Goal: Complete application form: Complete application form

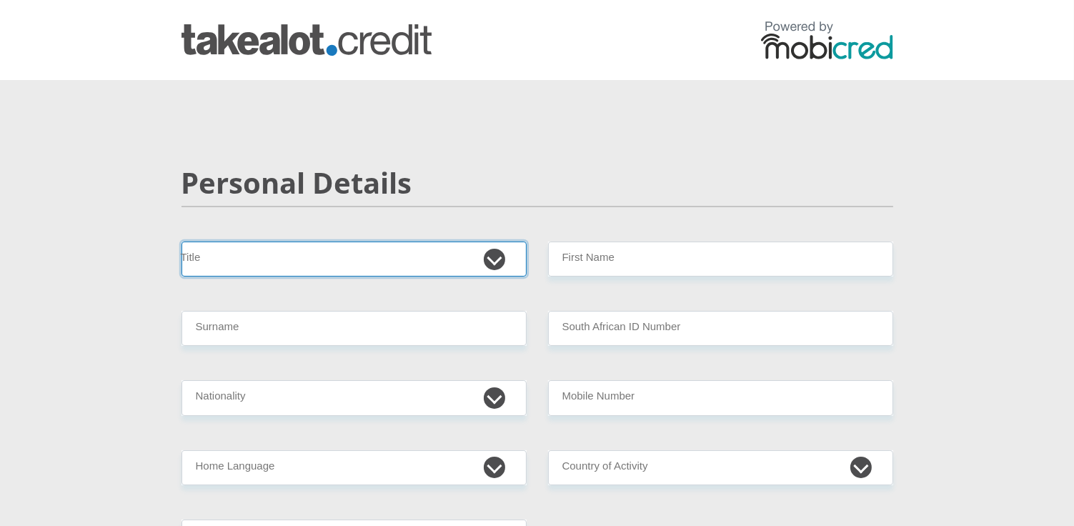
click at [324, 271] on select "Mr Ms Mrs Dr [PERSON_NAME]" at bounding box center [353, 258] width 345 height 35
select select "Ms"
click at [181, 241] on select "Mr Ms Mrs Dr [PERSON_NAME]" at bounding box center [353, 258] width 345 height 35
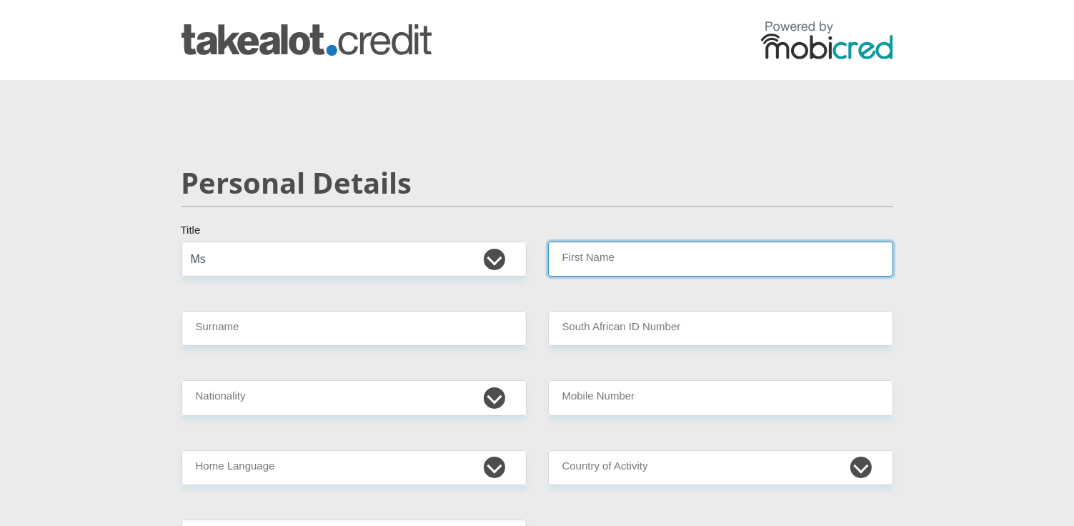
click at [657, 262] on input "First Name" at bounding box center [720, 258] width 345 height 35
type input "Tsholofelo"
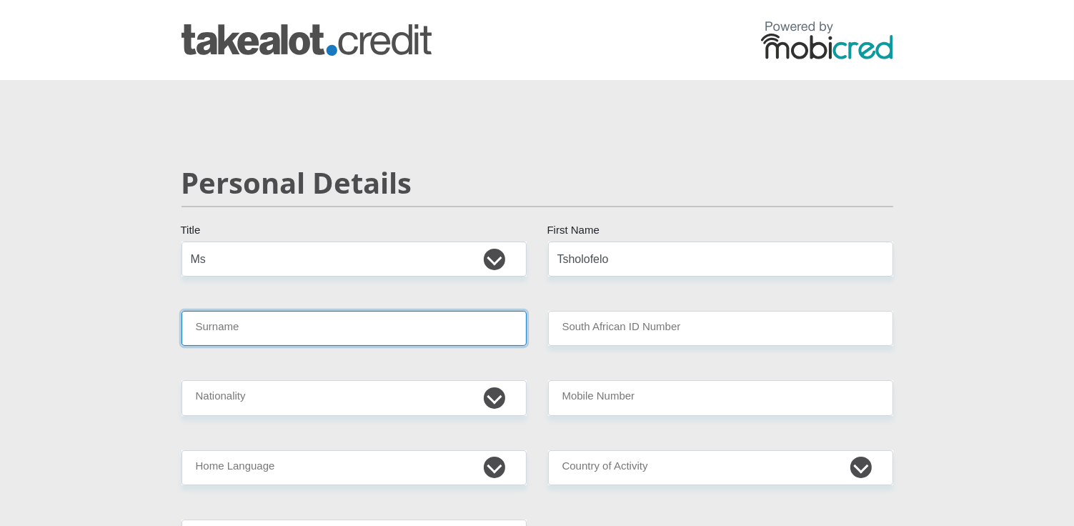
type input "Banyatsi"
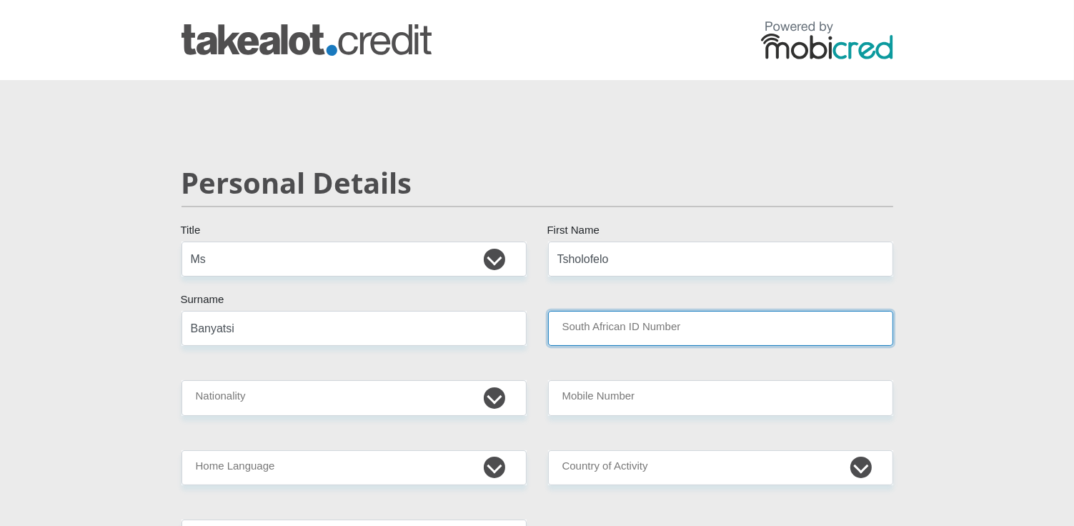
type input "8608230563084"
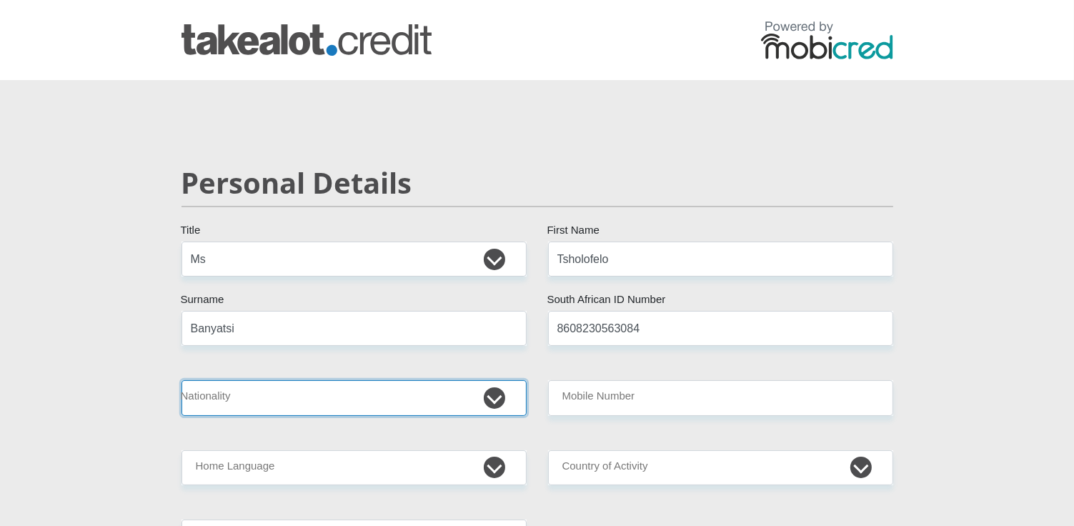
select select "ZAF"
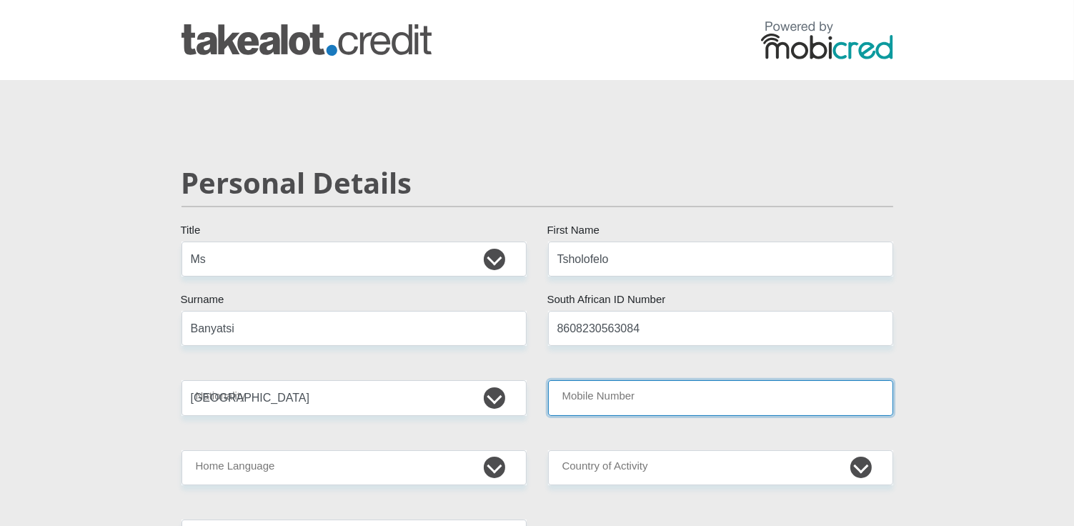
type input "0655905950"
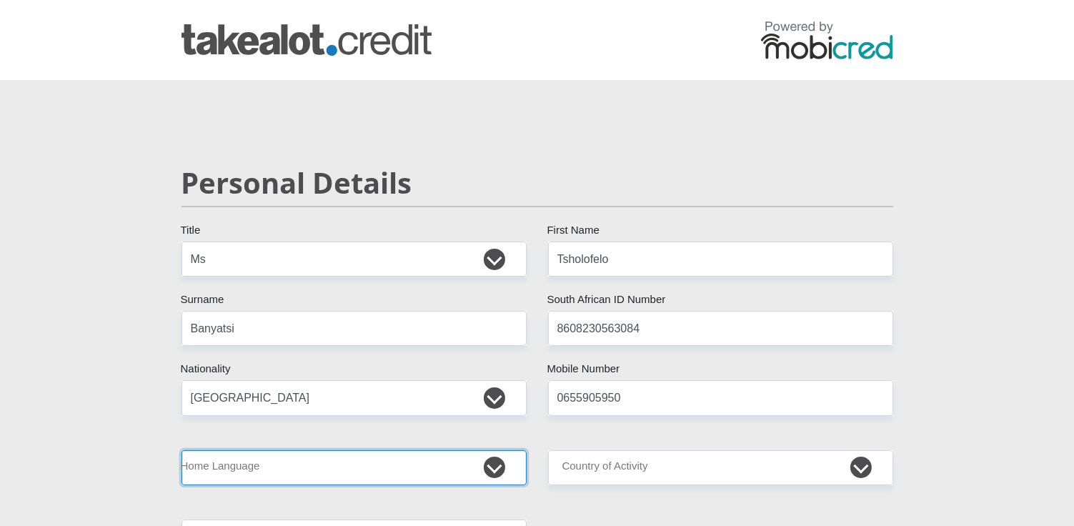
click at [435, 471] on select "Afrikaans English Sepedi South Ndebele Southern Sotho Swati Tsonga Tswana Venda…" at bounding box center [353, 467] width 345 height 35
select select "tsn"
click at [181, 450] on select "Afrikaans English Sepedi South Ndebele Southern Sotho Swati Tsonga Tswana Venda…" at bounding box center [353, 467] width 345 height 35
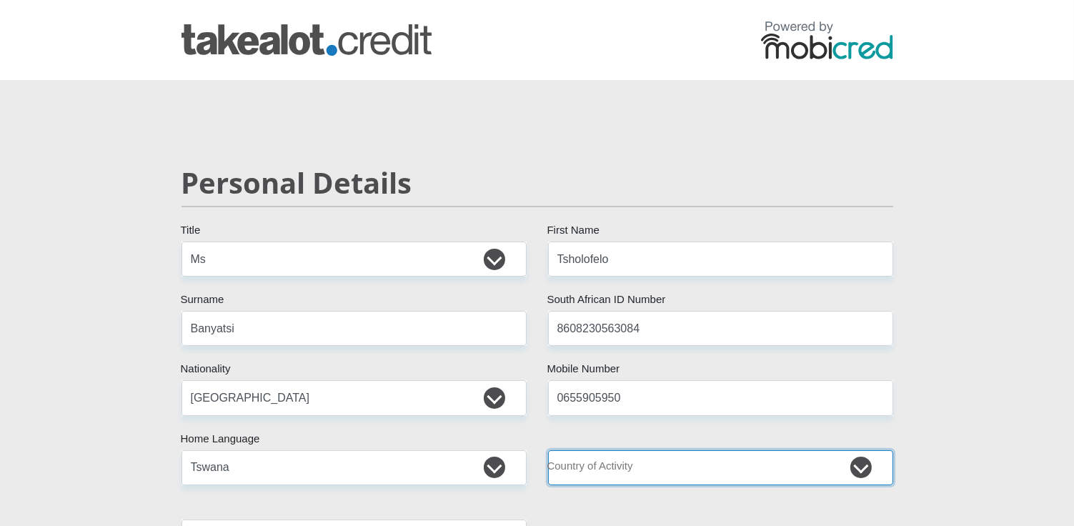
click at [866, 472] on select "[GEOGRAPHIC_DATA] [GEOGRAPHIC_DATA] [GEOGRAPHIC_DATA] [GEOGRAPHIC_DATA] [GEOGRA…" at bounding box center [720, 467] width 345 height 35
select select "ZAF"
click at [548, 450] on select "[GEOGRAPHIC_DATA] [GEOGRAPHIC_DATA] [GEOGRAPHIC_DATA] [GEOGRAPHIC_DATA] [GEOGRA…" at bounding box center [720, 467] width 345 height 35
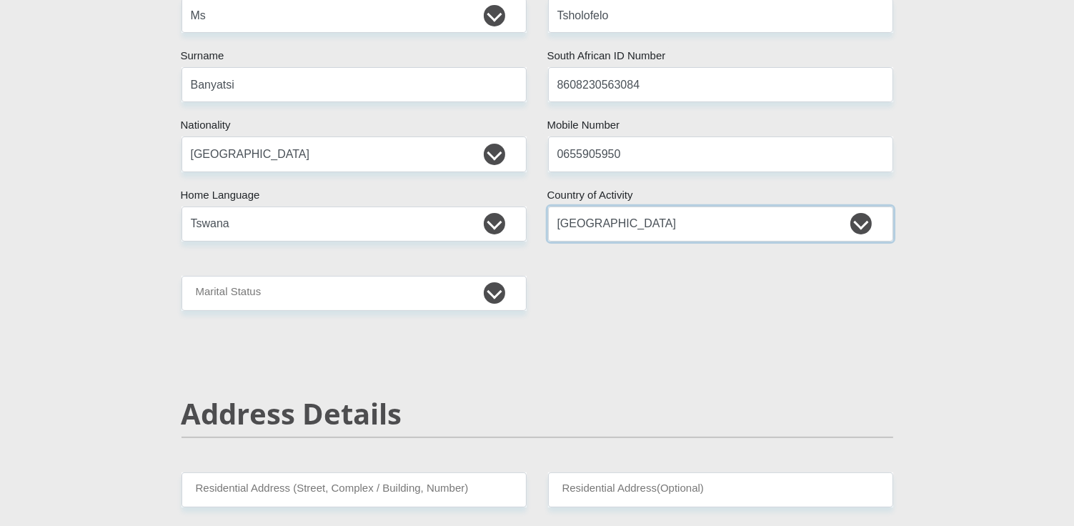
scroll to position [275, 0]
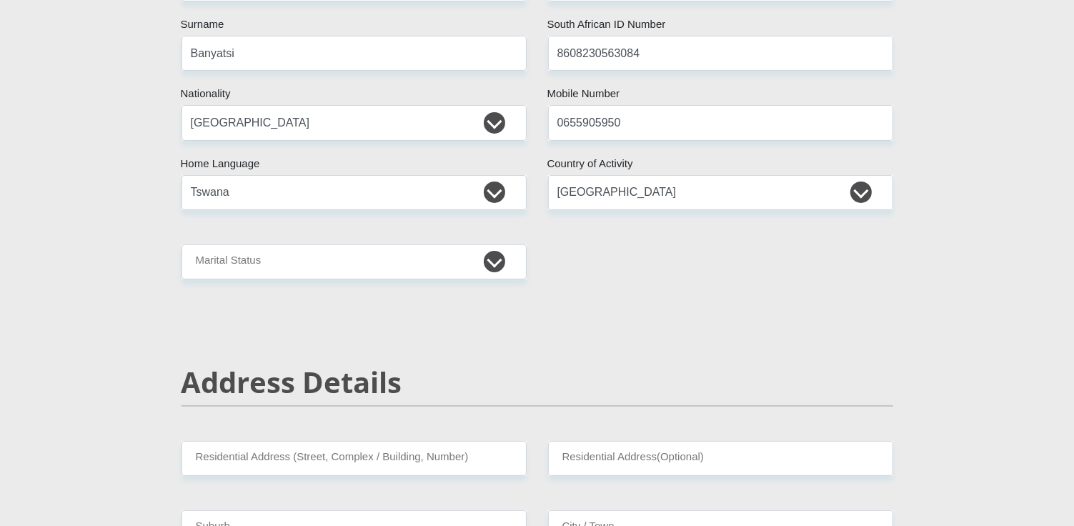
drag, startPoint x: 703, startPoint y: 338, endPoint x: 581, endPoint y: 279, distance: 135.8
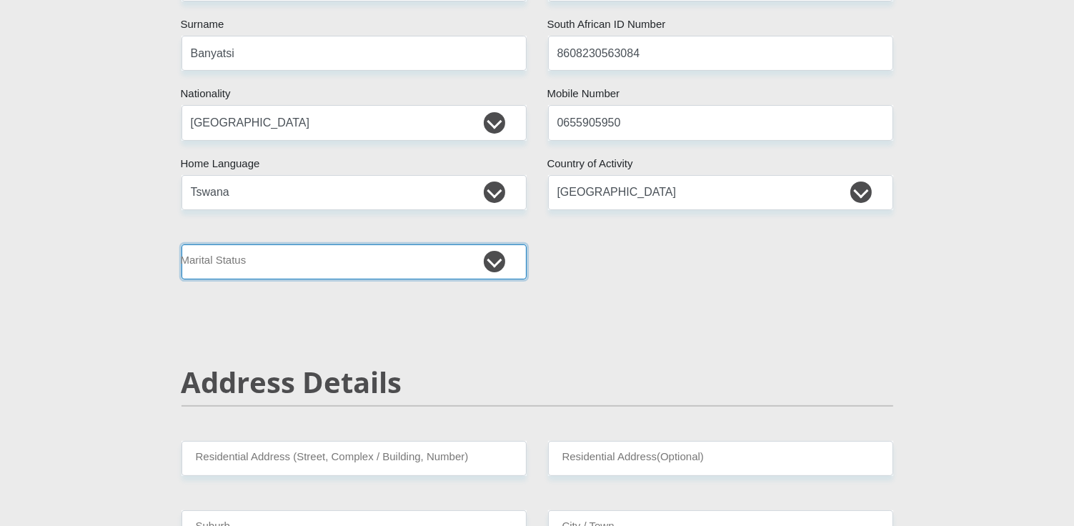
click at [499, 262] on select "Married ANC Single Divorced Widowed Married COP or Customary Law" at bounding box center [353, 261] width 345 height 35
select select "5"
click at [181, 244] on select "Married ANC Single Divorced Widowed Married COP or Customary Law" at bounding box center [353, 261] width 345 height 35
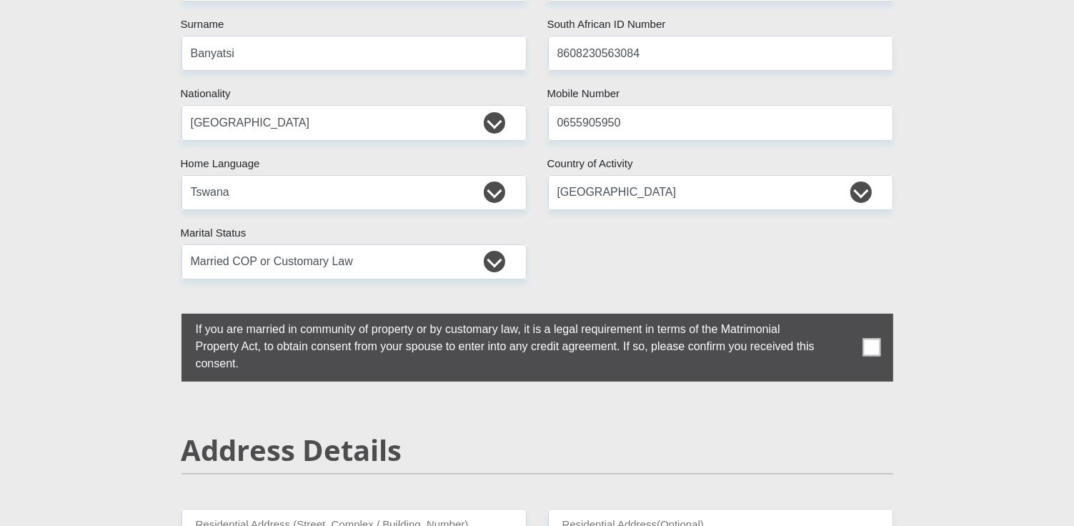
click at [866, 350] on span at bounding box center [871, 348] width 18 height 18
click at [167, 317] on input "checkbox" at bounding box center [167, 317] width 0 height 0
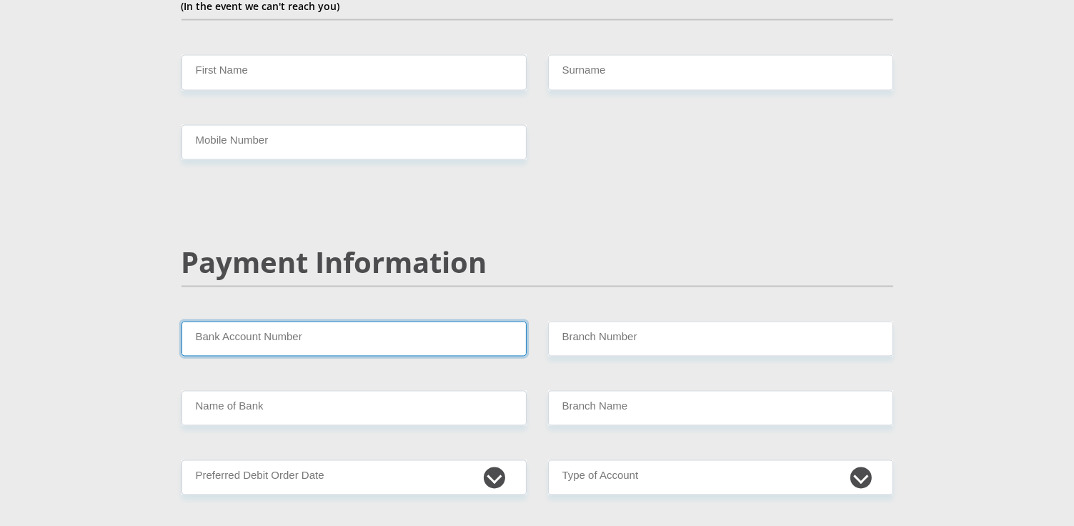
click at [294, 322] on input "Bank Account Number" at bounding box center [353, 339] width 345 height 35
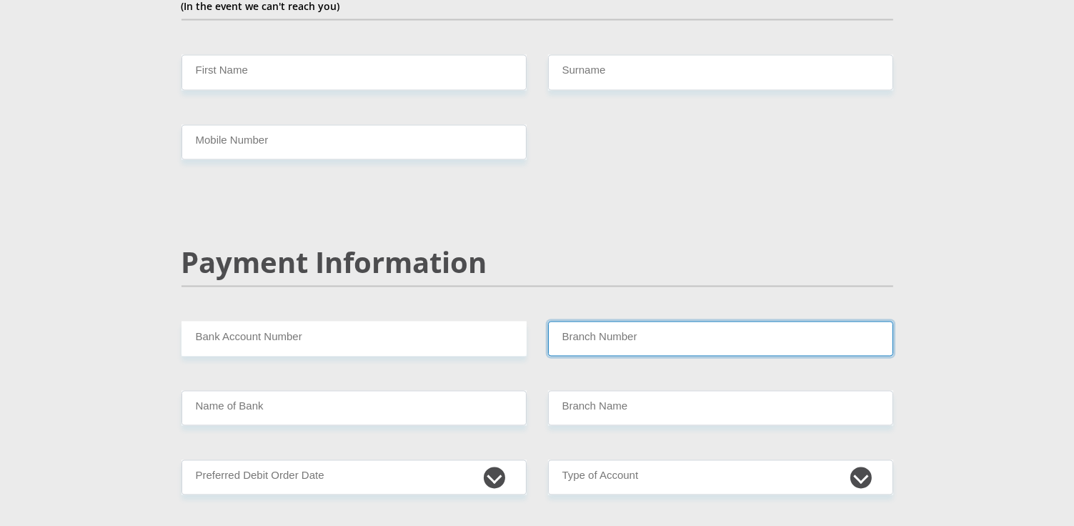
click at [679, 322] on input "Branch Number" at bounding box center [720, 339] width 345 height 35
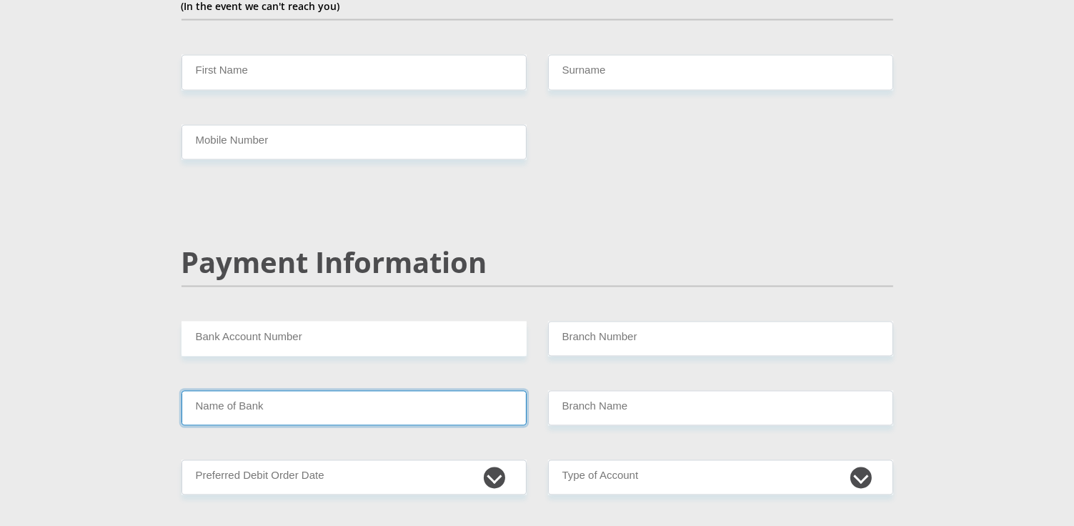
click at [383, 391] on input "Name of Bank" at bounding box center [353, 408] width 345 height 35
click at [357, 391] on input "Name of Bank" at bounding box center [353, 408] width 345 height 35
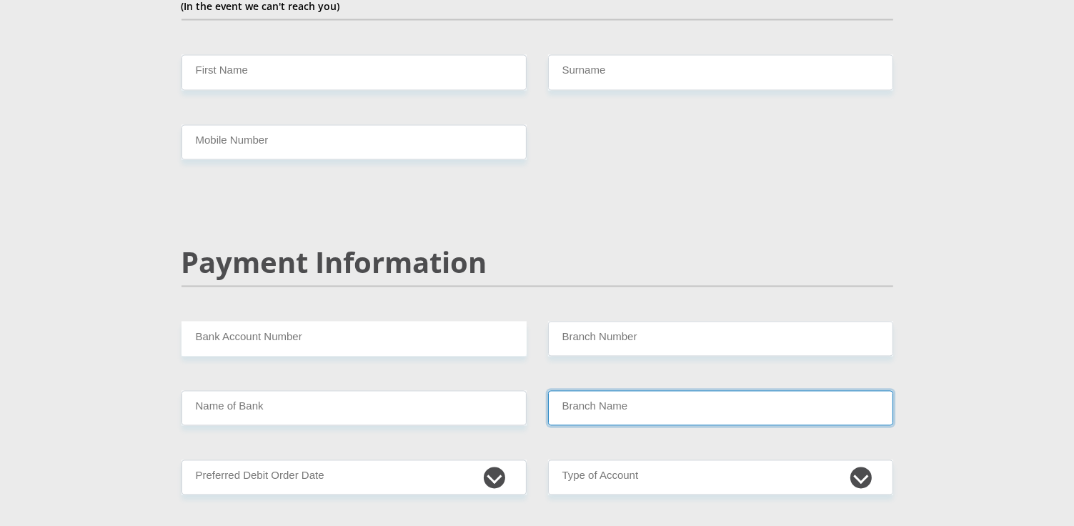
click at [657, 391] on input "Branch Name" at bounding box center [720, 408] width 345 height 35
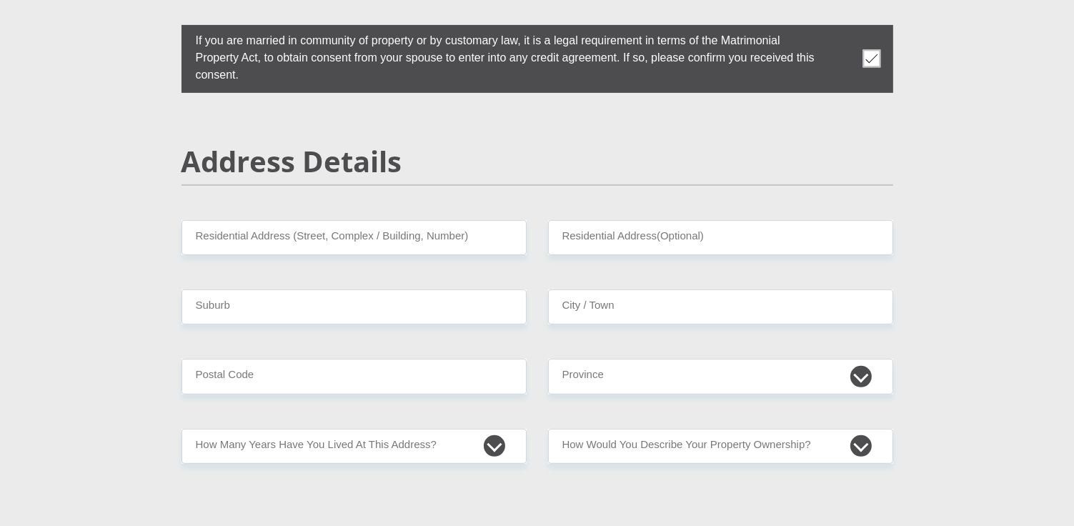
scroll to position [602, 0]
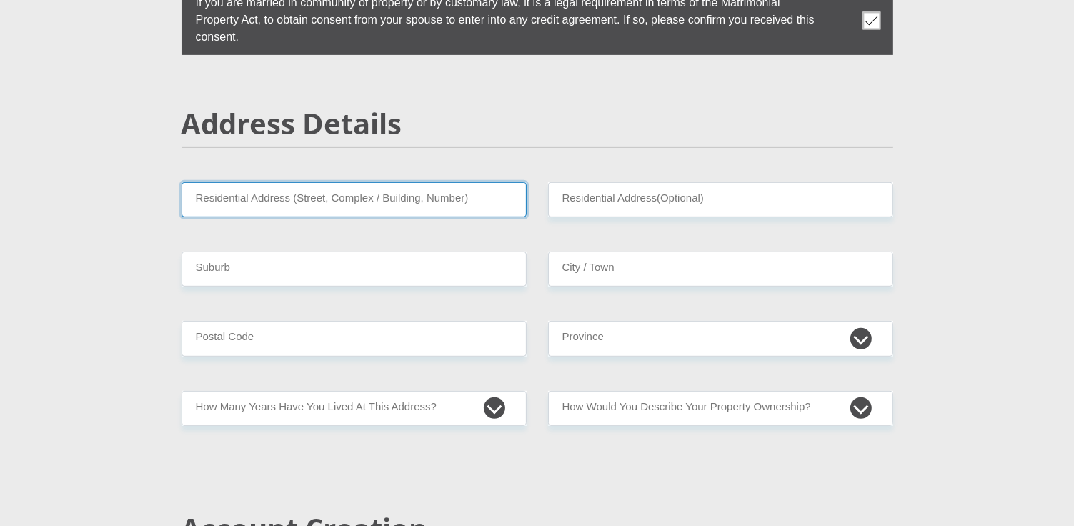
click at [349, 201] on input "Residential Address (Street, Complex / Building, Number)" at bounding box center [353, 199] width 345 height 35
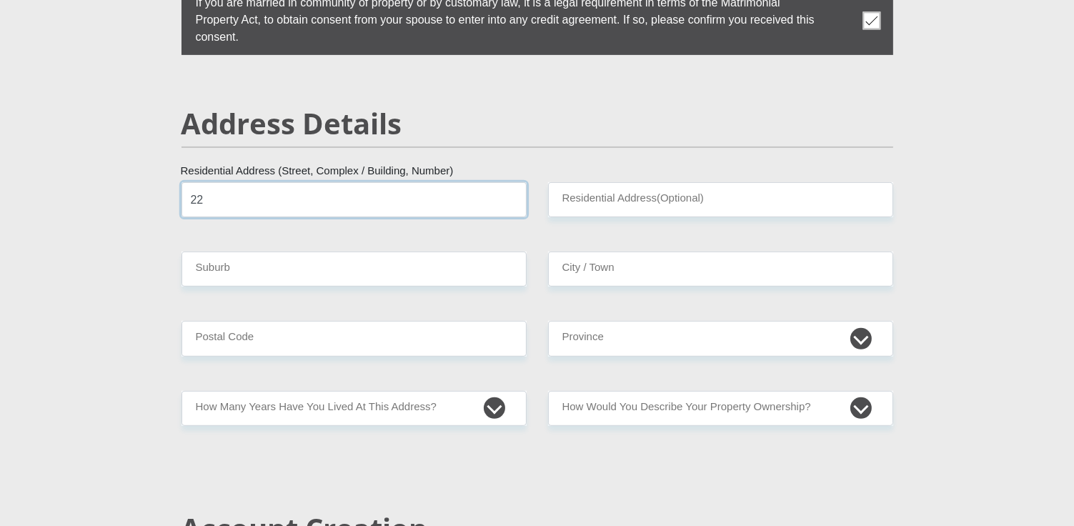
type input "223 Falcon Crest, Die Hoewes, Centurion"
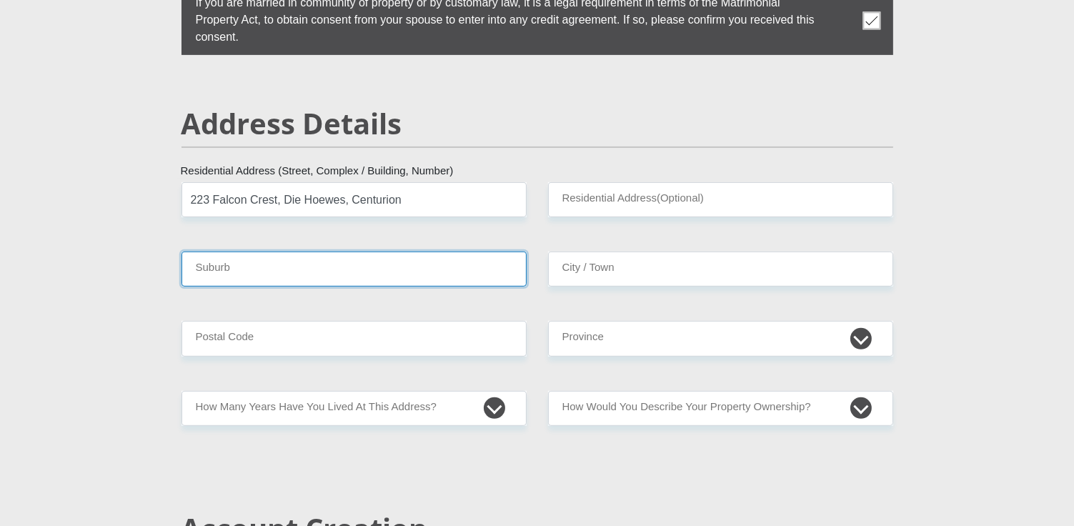
type input "Centurion, Die Hoewes"
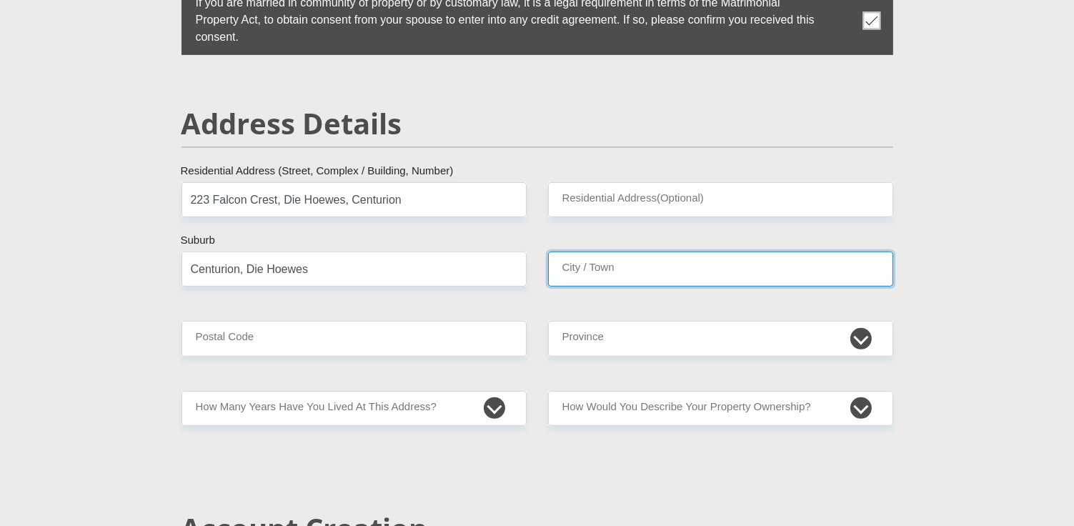
type input "Centurion, Die Hoewes"
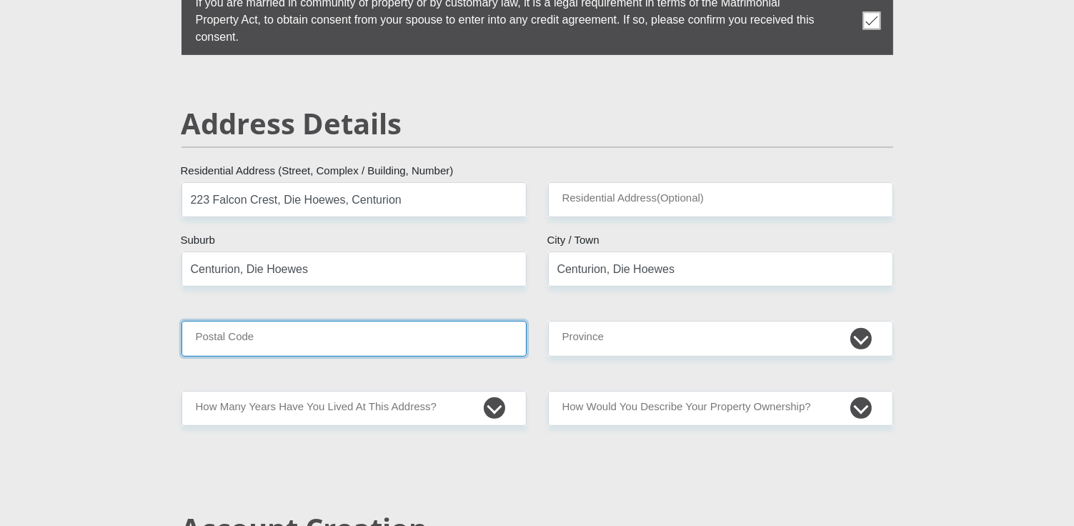
type input "0157"
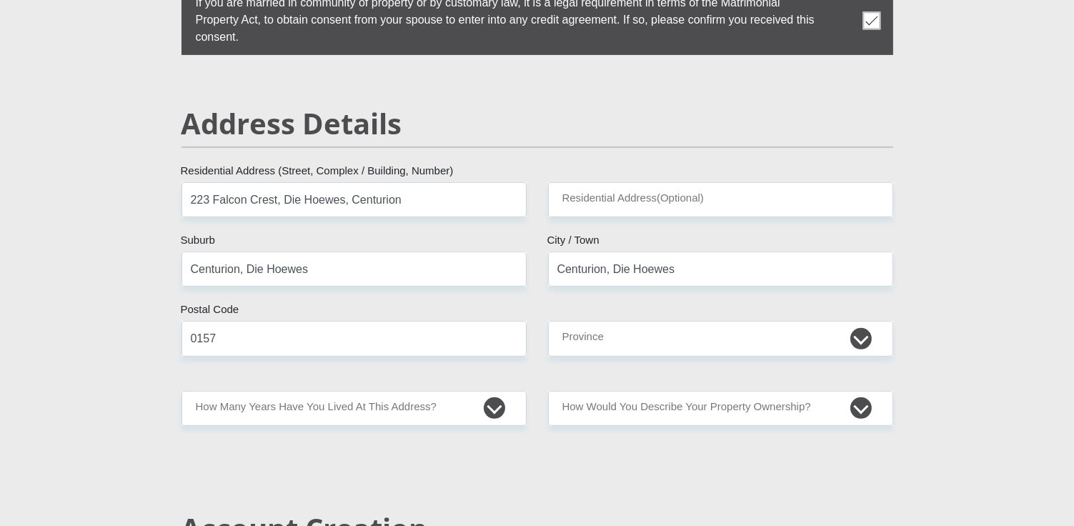
type input "[EMAIL_ADDRESS][DOMAIN_NAME]"
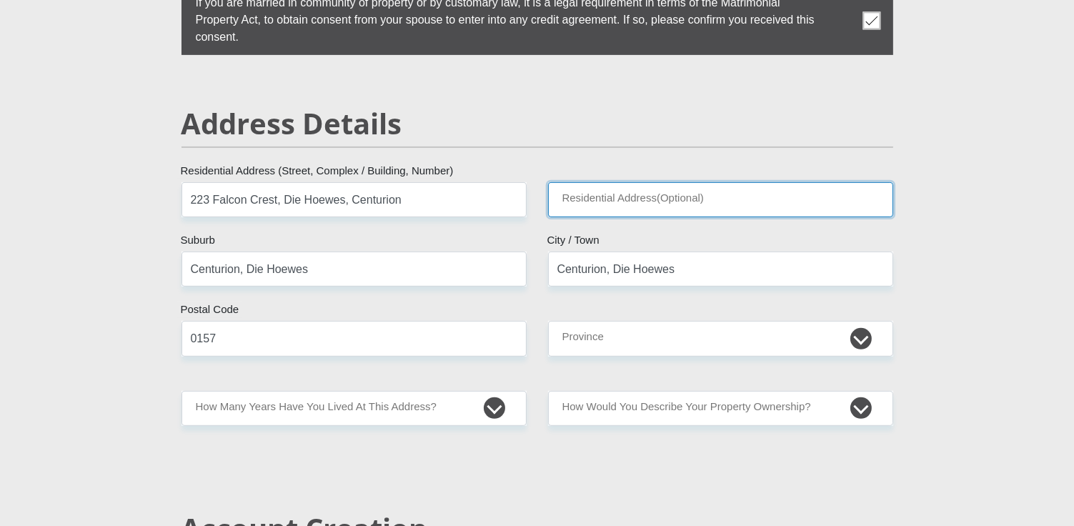
click at [672, 199] on input "Residential Address(Optional)" at bounding box center [720, 199] width 345 height 35
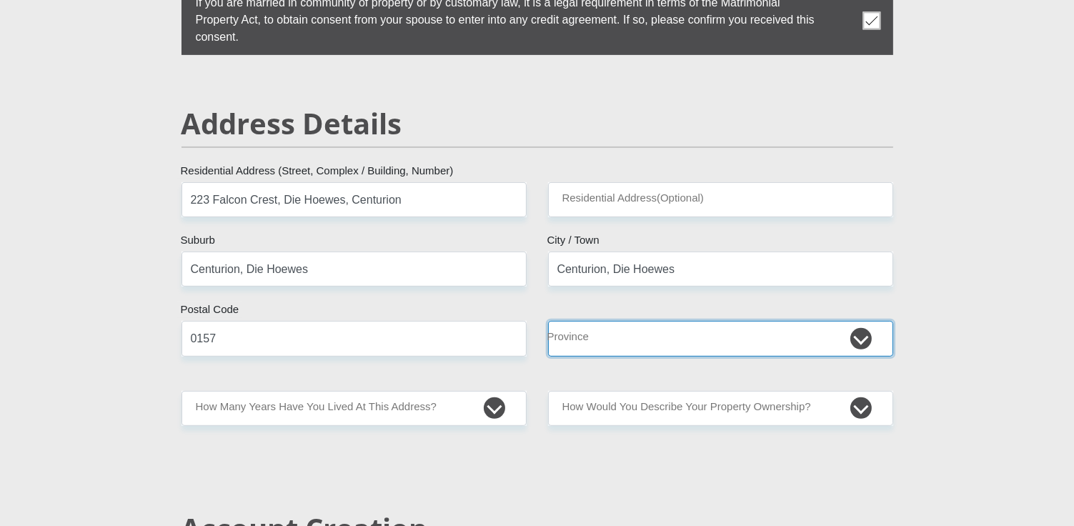
click at [690, 337] on select "Eastern Cape Free State Gauteng KwaZulu-Natal Limpopo Mpumalanga Northern Cape …" at bounding box center [720, 338] width 345 height 35
select select "Gauteng"
click at [548, 321] on select "Eastern Cape Free State Gauteng KwaZulu-Natal Limpopo Mpumalanga Northern Cape …" at bounding box center [720, 338] width 345 height 35
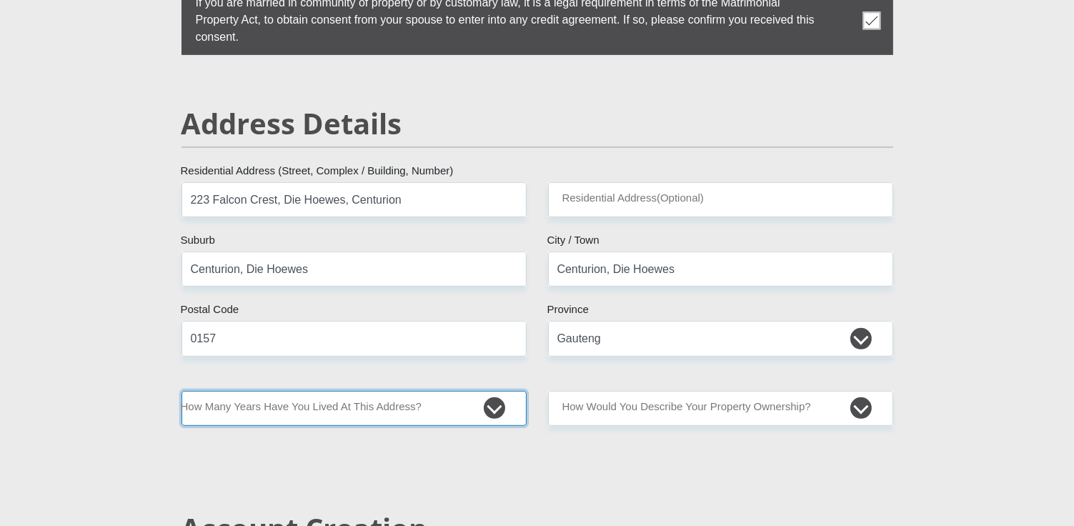
click at [322, 412] on select "less than 1 year 1-3 years 3-5 years 5+ years" at bounding box center [353, 408] width 345 height 35
select select "2"
click at [181, 391] on select "less than 1 year 1-3 years 3-5 years 5+ years" at bounding box center [353, 408] width 345 height 35
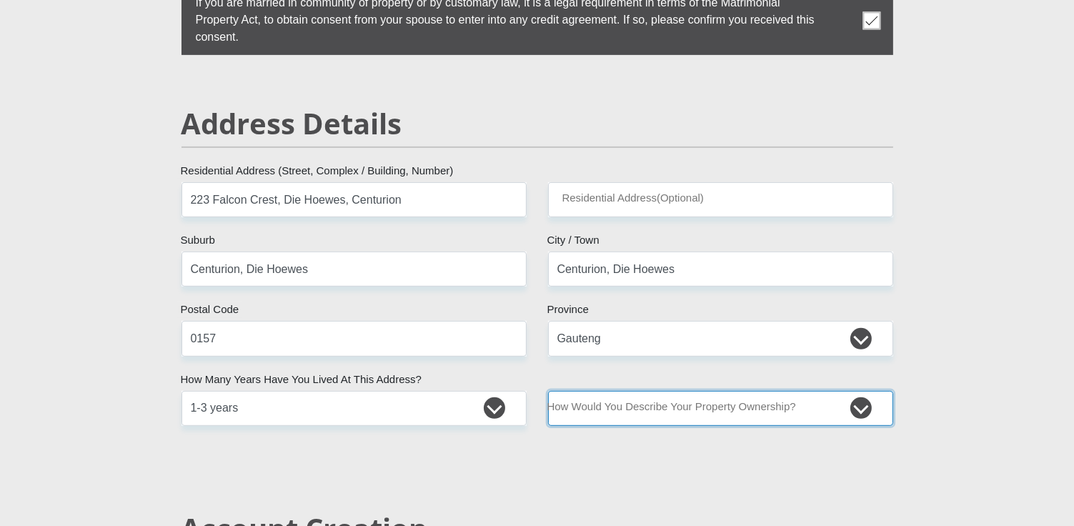
click at [863, 404] on select "Owned Rented Family Owned Company Dwelling" at bounding box center [720, 408] width 345 height 35
select select "Rented"
click at [548, 391] on select "Owned Rented Family Owned Company Dwelling" at bounding box center [720, 408] width 345 height 35
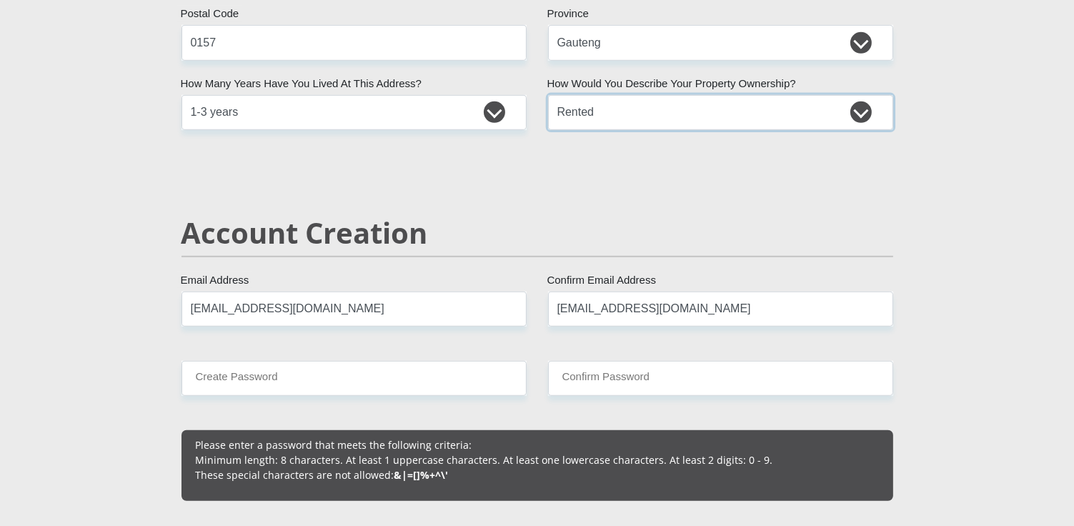
scroll to position [963, 0]
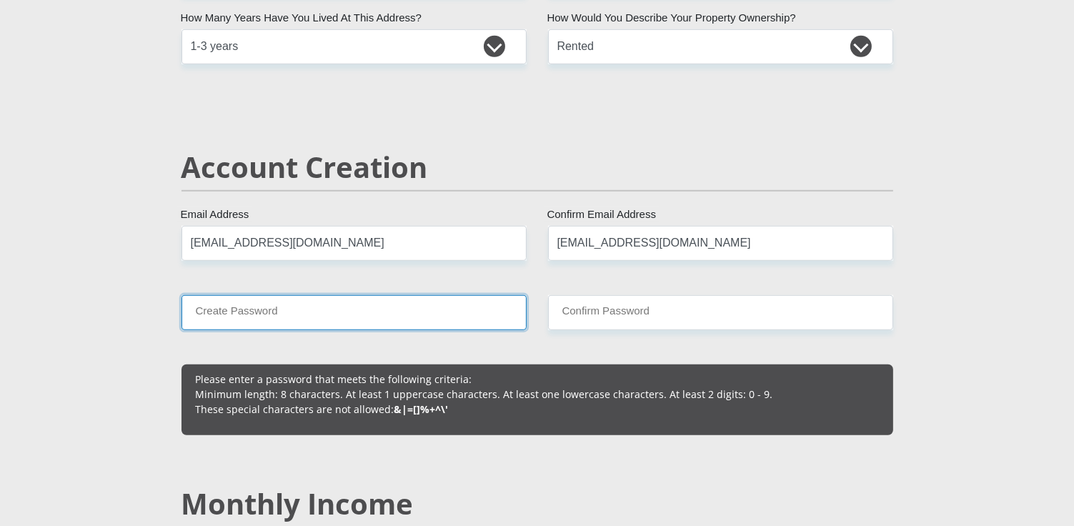
click at [267, 322] on input "Create Password" at bounding box center [353, 312] width 345 height 35
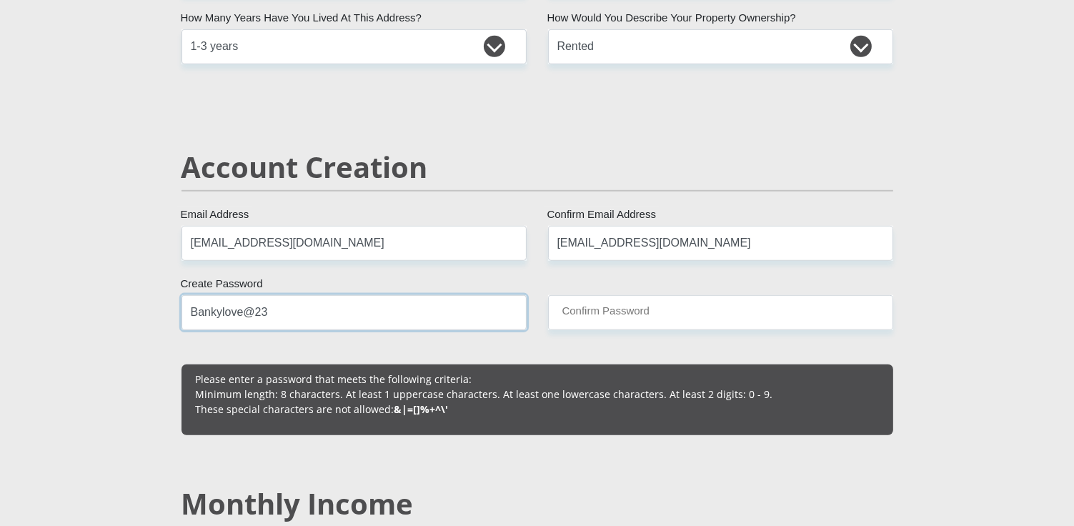
drag, startPoint x: 316, startPoint y: 322, endPoint x: 177, endPoint y: 317, distance: 138.7
click at [176, 317] on div "Bankylove@23 Create Password Please input valid password" at bounding box center [354, 312] width 367 height 35
type input "Bankylove@23"
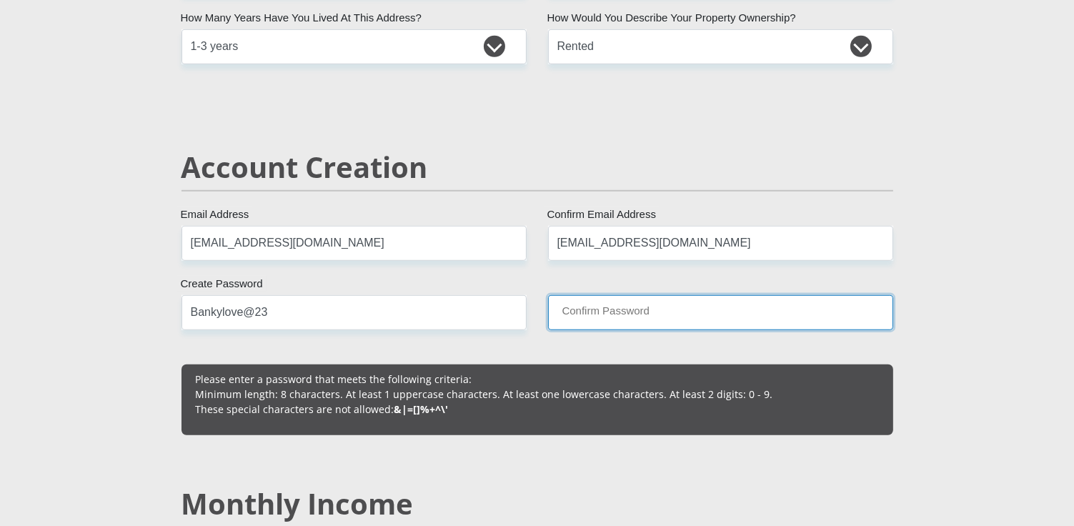
click at [640, 311] on input "Confirm Password" at bounding box center [720, 312] width 345 height 35
paste input "Bankylove@23"
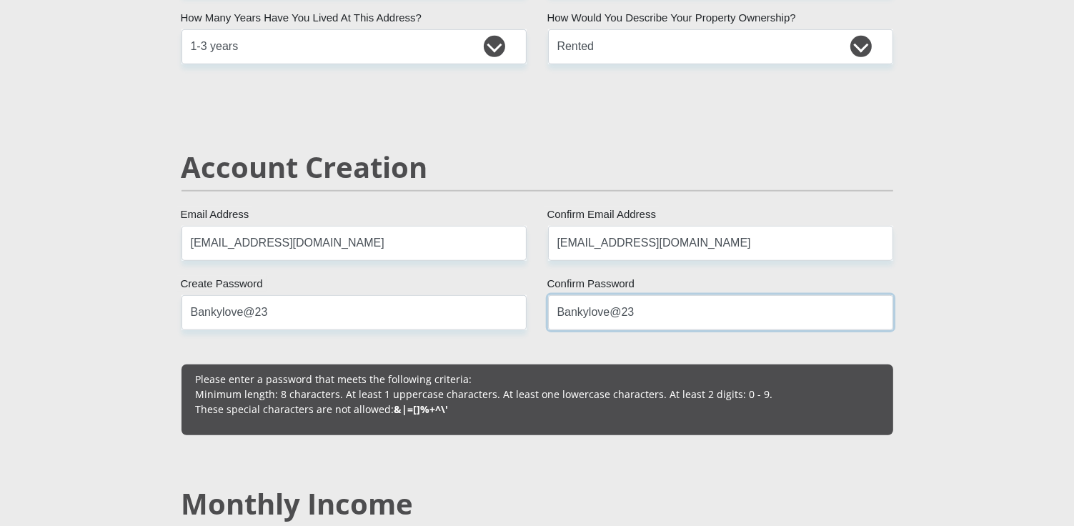
type input "Bankylove@23"
drag, startPoint x: 957, startPoint y: 422, endPoint x: 980, endPoint y: 426, distance: 22.6
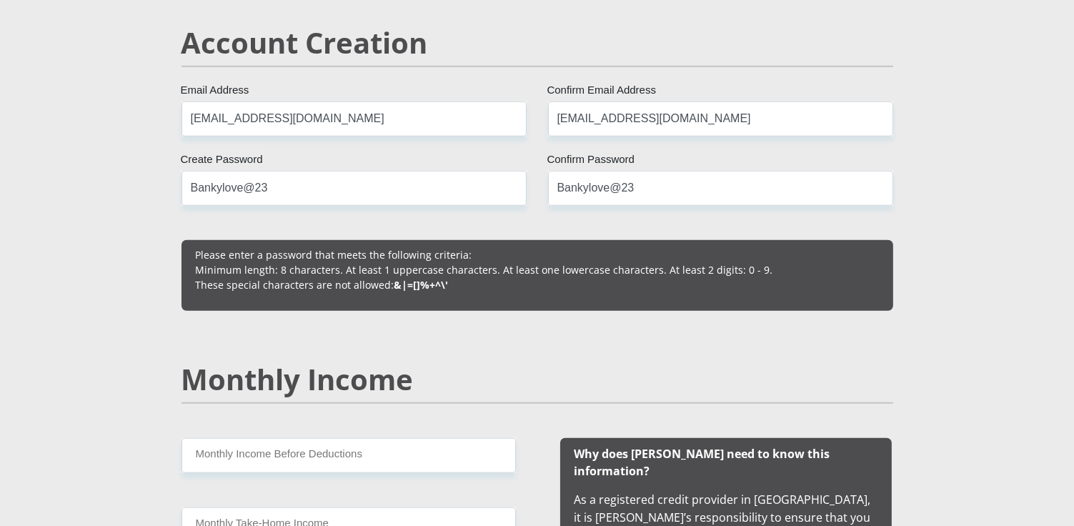
scroll to position [1137, 0]
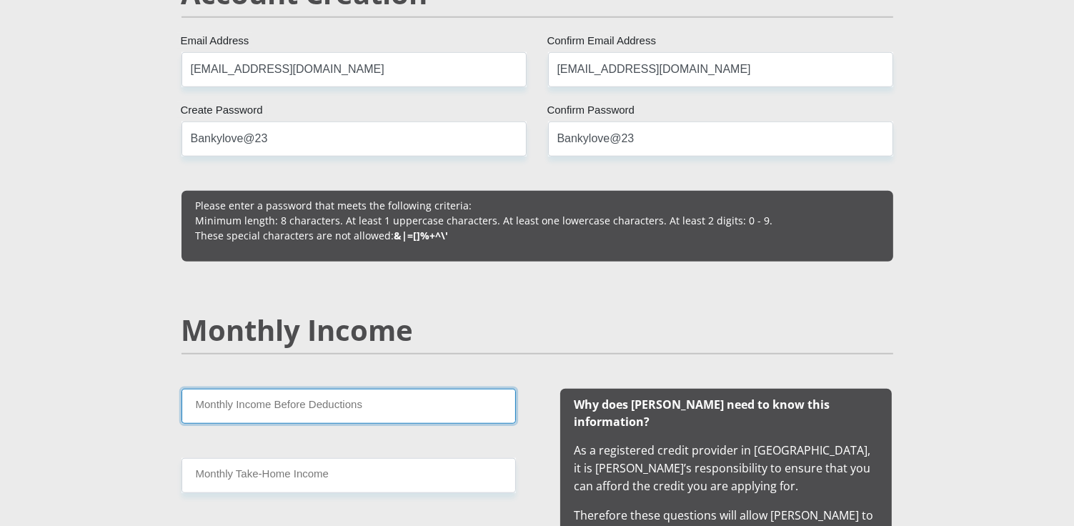
click at [420, 408] on input "Monthly Income Before Deductions" at bounding box center [348, 406] width 334 height 35
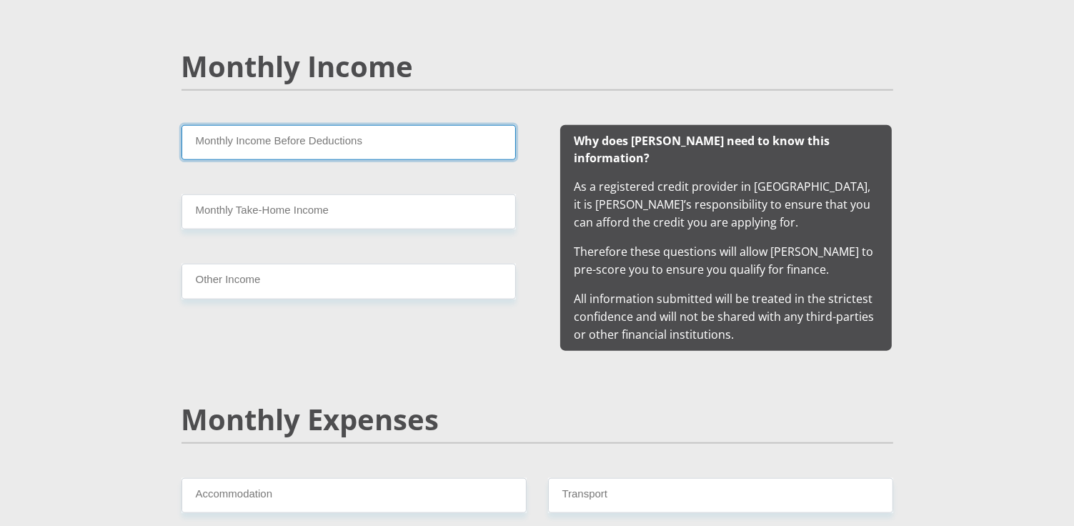
scroll to position [1395, 0]
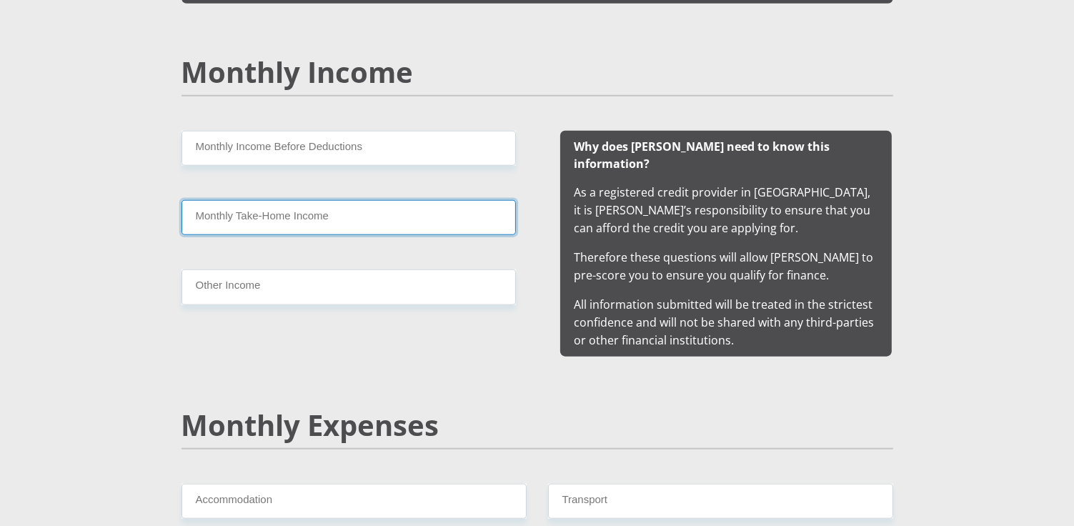
click at [234, 224] on input "Monthly Take-Home Income" at bounding box center [348, 217] width 334 height 35
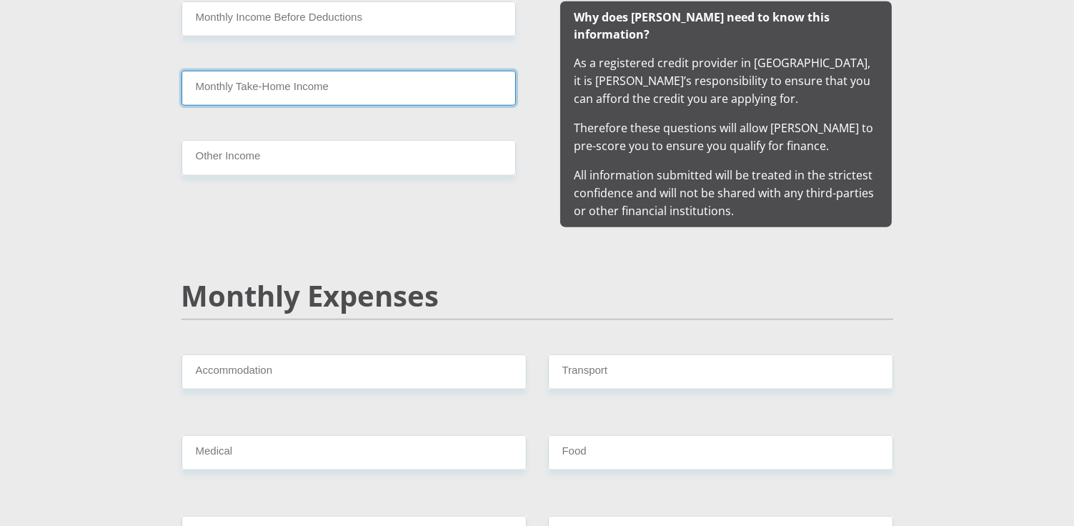
scroll to position [1589, 0]
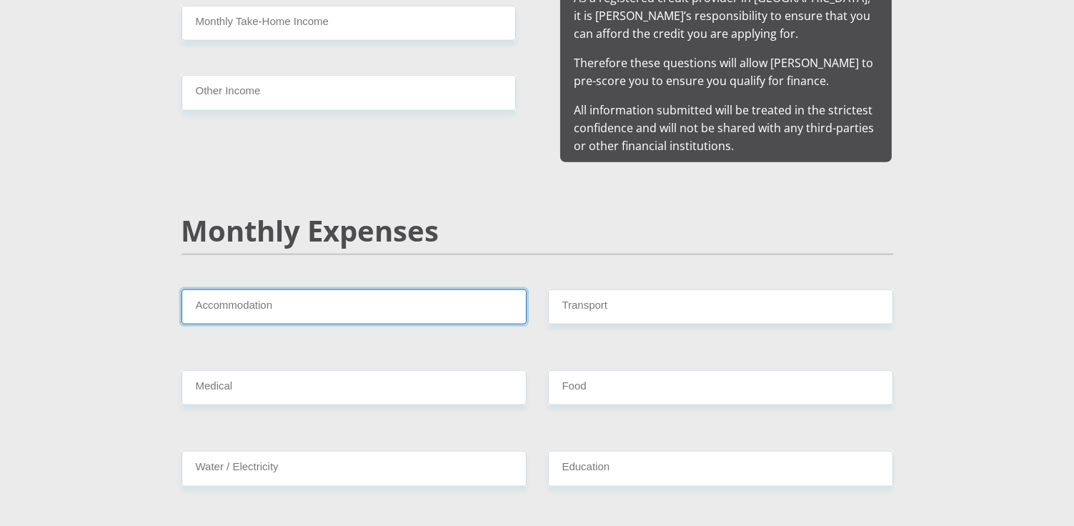
click at [312, 290] on input "Accommodation" at bounding box center [353, 306] width 345 height 35
type input "7900"
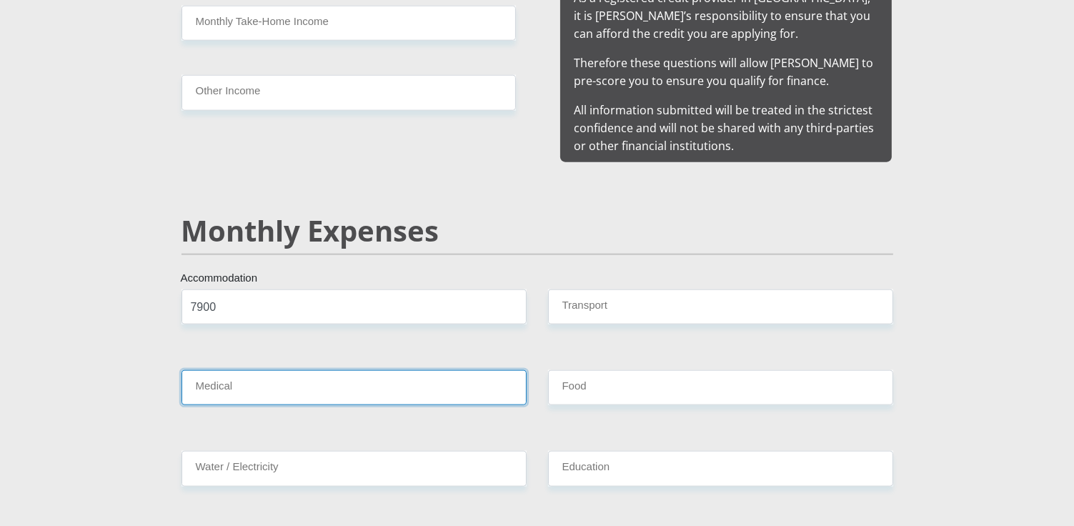
click at [251, 370] on input "Medical" at bounding box center [353, 387] width 345 height 35
type input "0.00"
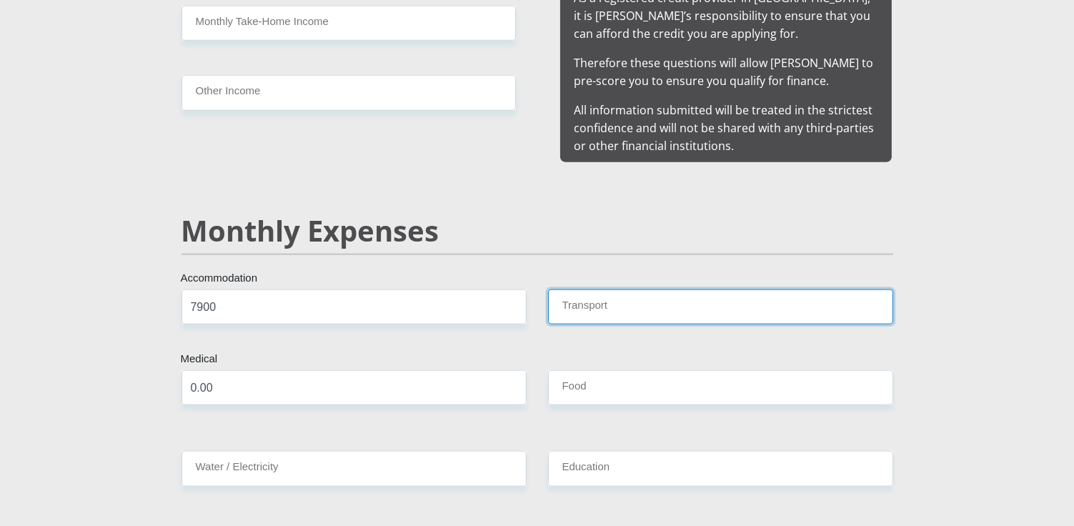
drag, startPoint x: 609, startPoint y: 288, endPoint x: 244, endPoint y: 489, distance: 417.6
click at [583, 309] on div "Transport" at bounding box center [720, 312] width 367 height 46
type input "1500"
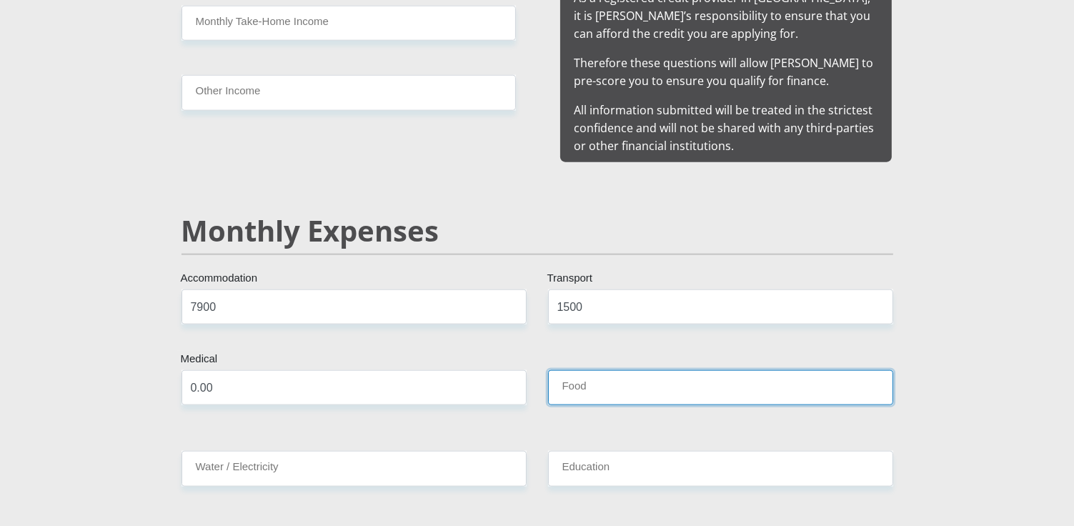
click at [583, 370] on input "Food" at bounding box center [720, 387] width 345 height 35
type input "3000"
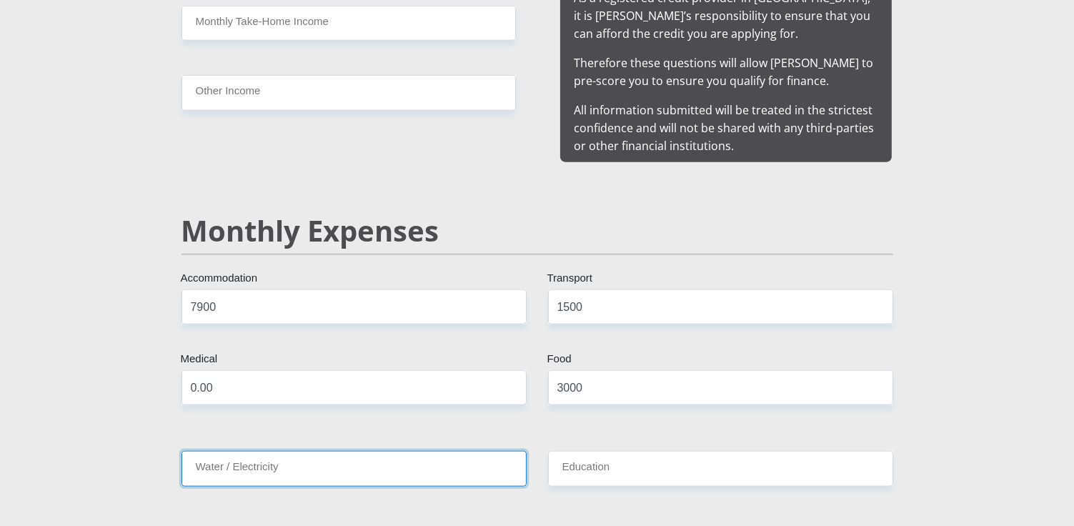
drag, startPoint x: 343, startPoint y: 455, endPoint x: 304, endPoint y: 482, distance: 46.8
click at [343, 455] on input "Water / Electricity" at bounding box center [353, 468] width 345 height 35
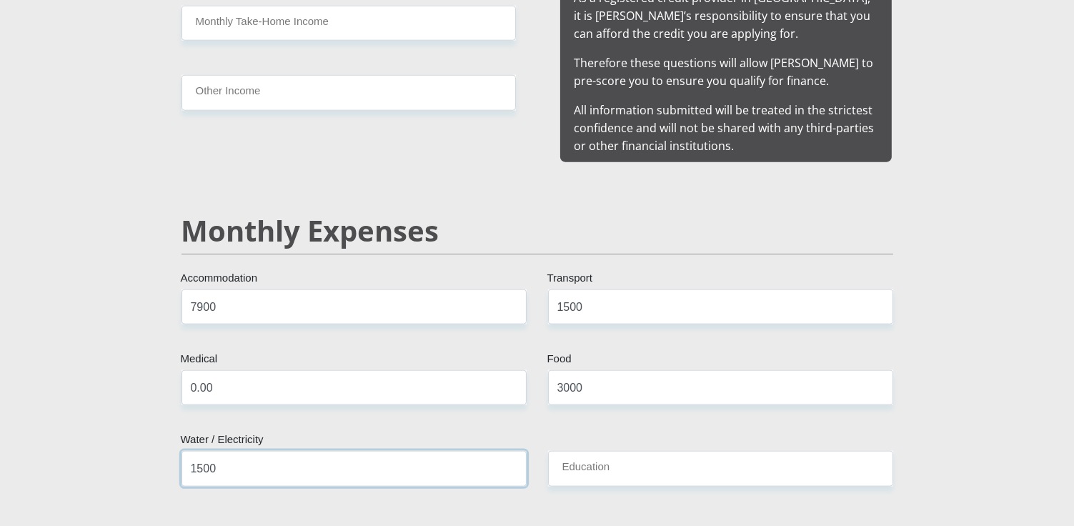
type input "1500"
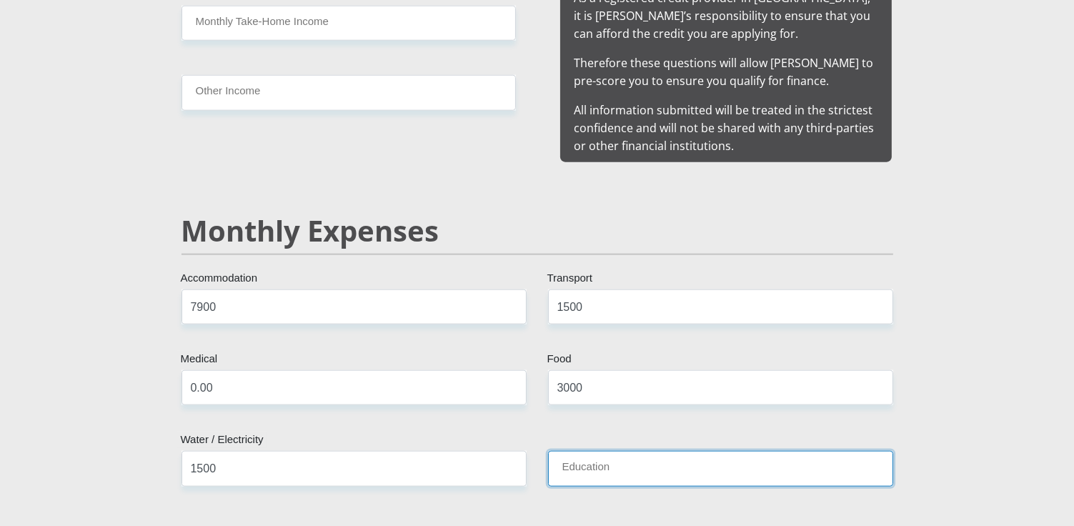
click at [604, 467] on input "Education" at bounding box center [720, 468] width 345 height 35
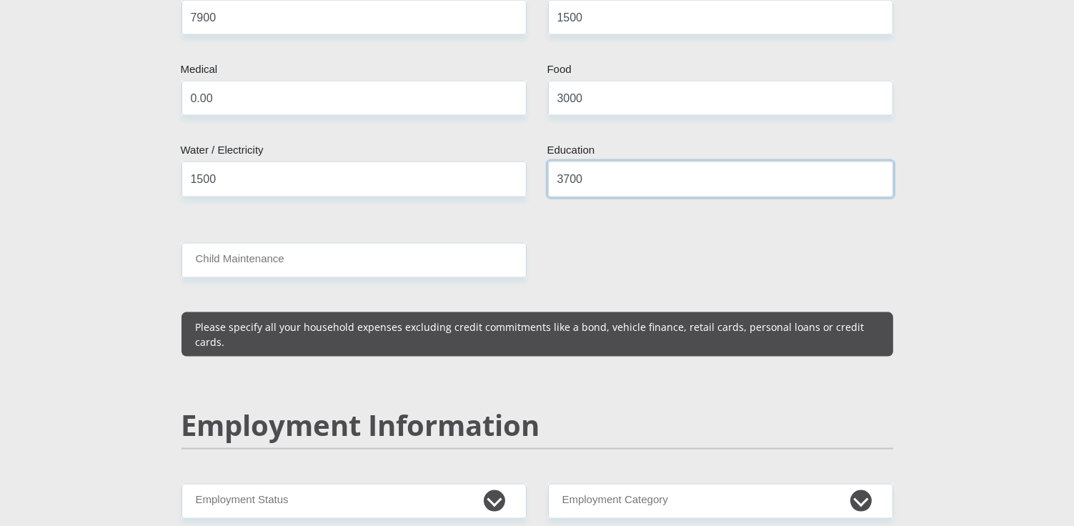
scroll to position [1884, 0]
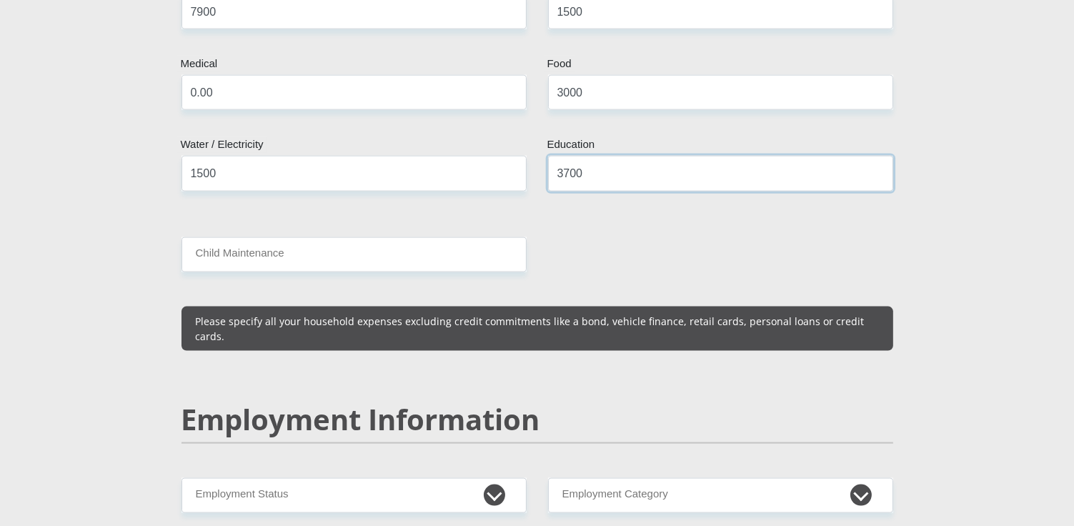
type input "3700"
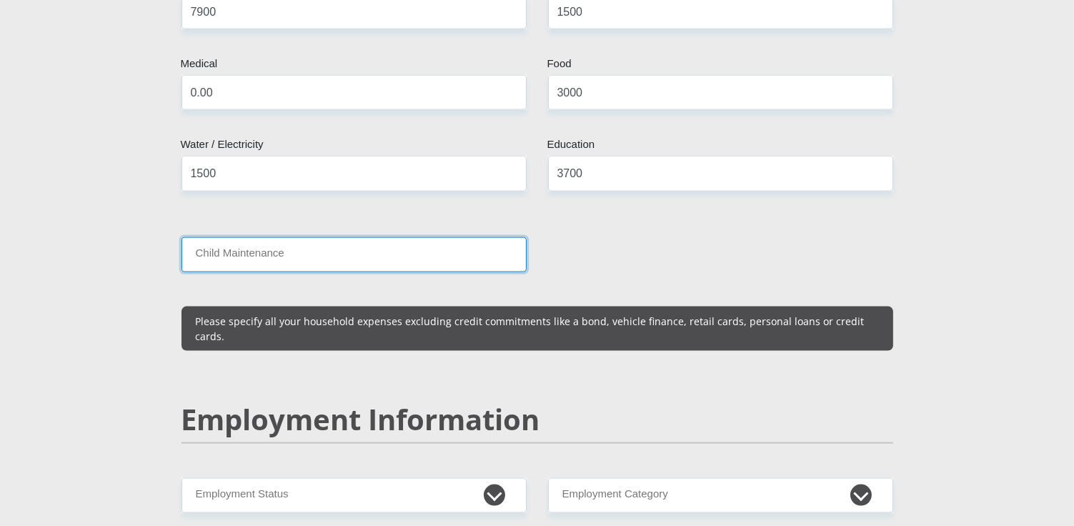
click at [397, 241] on input "Child Maintenance" at bounding box center [353, 254] width 345 height 35
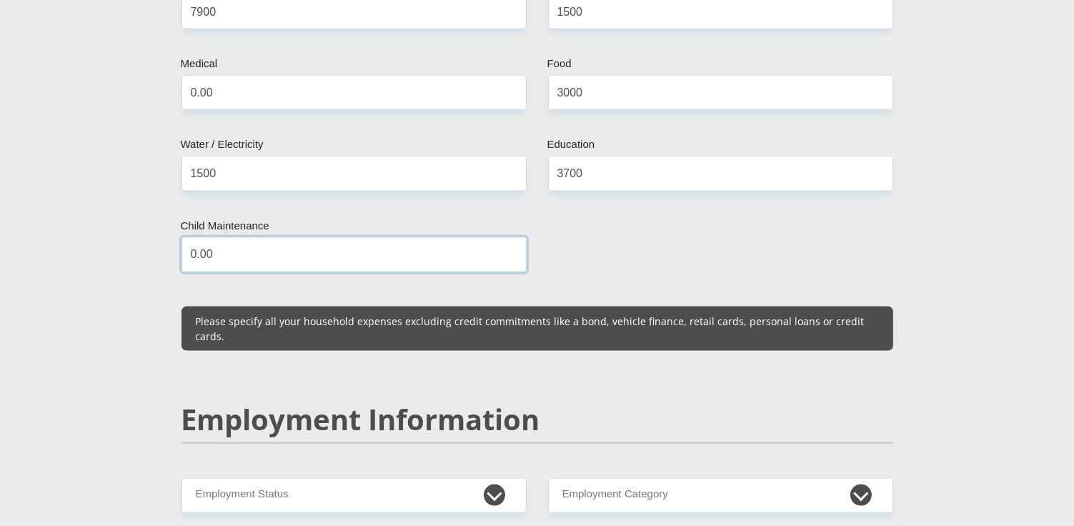
type input "0.00"
click at [707, 227] on div "Mr Ms Mrs Dr [PERSON_NAME] Title Tsholofelo First Name Banyatsi Surname 8608230…" at bounding box center [537, 428] width 733 height 4143
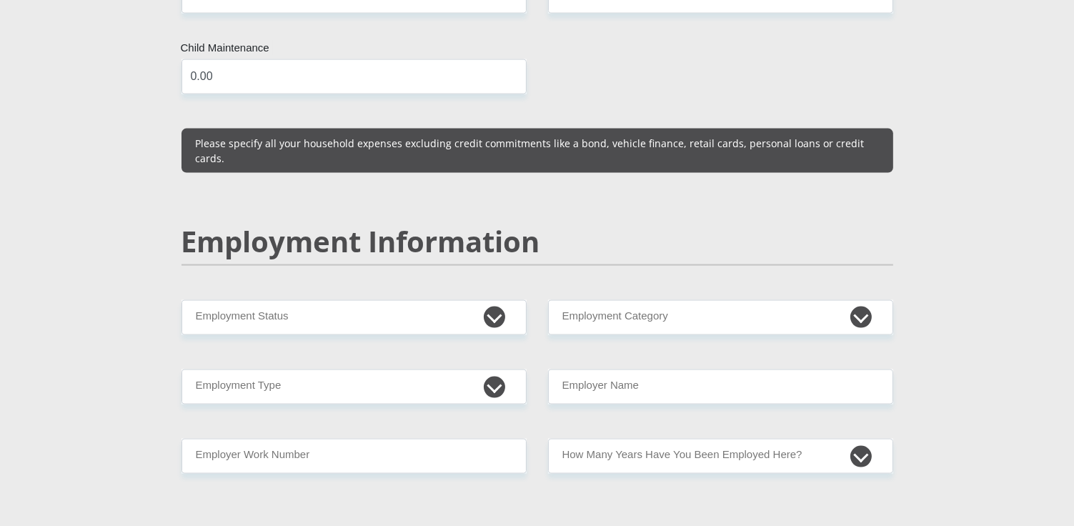
scroll to position [2067, 0]
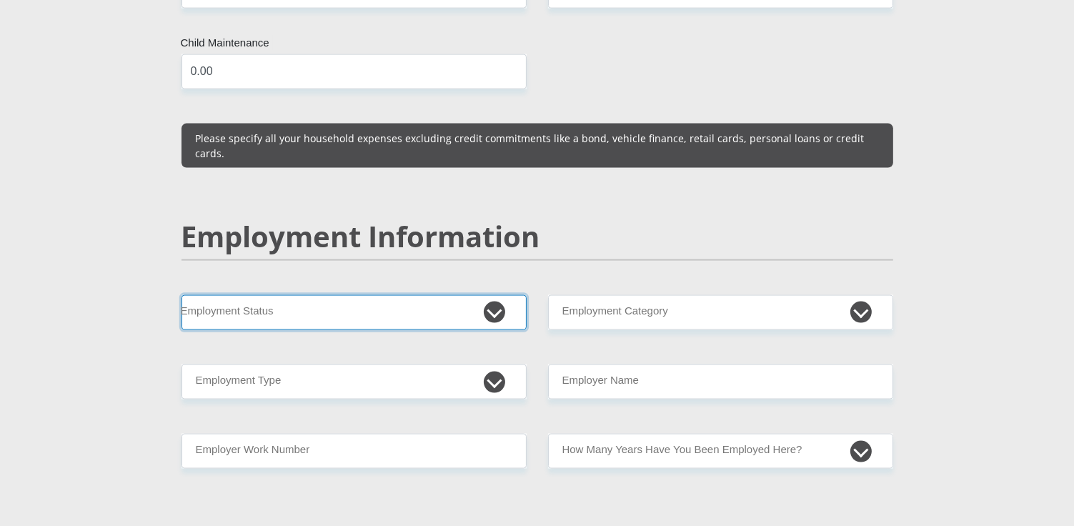
click at [495, 295] on select "Permanent/Full-time Part-time/Casual [DEMOGRAPHIC_DATA] Worker Self-Employed Ho…" at bounding box center [353, 312] width 345 height 35
select select "1"
click at [181, 295] on select "Permanent/Full-time Part-time/Casual [DEMOGRAPHIC_DATA] Worker Self-Employed Ho…" at bounding box center [353, 312] width 345 height 35
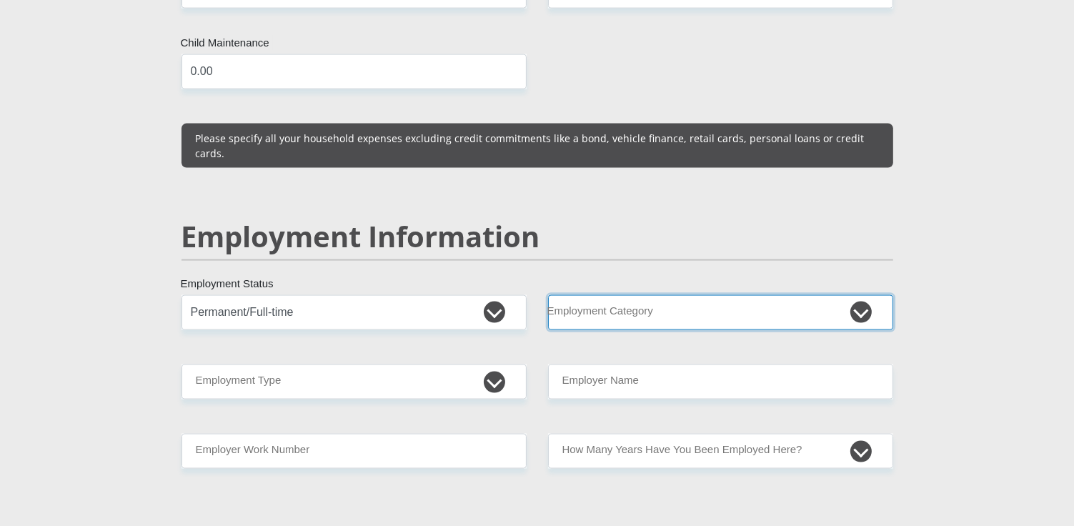
click at [866, 295] on select "AGRICULTURE ALCOHOL & TOBACCO CONSTRUCTION MATERIALS METALLURGY EQUIPMENT FOR R…" at bounding box center [720, 312] width 345 height 35
select select "18"
click at [548, 295] on select "AGRICULTURE ALCOHOL & TOBACCO CONSTRUCTION MATERIALS METALLURGY EQUIPMENT FOR R…" at bounding box center [720, 312] width 345 height 35
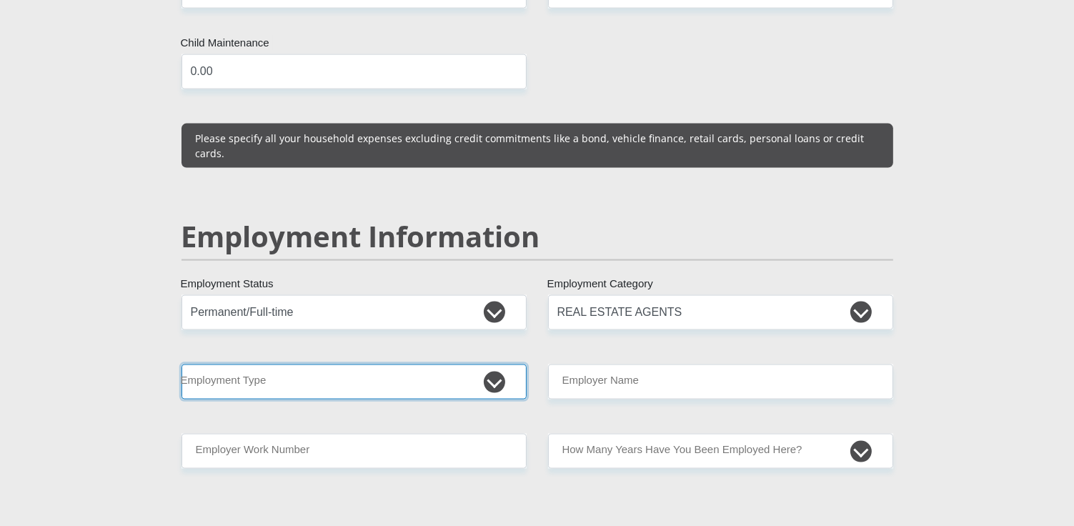
click at [483, 364] on select "College/Lecturer Craft Seller Creative Driver Executive Farmer Forces - Non Com…" at bounding box center [353, 381] width 345 height 35
select select "Manager"
click at [181, 364] on select "College/Lecturer Craft Seller Creative Driver Executive Farmer Forces - Non Com…" at bounding box center [353, 381] width 345 height 35
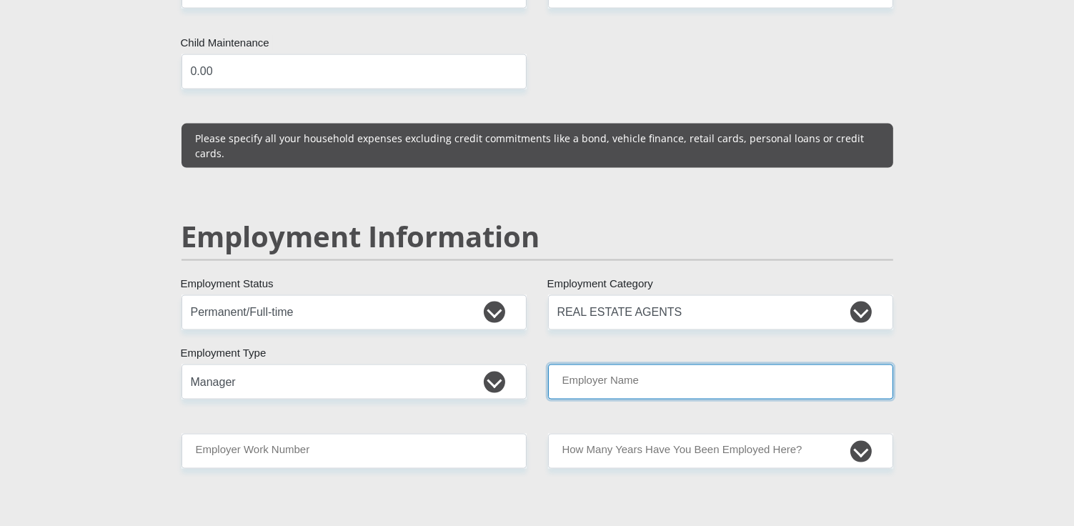
click at [734, 364] on input "Employer Name" at bounding box center [720, 381] width 345 height 35
type input "BrollPropertyGroup"
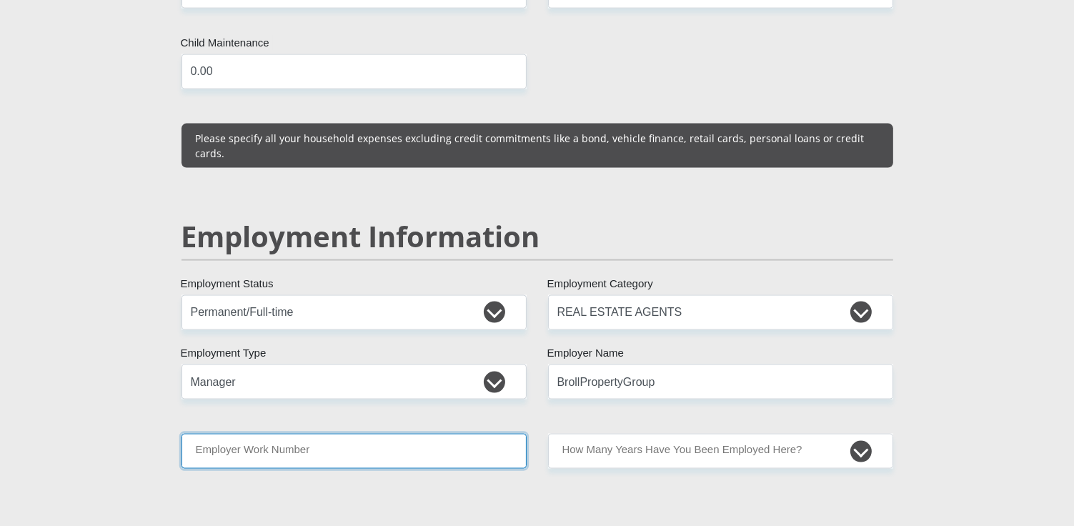
type input "0655905950"
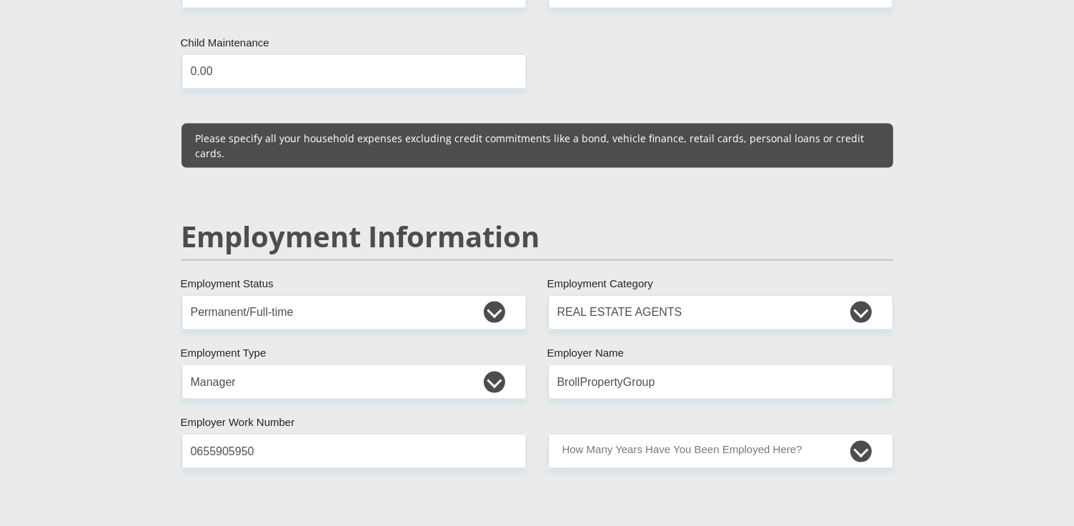
type input "Tsholofelo"
type input "Banyatsi"
click at [650, 455] on div "Mr Ms Mrs Dr [PERSON_NAME] Title Tsholofelo First Name Banyatsi Surname 8608230…" at bounding box center [537, 246] width 733 height 4143
drag, startPoint x: 335, startPoint y: 412, endPoint x: 128, endPoint y: 407, distance: 207.3
click at [129, 408] on section "Personal Details Mr Ms Mrs Dr [PERSON_NAME] Title Tsholofelo First Name Banyats…" at bounding box center [537, 256] width 1074 height 4487
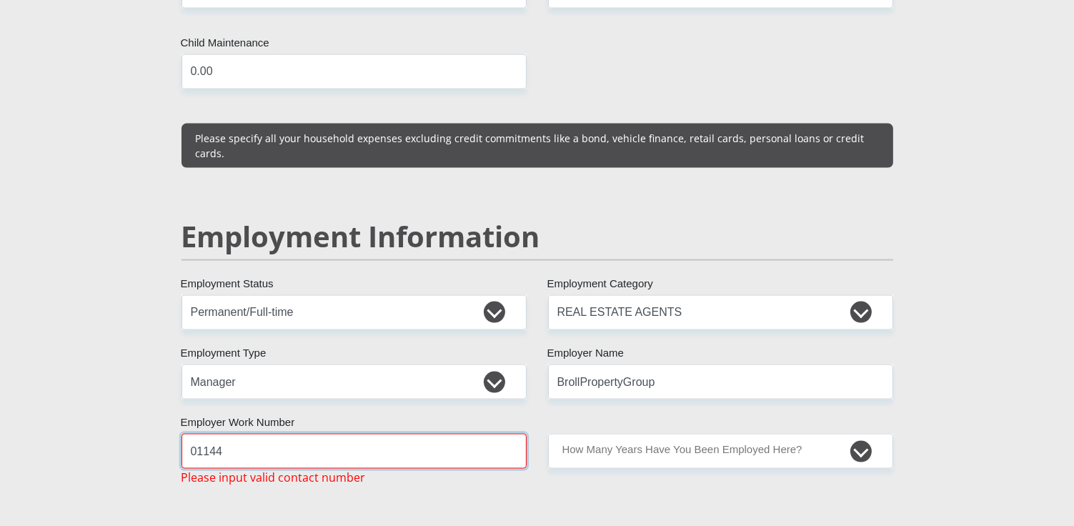
click at [517, 434] on input "01144" at bounding box center [353, 451] width 345 height 35
drag, startPoint x: 671, startPoint y: 467, endPoint x: 670, endPoint y: 459, distance: 8.6
click at [671, 465] on div "Mr Ms Mrs Dr [PERSON_NAME] Title Tsholofelo First Name Banyatsi Surname 8608230…" at bounding box center [537, 255] width 733 height 4160
click at [266, 434] on input "01144" at bounding box center [353, 451] width 345 height 35
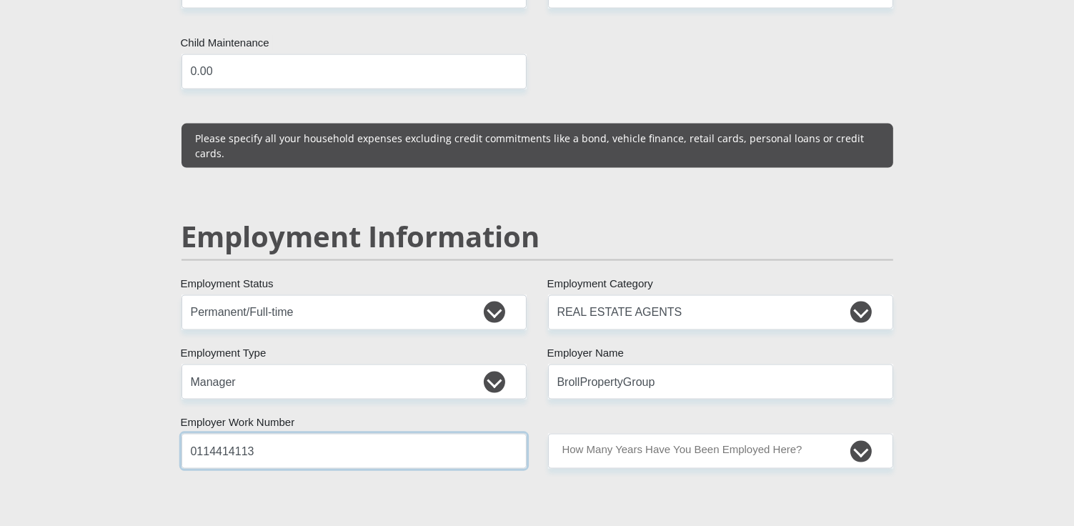
type input "0655905950"
drag, startPoint x: 576, startPoint y: 462, endPoint x: 697, endPoint y: 434, distance: 124.8
click at [587, 462] on div "Mr Ms Mrs Dr [PERSON_NAME] Title Tsholofelo First Name Banyatsi Surname 8608230…" at bounding box center [537, 246] width 733 height 4143
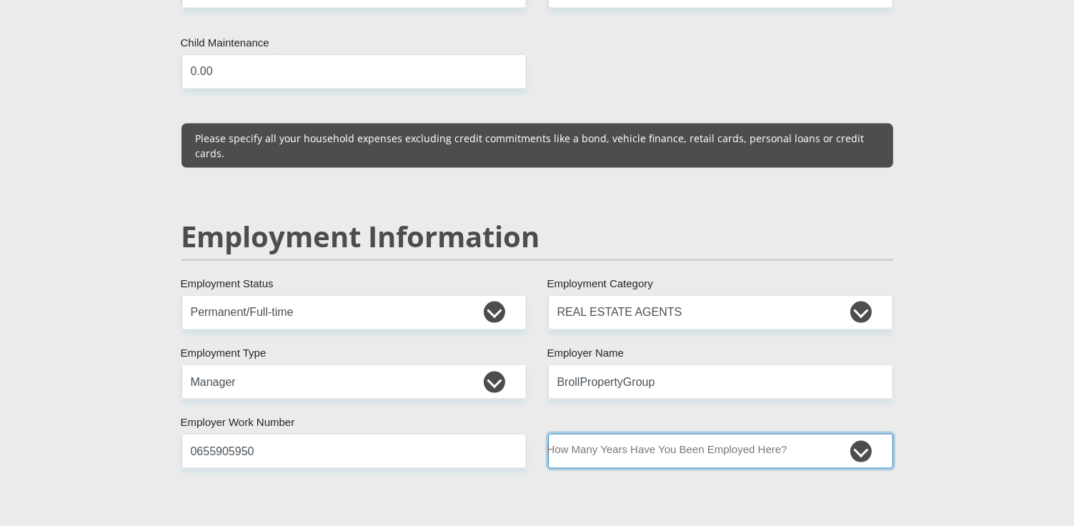
click at [861, 434] on select "less than 1 year 1-3 years 3-5 years 5+ years" at bounding box center [720, 451] width 345 height 35
select select "60"
click at [548, 434] on select "less than 1 year 1-3 years 3-5 years 5+ years" at bounding box center [720, 451] width 345 height 35
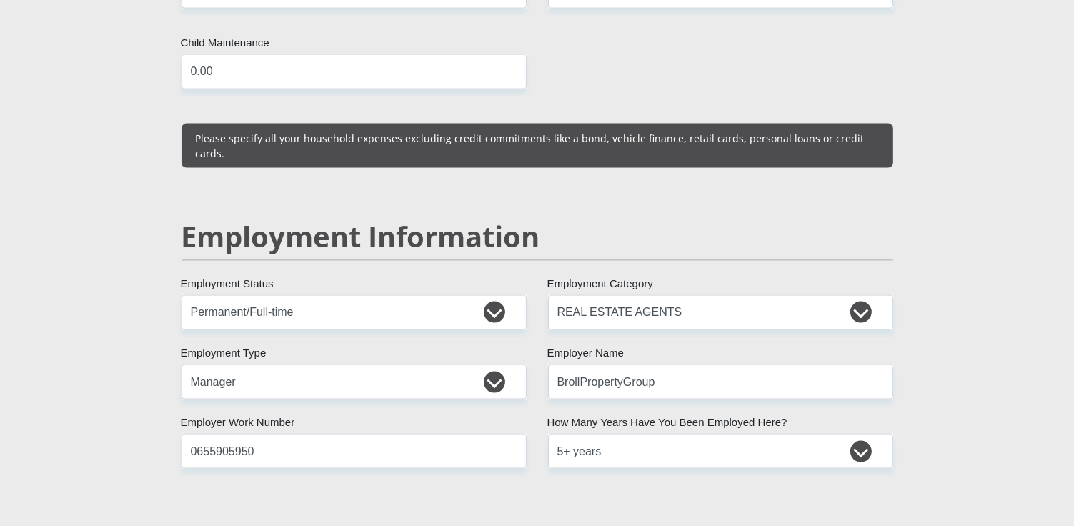
drag, startPoint x: 725, startPoint y: 485, endPoint x: 772, endPoint y: 468, distance: 49.5
click at [749, 475] on div "Mr Ms Mrs Dr [PERSON_NAME] Title Tsholofelo First Name Banyatsi Surname 8608230…" at bounding box center [537, 246] width 733 height 4143
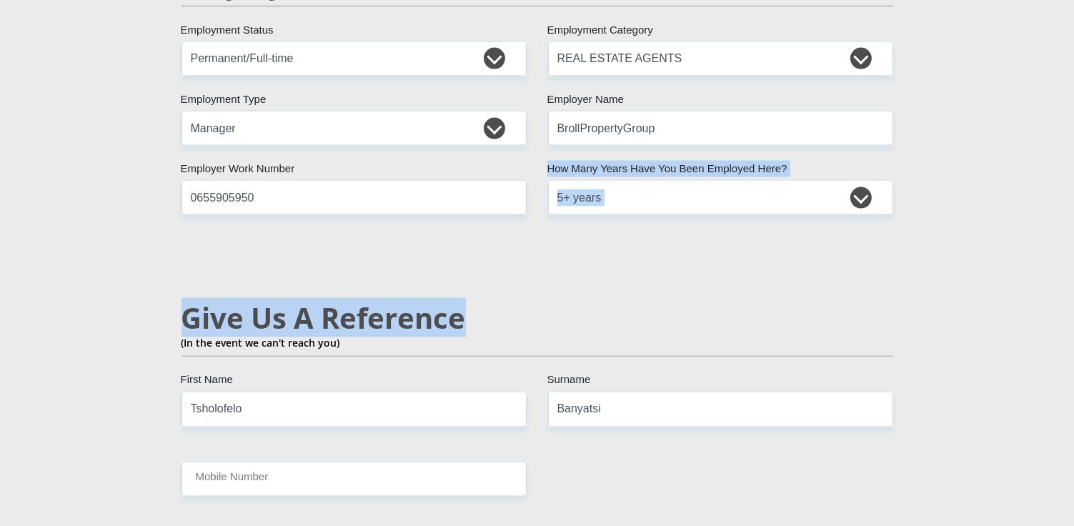
scroll to position [2341, 0]
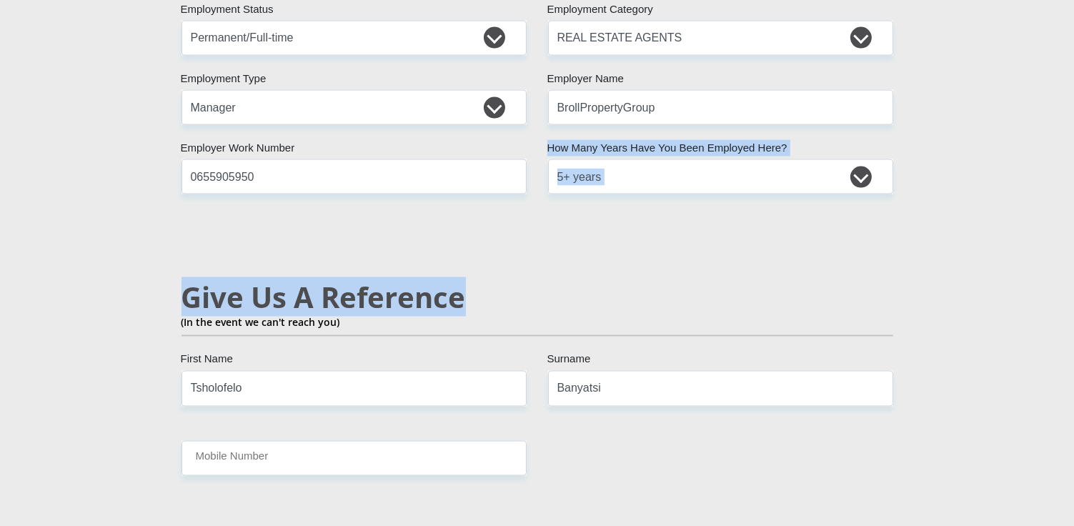
click at [897, 280] on div "Give Us A Reference (In the event we can't reach you)" at bounding box center [537, 325] width 733 height 91
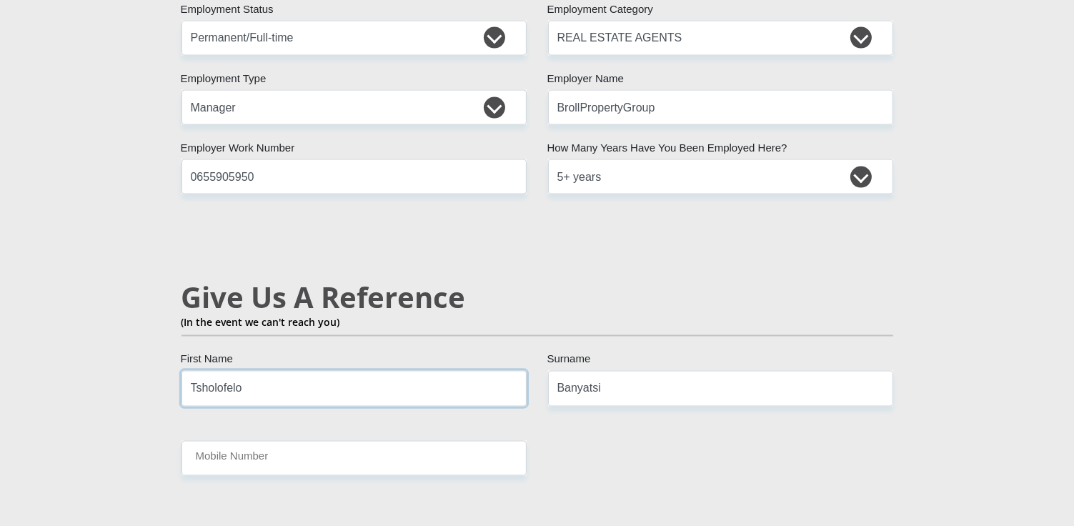
drag, startPoint x: 309, startPoint y: 365, endPoint x: 69, endPoint y: 345, distance: 240.9
type input "Tshepiso"
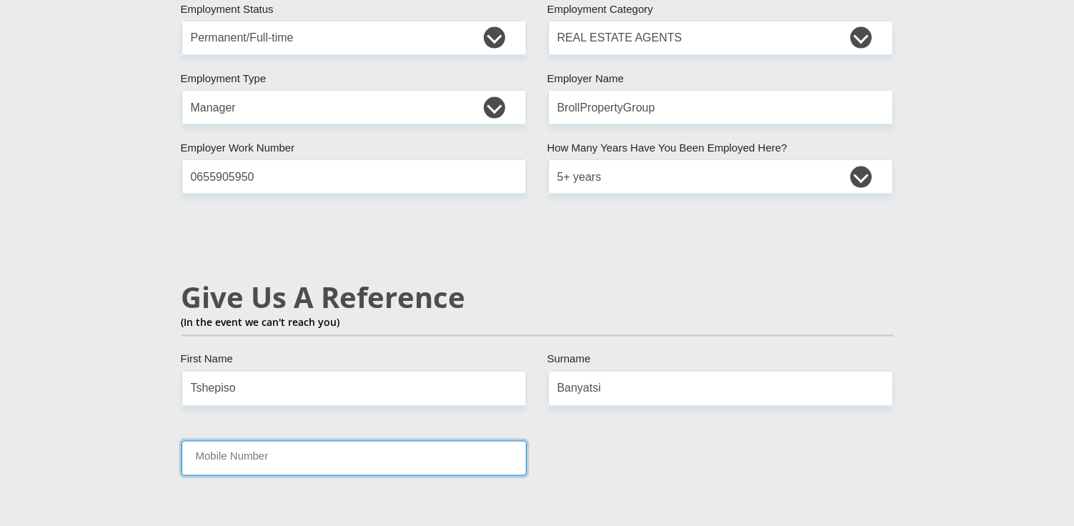
click at [400, 441] on input "Mobile Number" at bounding box center [353, 458] width 345 height 35
click at [238, 441] on input "Mobile Number" at bounding box center [353, 458] width 345 height 35
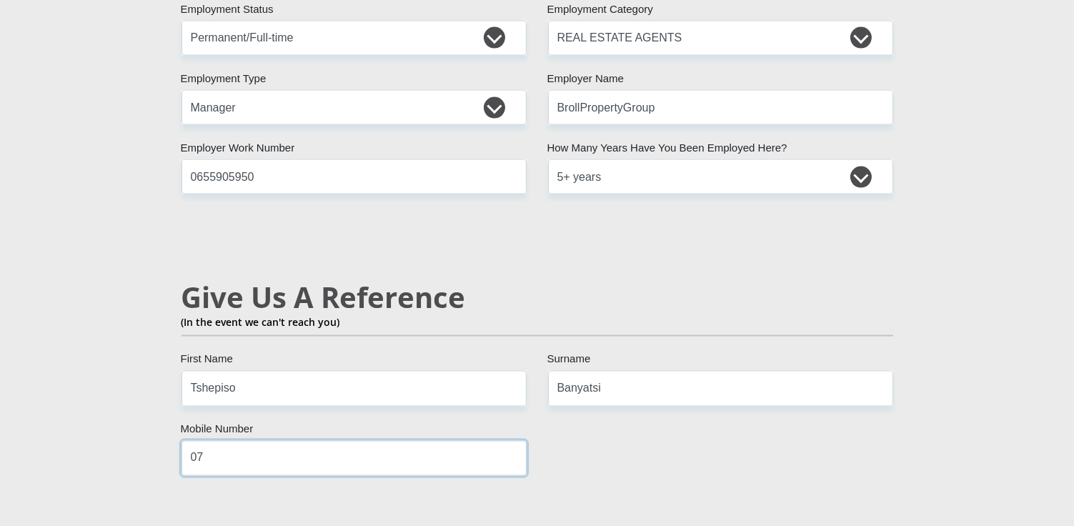
type input "0710310724"
click at [683, 371] on input "Banyatsi" at bounding box center [720, 388] width 345 height 35
drag, startPoint x: 957, startPoint y: 419, endPoint x: 963, endPoint y: 386, distance: 33.4
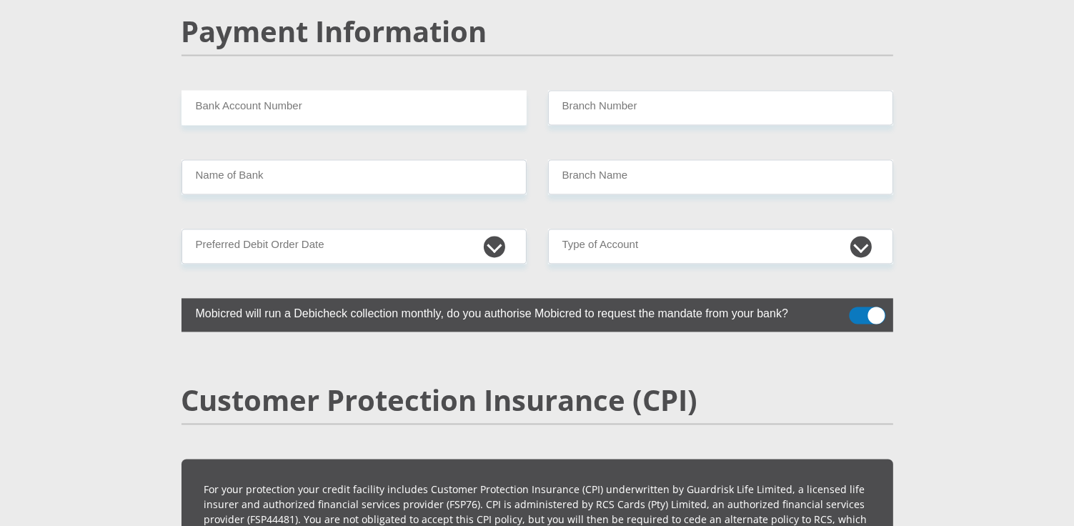
scroll to position [2739, 0]
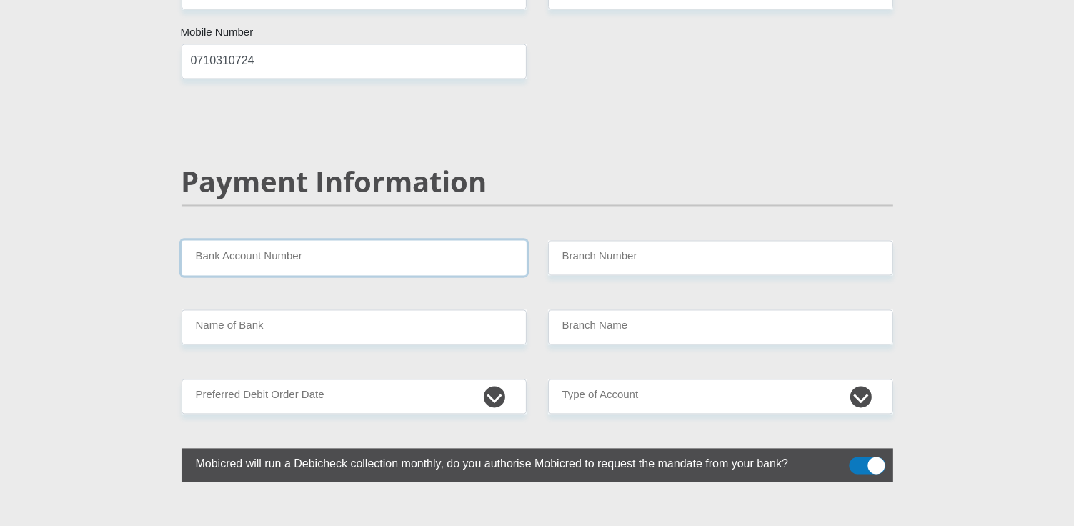
click at [343, 240] on input "Bank Account Number" at bounding box center [353, 257] width 345 height 35
type input "s"
type input "The Standard Bank Of SA"
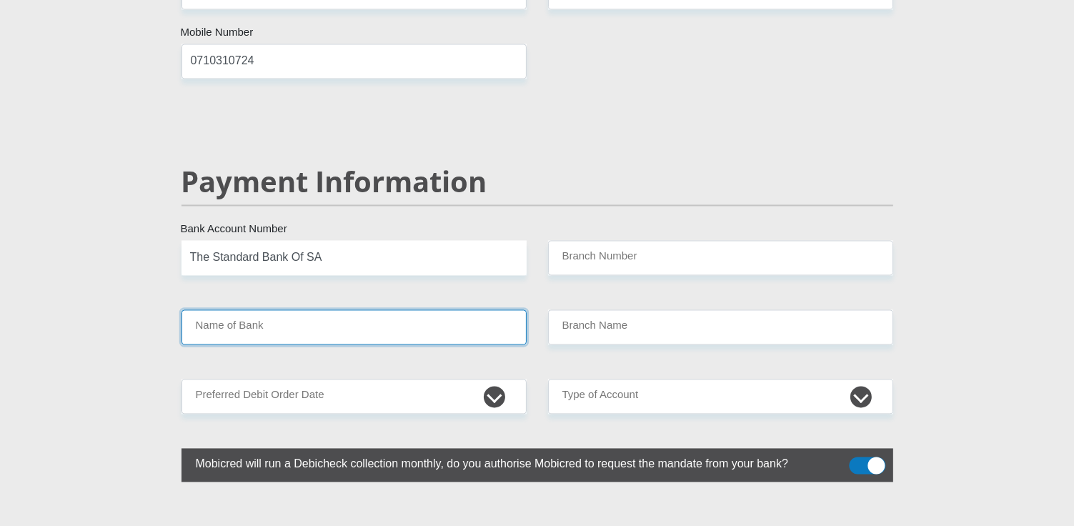
click at [320, 309] on input "Name of Bank" at bounding box center [353, 326] width 345 height 35
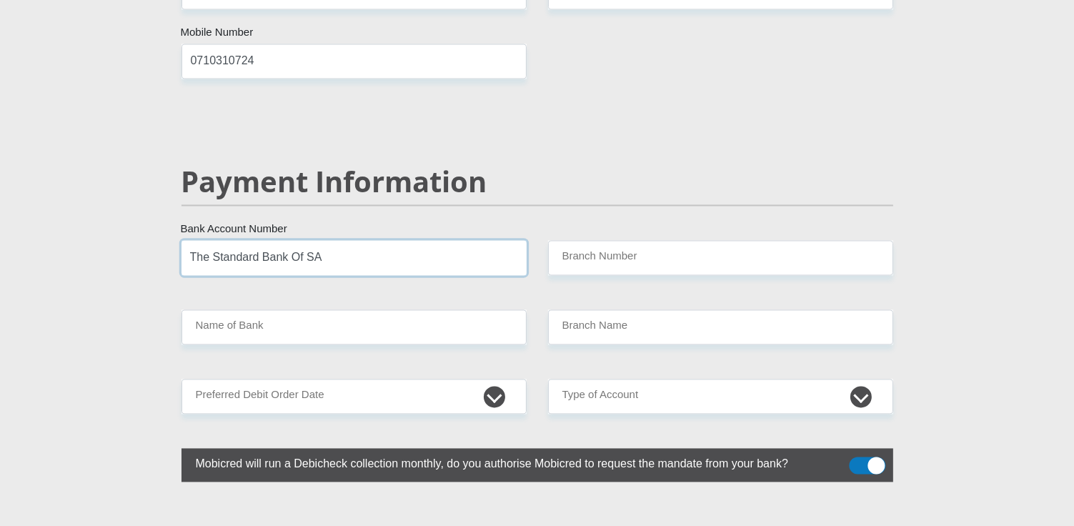
drag, startPoint x: 354, startPoint y: 222, endPoint x: 205, endPoint y: 222, distance: 149.3
click at [177, 240] on div "The Standard Bank Of SA Bank Account Number" at bounding box center [354, 257] width 367 height 35
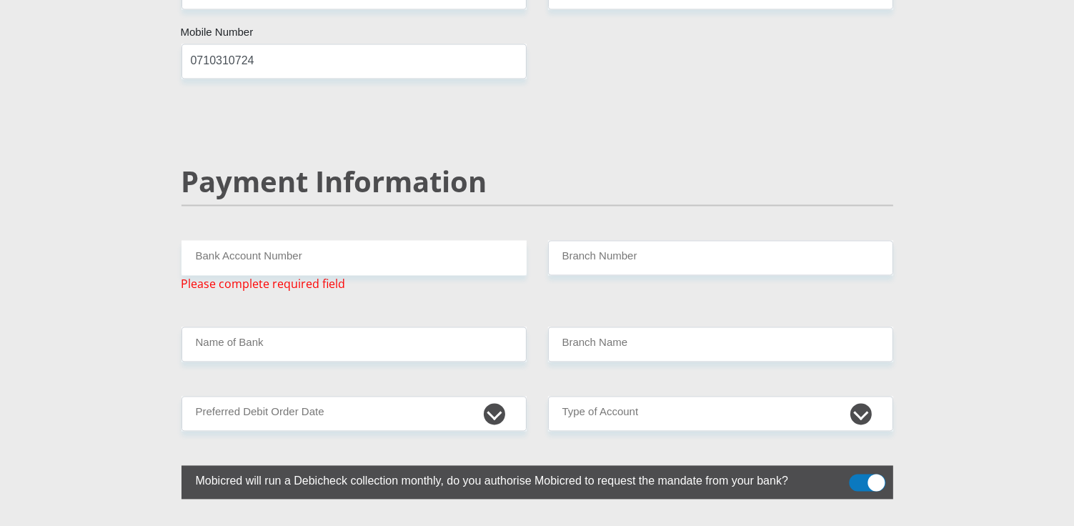
drag, startPoint x: 255, startPoint y: 317, endPoint x: 404, endPoint y: 167, distance: 210.7
drag, startPoint x: 271, startPoint y: 309, endPoint x: 688, endPoint y: 105, distance: 464.6
click at [314, 327] on input "Name of Bank" at bounding box center [353, 344] width 345 height 35
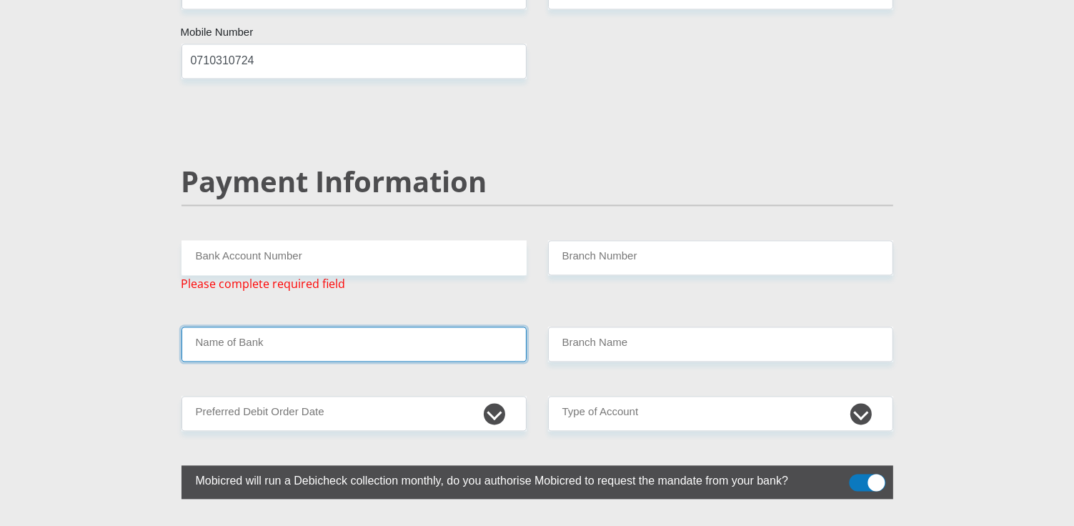
drag, startPoint x: 308, startPoint y: 304, endPoint x: 292, endPoint y: 307, distance: 16.0
click at [274, 327] on input "Name of Bank" at bounding box center [353, 344] width 345 height 35
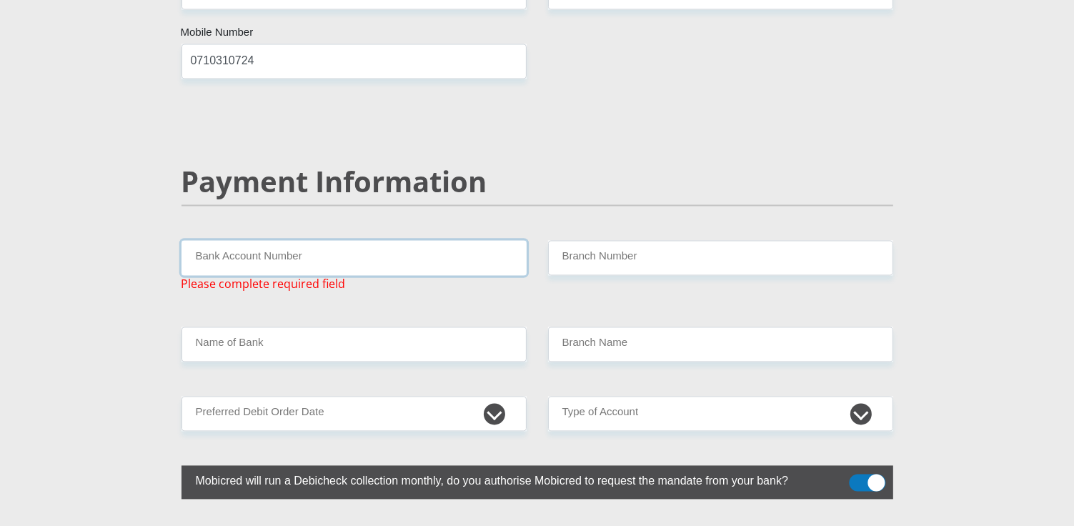
click at [297, 240] on input "Bank Account Number" at bounding box center [353, 257] width 345 height 35
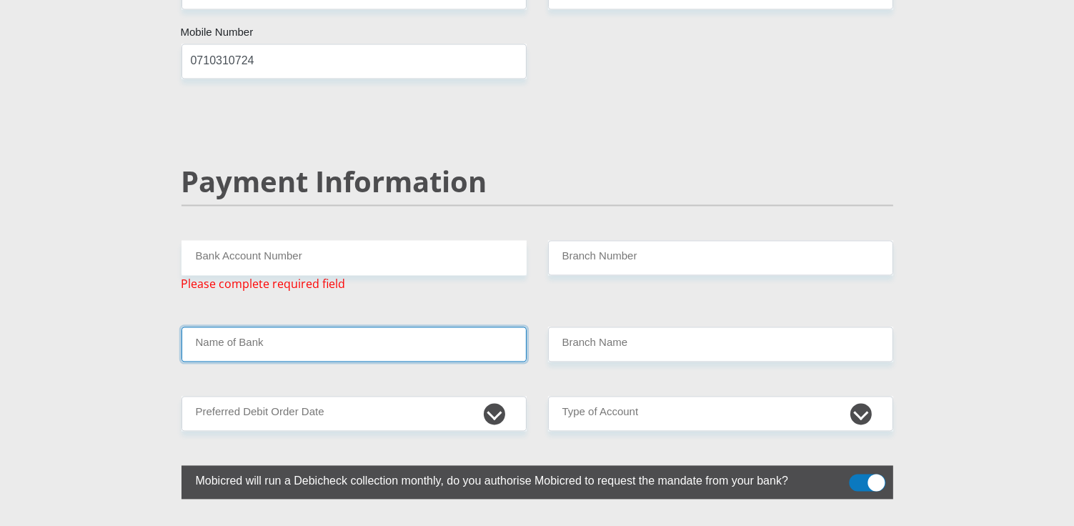
click at [307, 327] on input "Name of Bank" at bounding box center [353, 344] width 345 height 35
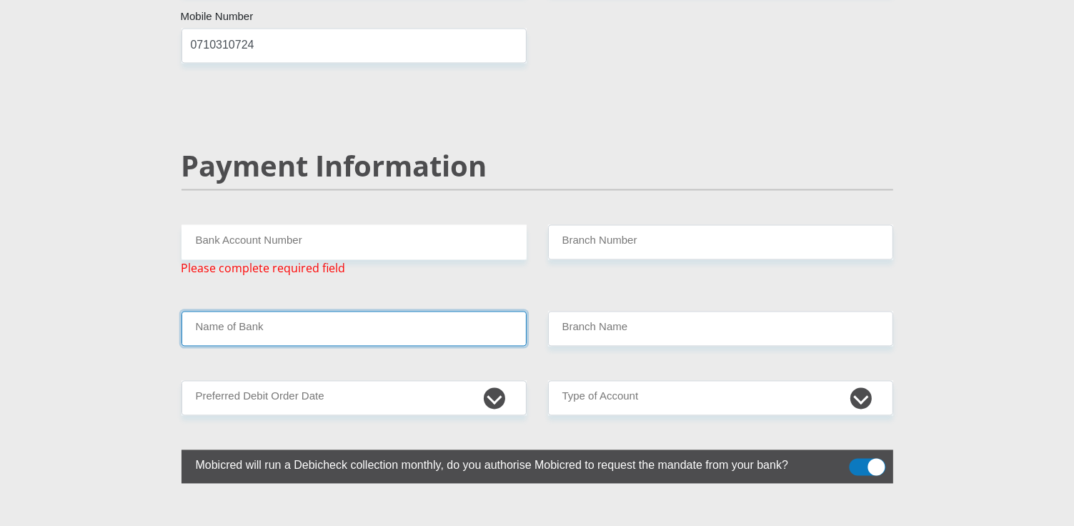
scroll to position [2652, 0]
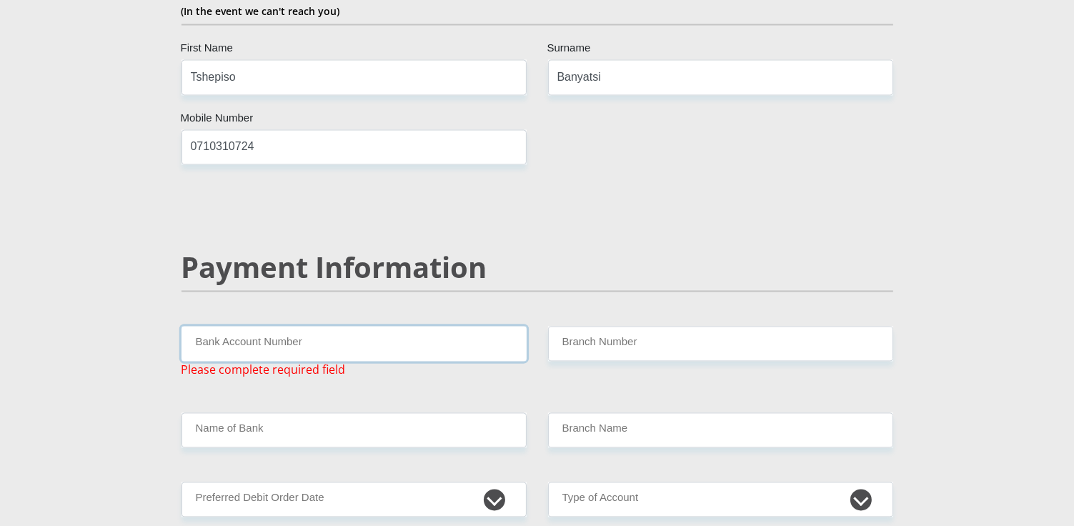
click at [299, 327] on input "Bank Account Number" at bounding box center [353, 344] width 345 height 35
click at [405, 327] on input "Bank Account Number" at bounding box center [353, 344] width 345 height 35
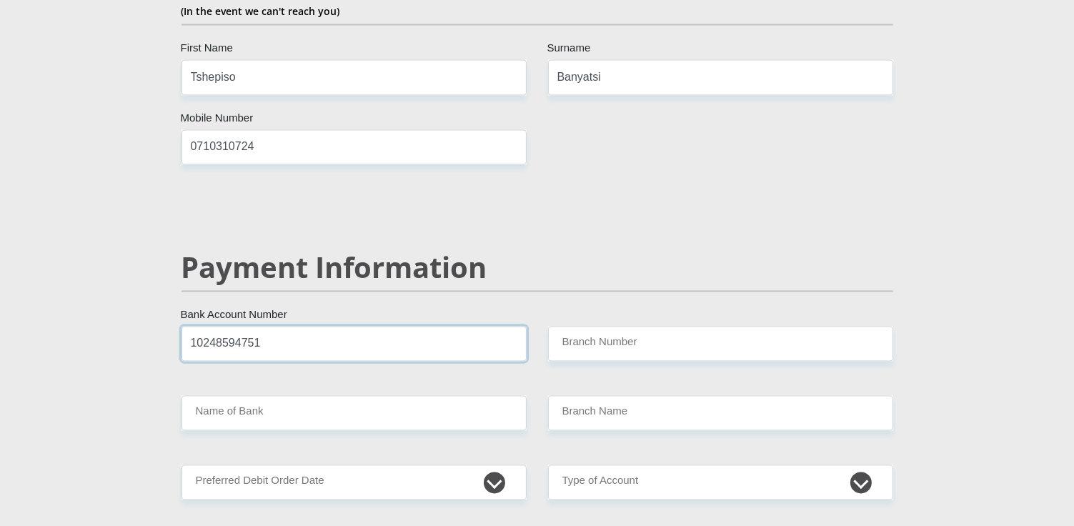
type input "10248594751"
click at [619, 285] on div "Payment Information" at bounding box center [537, 289] width 733 height 76
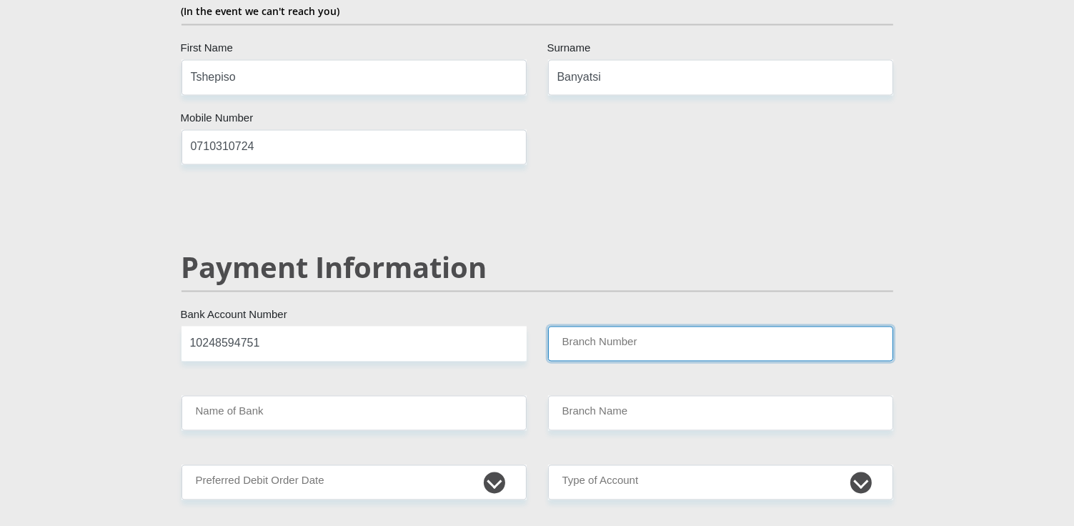
click at [622, 327] on input "Branch Number" at bounding box center [720, 344] width 345 height 35
click at [616, 327] on input "Branch Number" at bounding box center [720, 344] width 345 height 35
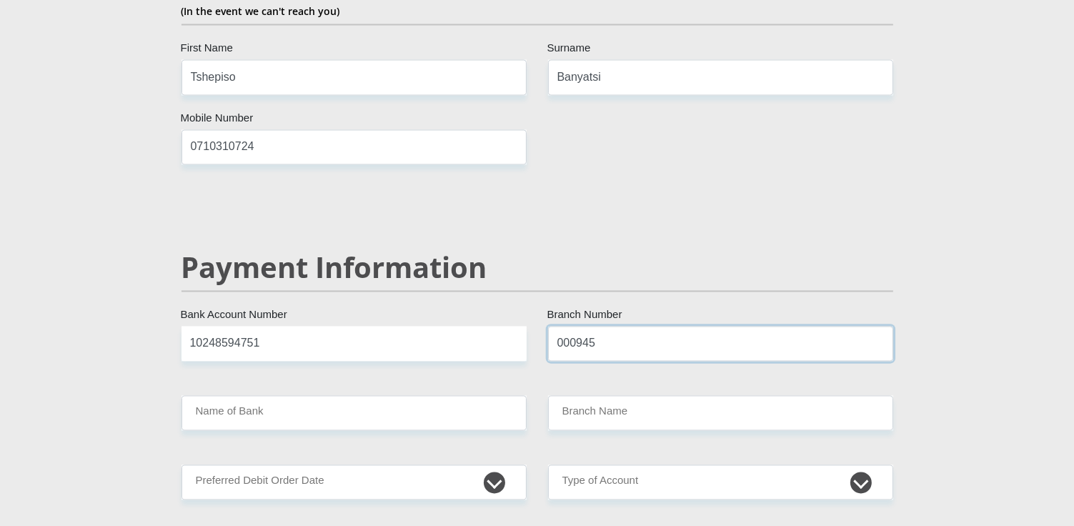
type input "000945"
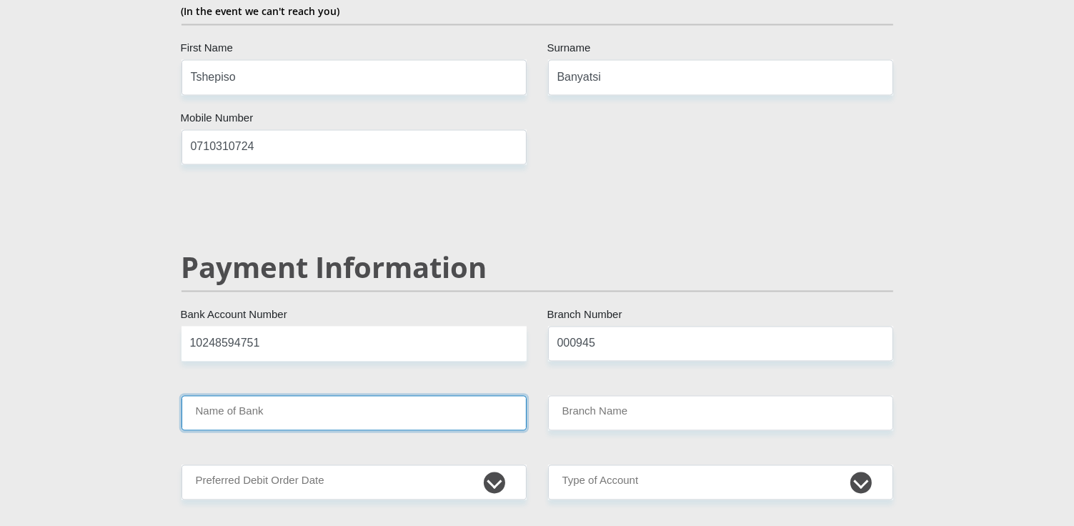
click at [365, 396] on input "Name of Bank" at bounding box center [353, 413] width 345 height 35
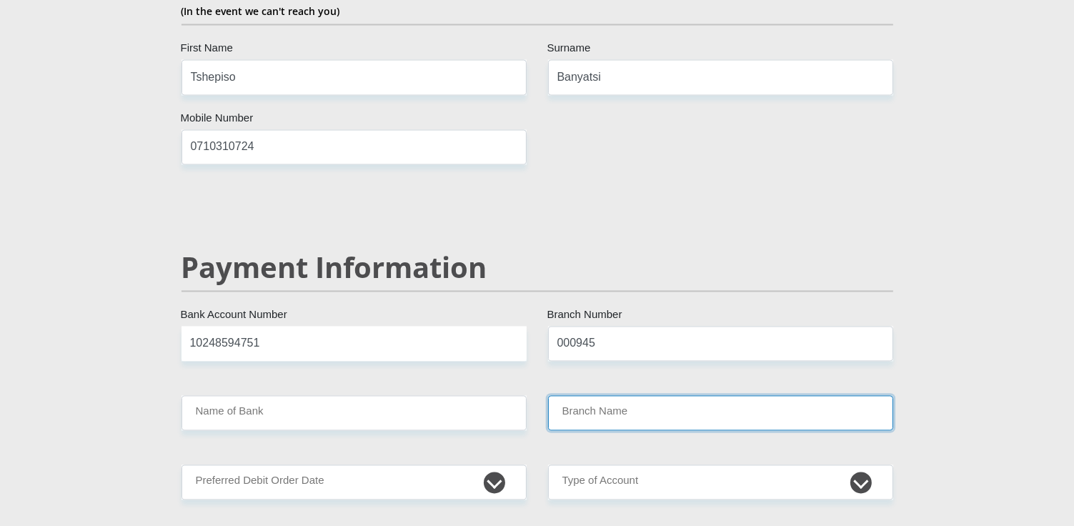
click at [626, 396] on input "Branch Name" at bounding box center [720, 413] width 345 height 35
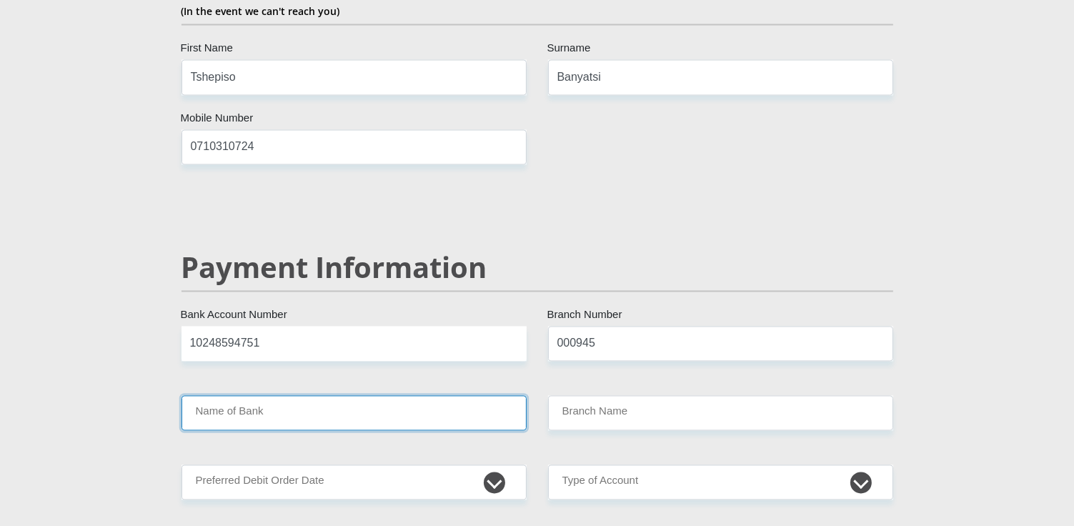
click at [377, 396] on input "Name of Bank" at bounding box center [353, 413] width 345 height 35
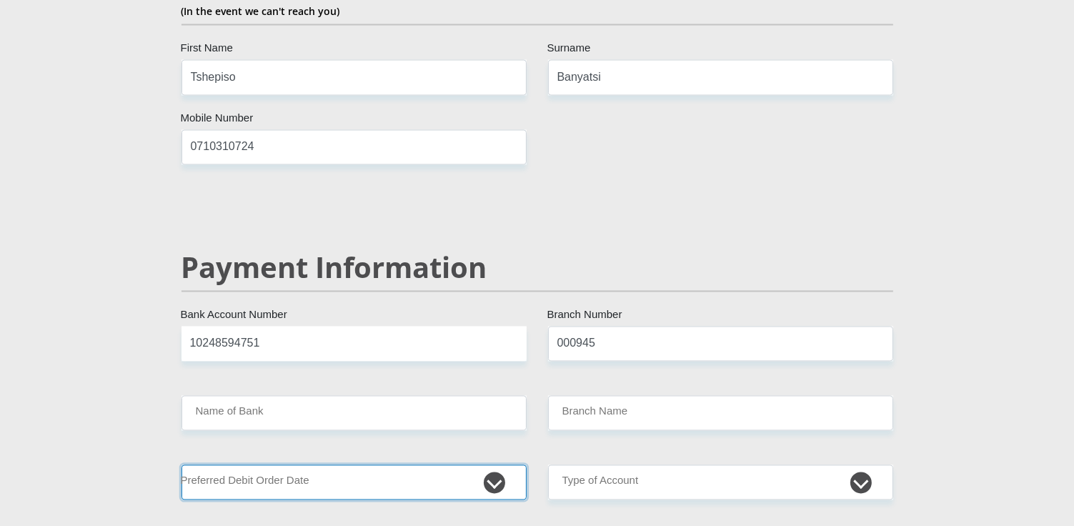
click at [296, 465] on select "1st 2nd 3rd 4th 5th 7th 18th 19th 20th 21st 22nd 23rd 24th 25th 26th 27th 28th …" at bounding box center [353, 482] width 345 height 35
select select "25"
click at [181, 465] on select "1st 2nd 3rd 4th 5th 7th 18th 19th 20th 21st 22nd 23rd 24th 25th 26th 27th 28th …" at bounding box center [353, 482] width 345 height 35
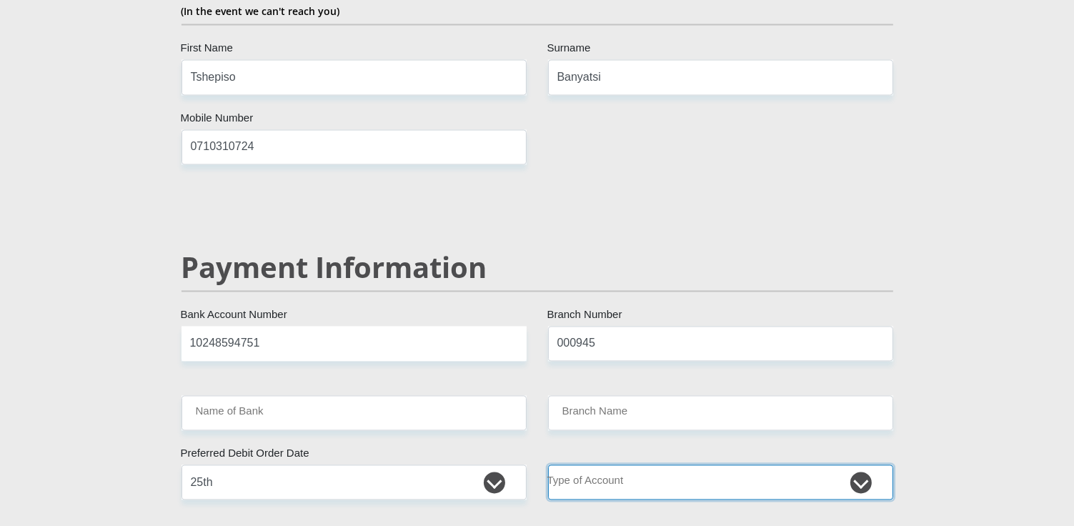
click at [864, 465] on select "Cheque Savings" at bounding box center [720, 482] width 345 height 35
select select "CUR"
click at [548, 465] on select "Cheque Savings" at bounding box center [720, 482] width 345 height 35
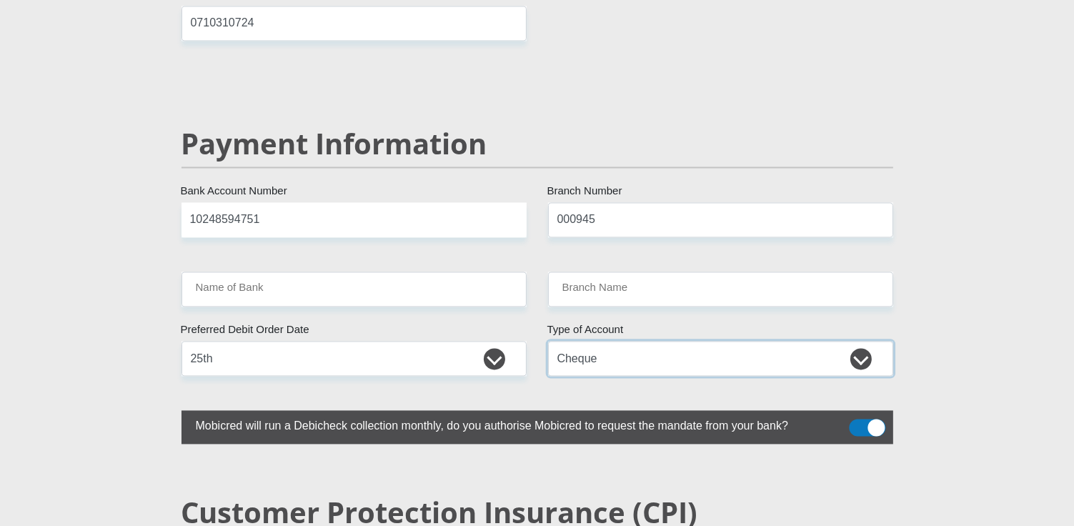
scroll to position [2782, 0]
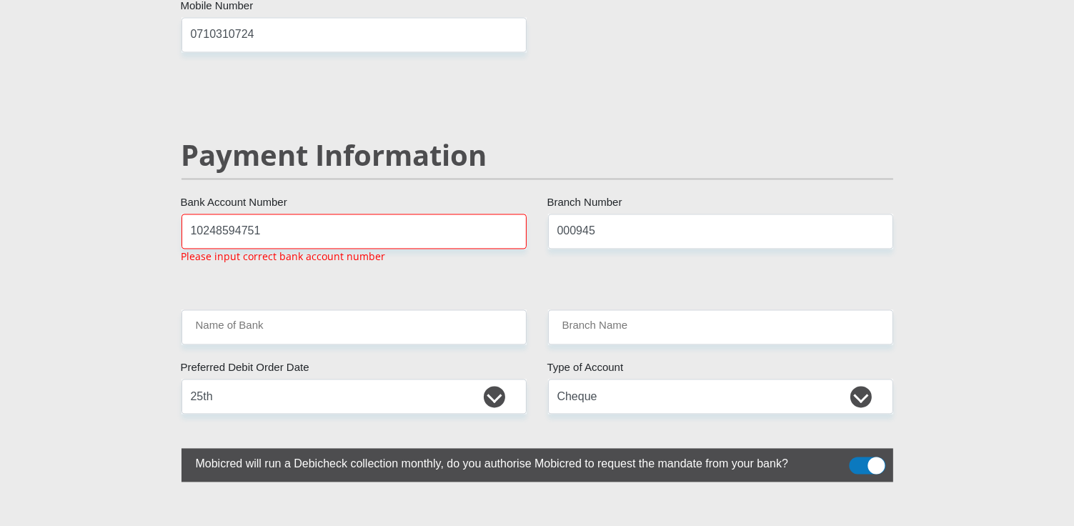
scroll to position [2764, 0]
click at [340, 214] on input "10248594751" at bounding box center [353, 231] width 345 height 35
drag, startPoint x: 203, startPoint y: 194, endPoint x: 219, endPoint y: 194, distance: 16.4
click at [205, 214] on input "10248594751" at bounding box center [353, 231] width 345 height 35
click at [287, 214] on input "10248594751" at bounding box center [353, 231] width 345 height 35
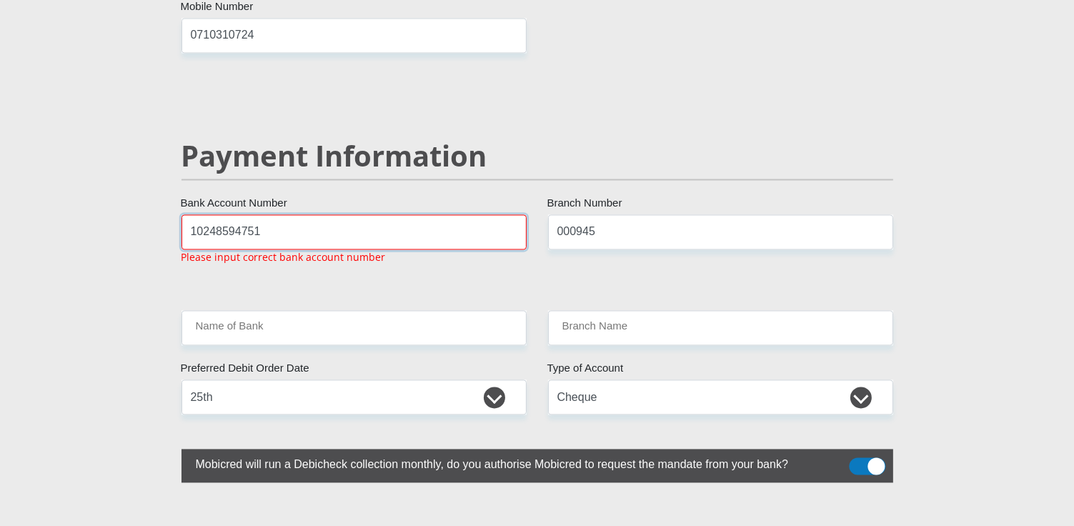
click at [197, 214] on input "10248594751" at bounding box center [353, 231] width 345 height 35
click at [220, 214] on input "10248594751" at bounding box center [353, 231] width 345 height 35
drag, startPoint x: 281, startPoint y: 202, endPoint x: 331, endPoint y: 202, distance: 49.3
click at [302, 214] on input "10248594751" at bounding box center [353, 231] width 345 height 35
click at [686, 214] on input "000945" at bounding box center [720, 231] width 345 height 35
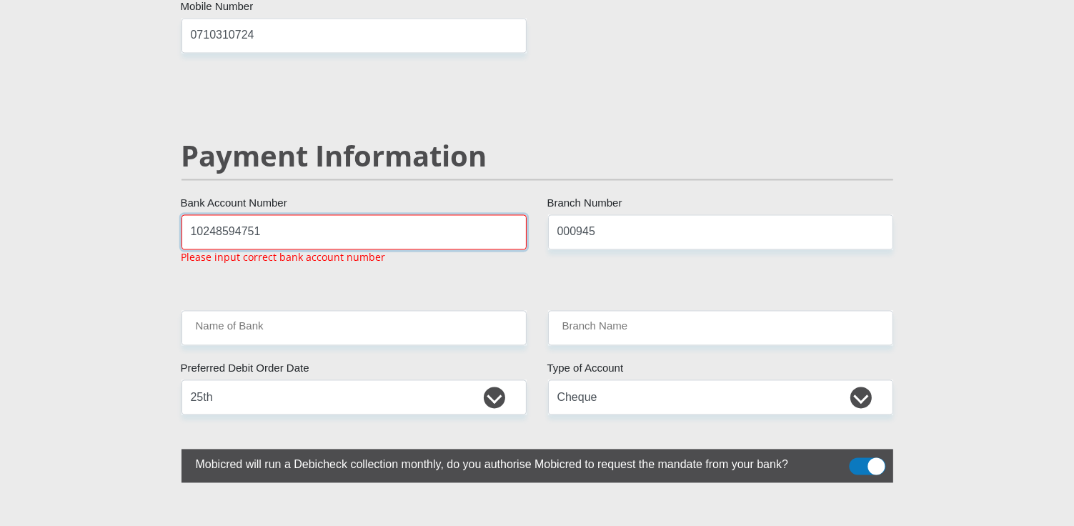
click at [306, 214] on input "10248594751" at bounding box center [353, 231] width 345 height 35
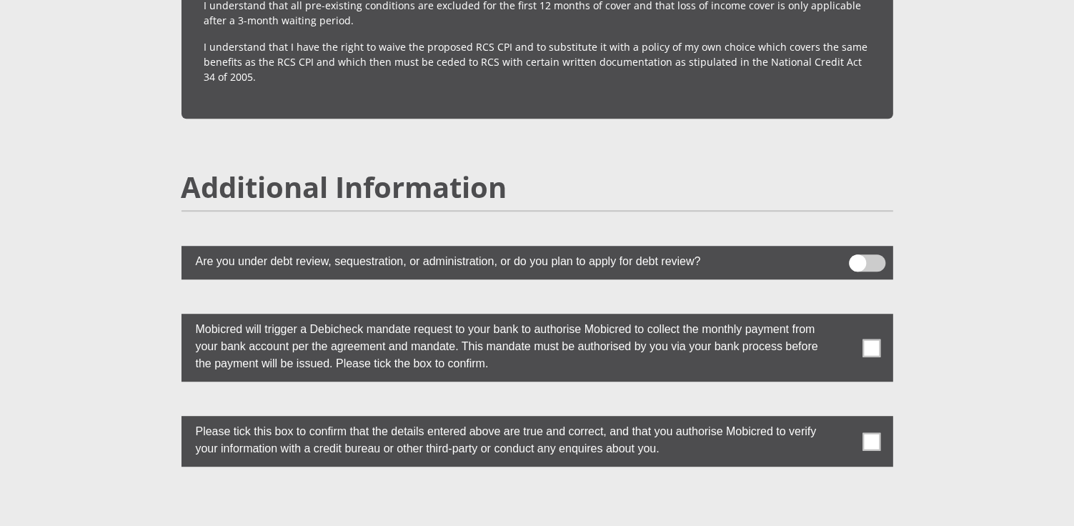
scroll to position [3871, 0]
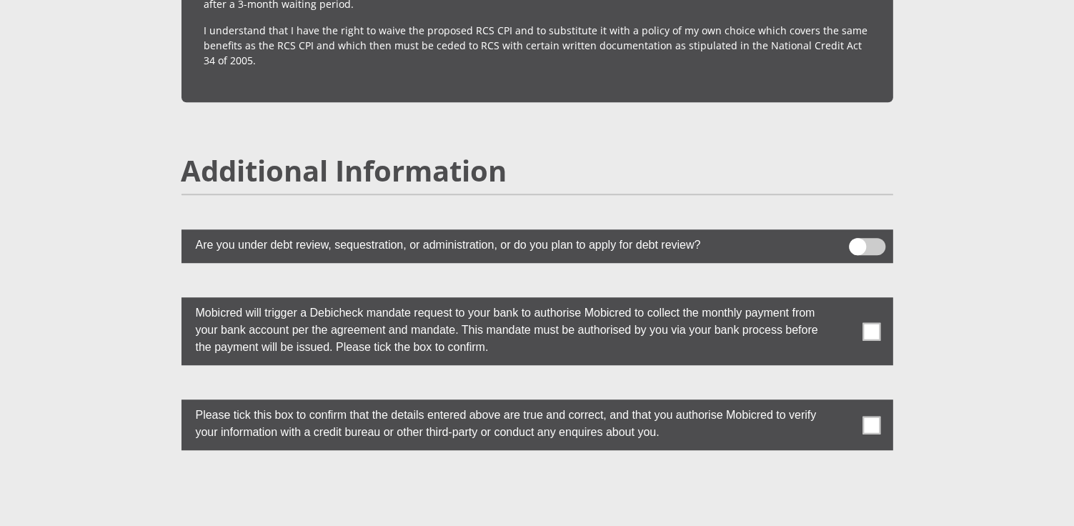
click at [870, 322] on span at bounding box center [871, 331] width 18 height 18
click at [843, 301] on input "checkbox" at bounding box center [843, 301] width 0 height 0
click at [877, 416] on span at bounding box center [871, 425] width 18 height 18
click at [843, 403] on input "checkbox" at bounding box center [843, 403] width 0 height 0
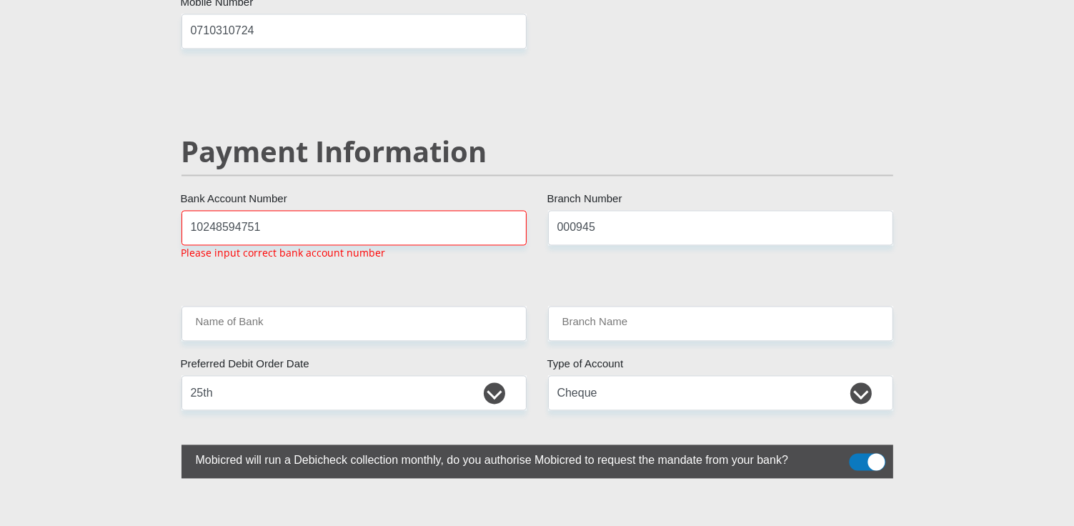
scroll to position [2687, 0]
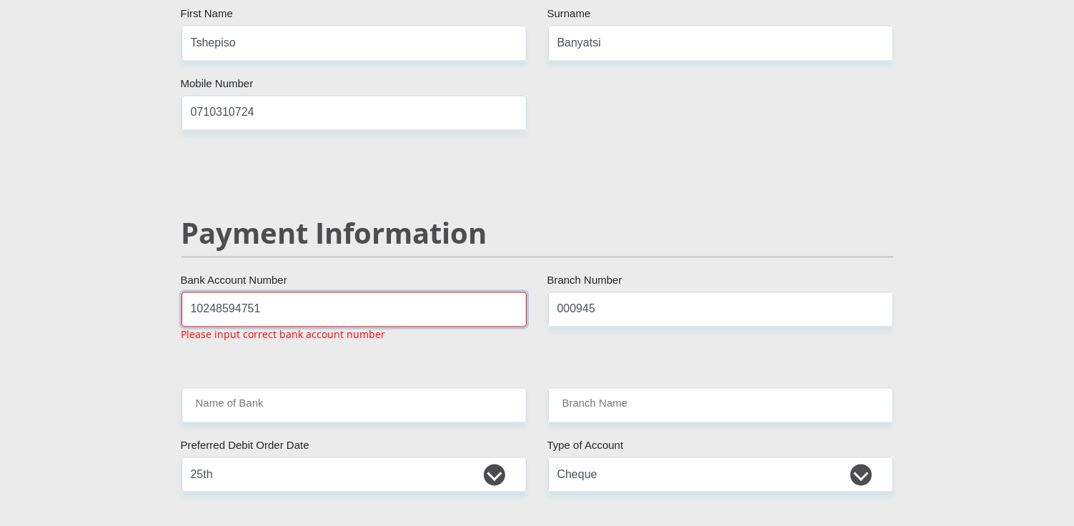
click at [303, 292] on input "10248594751" at bounding box center [353, 309] width 345 height 35
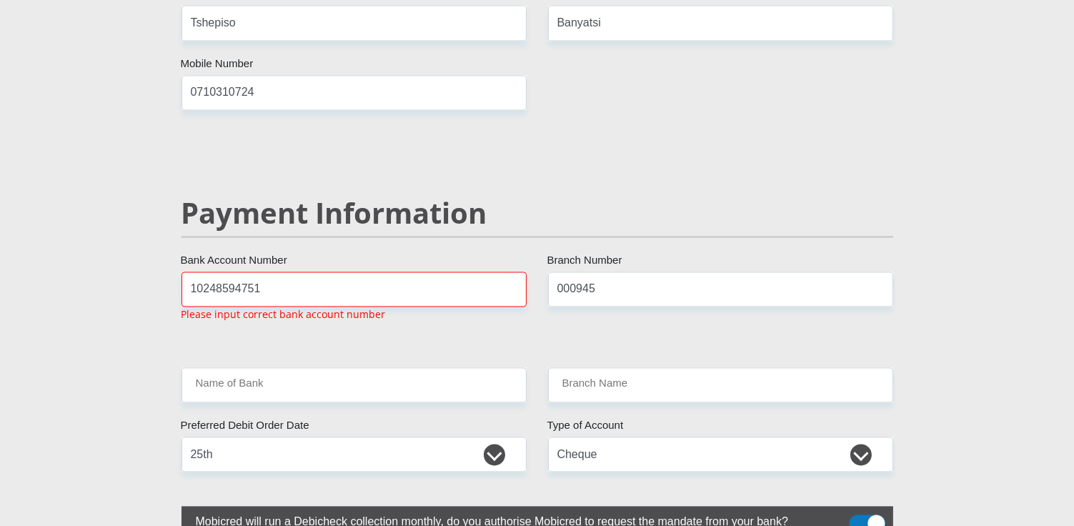
click at [662, 297] on div "000945 Branch Number" at bounding box center [720, 301] width 367 height 61
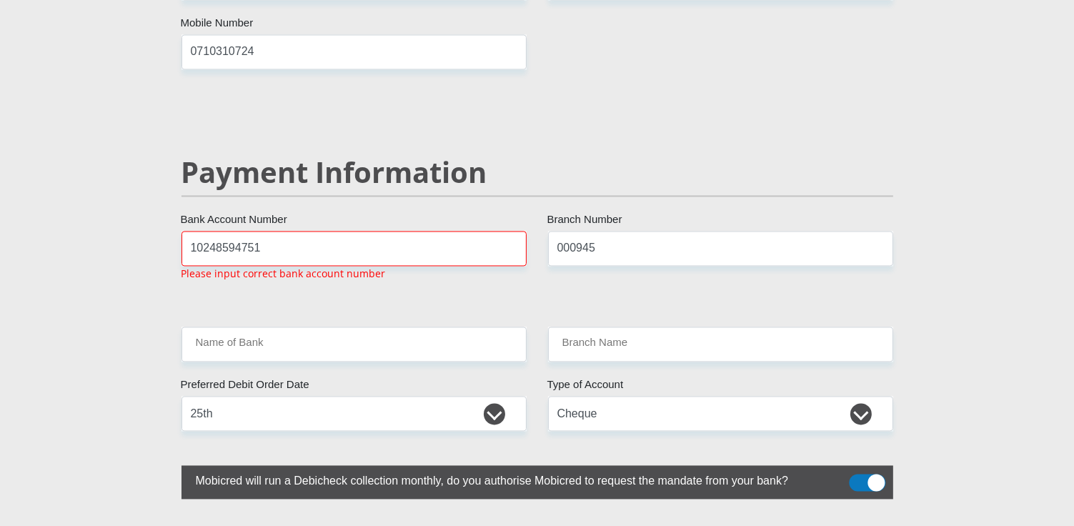
drag, startPoint x: 672, startPoint y: 262, endPoint x: 686, endPoint y: 254, distance: 16.7
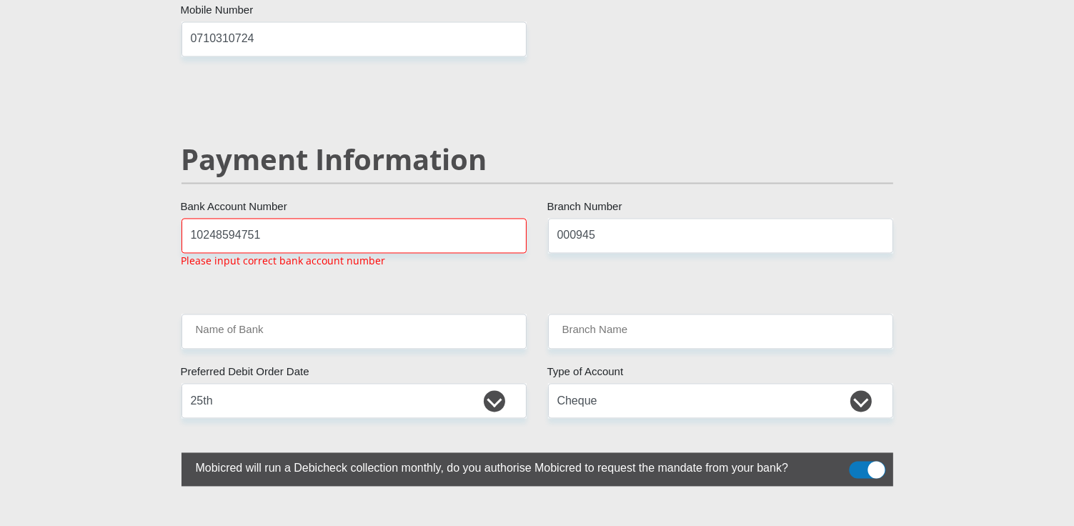
drag, startPoint x: 700, startPoint y: 246, endPoint x: 752, endPoint y: 239, distance: 52.6
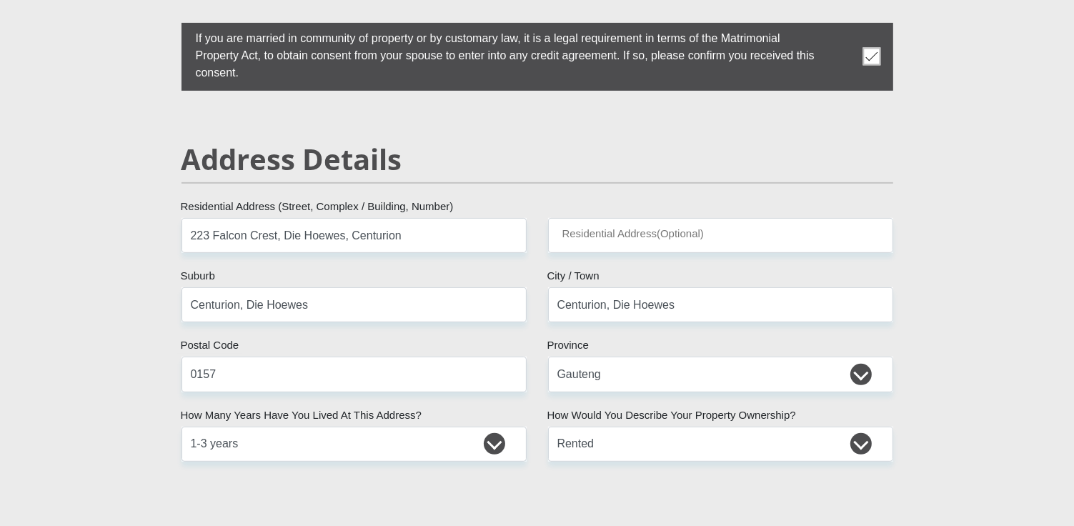
scroll to position [599, 0]
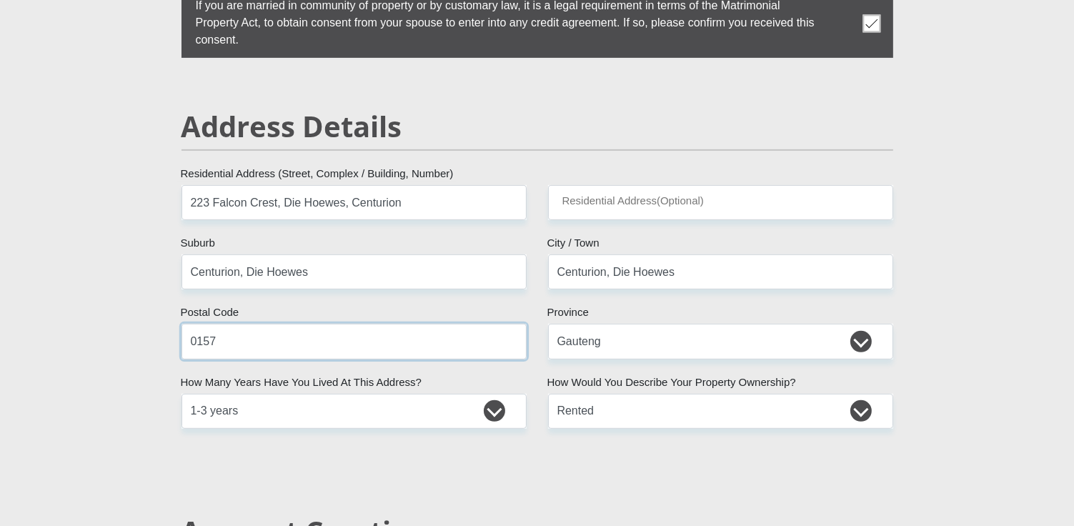
click at [417, 337] on input "0157" at bounding box center [353, 341] width 345 height 35
drag, startPoint x: 953, startPoint y: 333, endPoint x: 977, endPoint y: 334, distance: 23.6
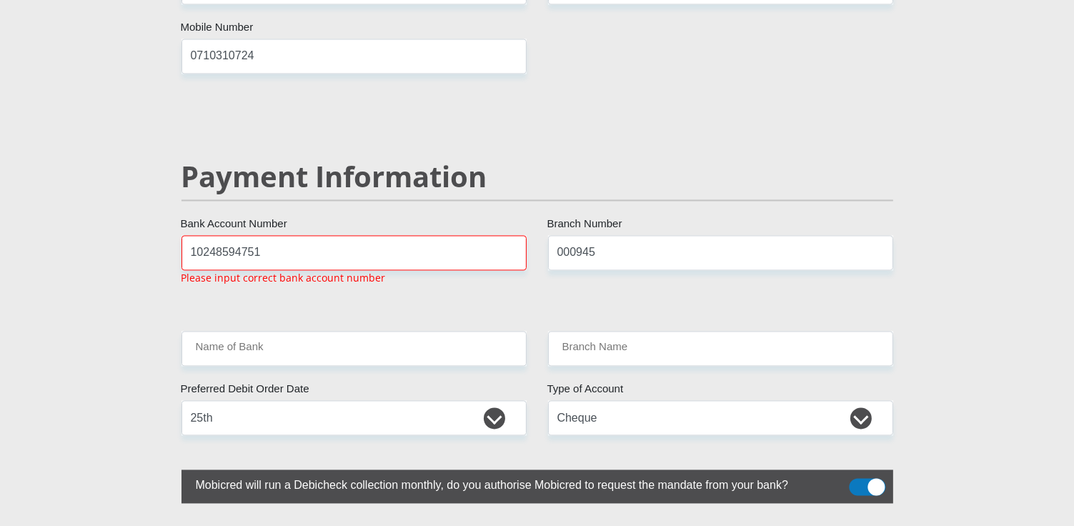
scroll to position [2754, 0]
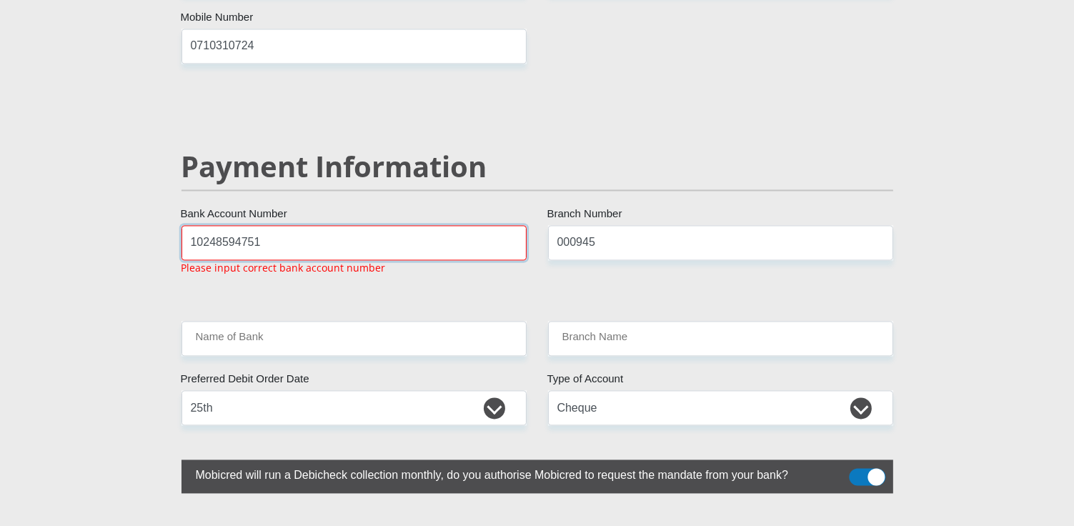
drag, startPoint x: 254, startPoint y: 201, endPoint x: 81, endPoint y: 165, distance: 176.6
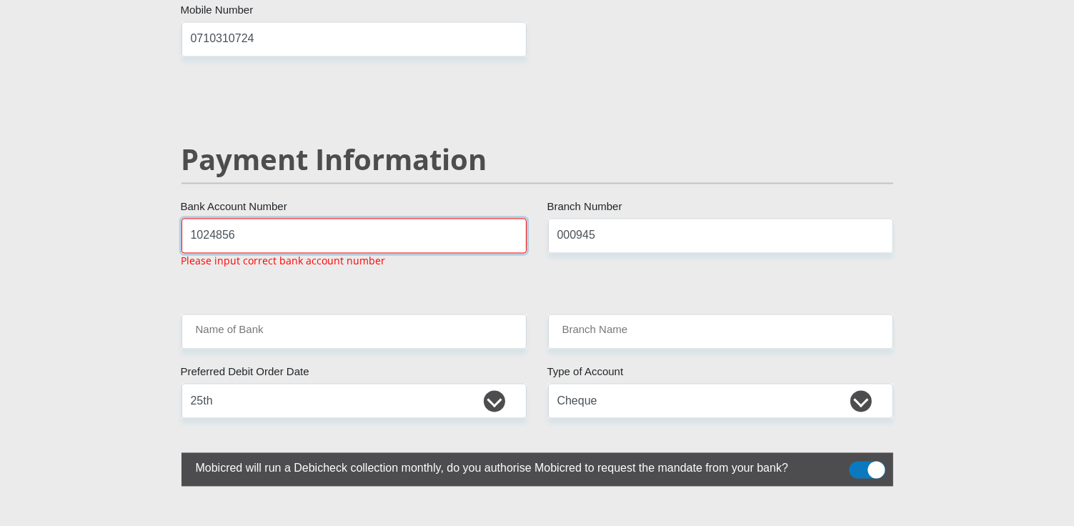
scroll to position [2764, 0]
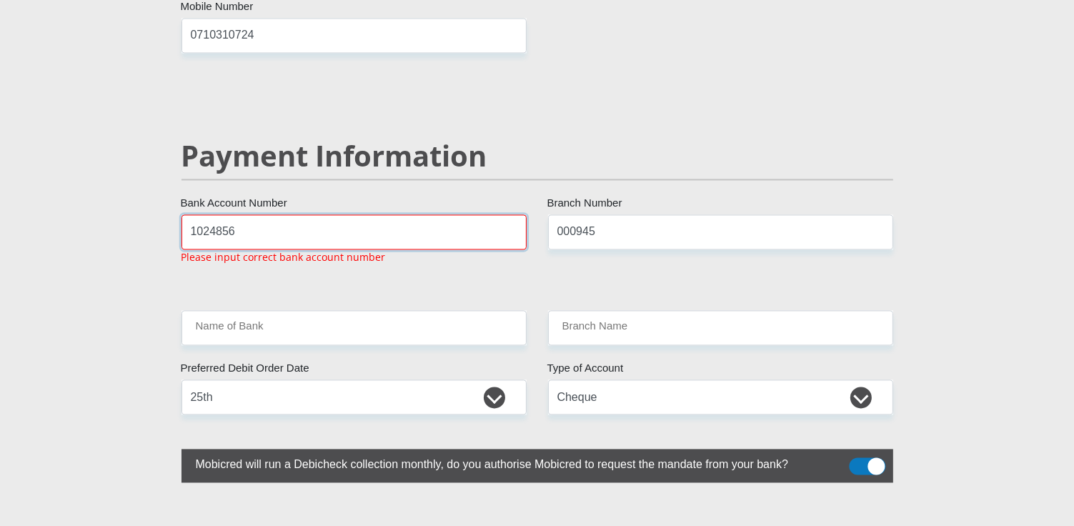
drag, startPoint x: 276, startPoint y: 210, endPoint x: 276, endPoint y: 196, distance: 13.6
click at [276, 214] on input "1024856" at bounding box center [353, 231] width 345 height 35
type input "10248594751"
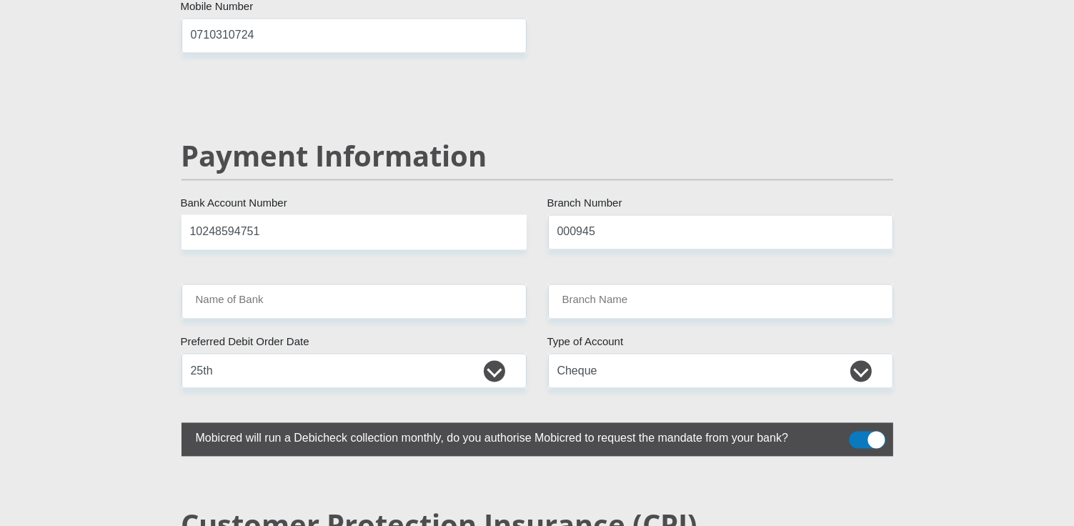
drag, startPoint x: 409, startPoint y: 243, endPoint x: 424, endPoint y: 243, distance: 14.3
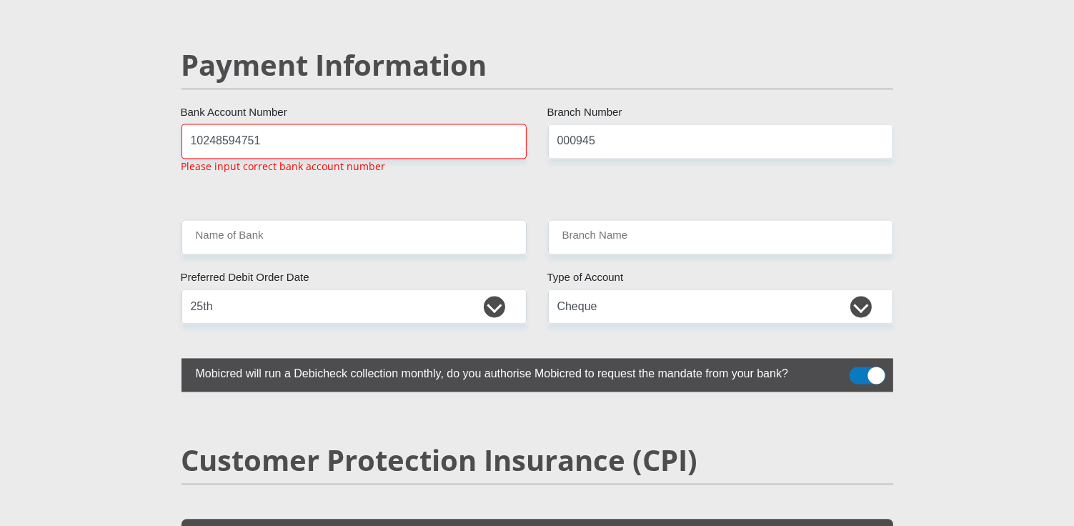
scroll to position [2769, 0]
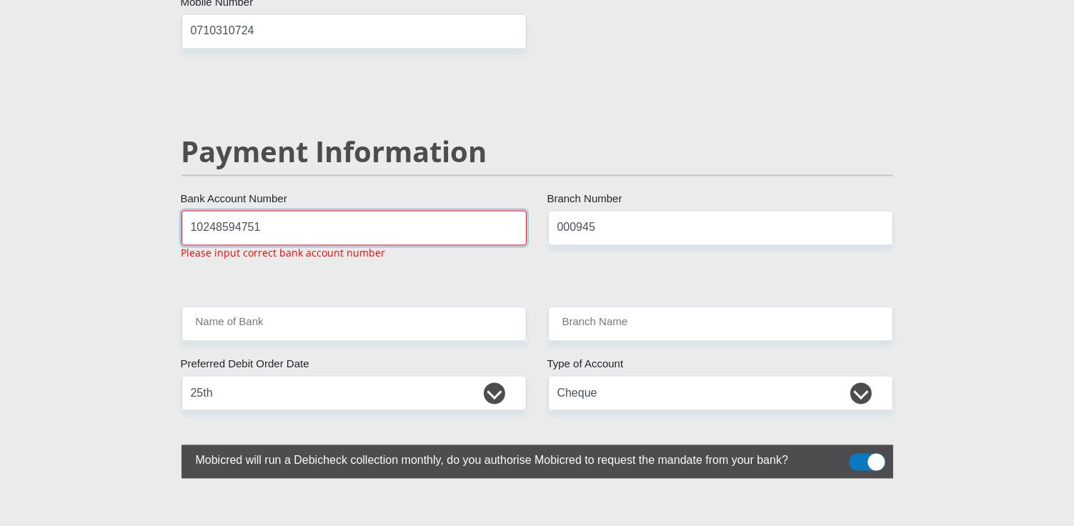
click at [268, 210] on input "10248594751" at bounding box center [353, 227] width 345 height 35
click at [211, 210] on input "10248594751" at bounding box center [353, 227] width 345 height 35
click at [233, 210] on input "10248594751" at bounding box center [353, 227] width 345 height 35
click at [306, 210] on input "10248594751" at bounding box center [353, 227] width 345 height 35
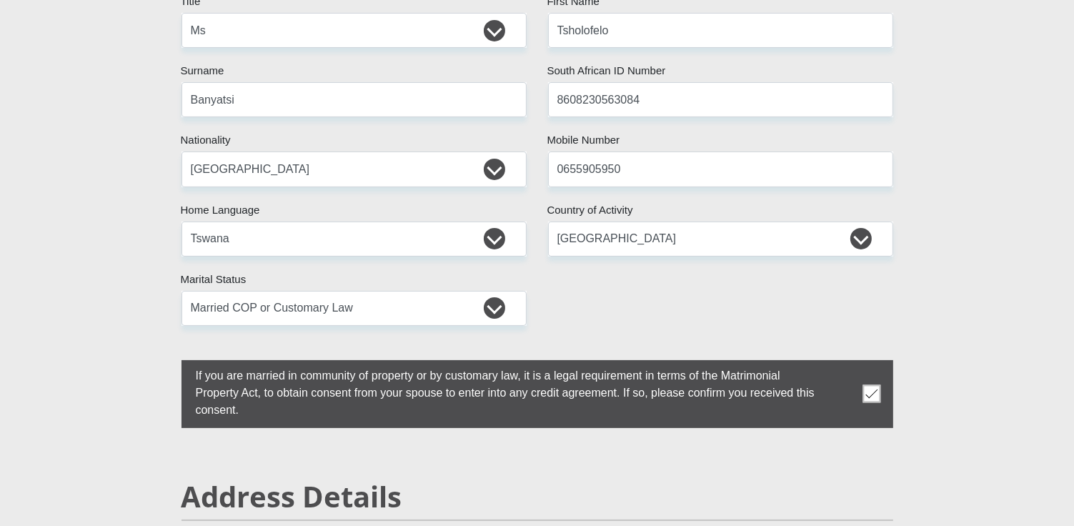
scroll to position [0, 0]
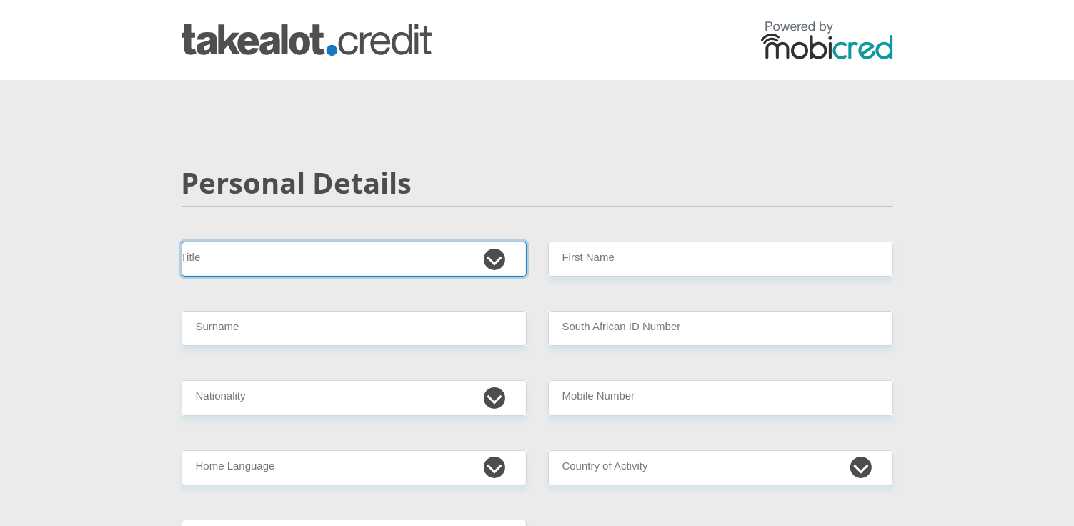
click at [494, 261] on select "Mr Ms Mrs Dr [PERSON_NAME]" at bounding box center [353, 258] width 345 height 35
select select "Ms"
click at [181, 241] on select "Mr Ms Mrs Dr [PERSON_NAME]" at bounding box center [353, 258] width 345 height 35
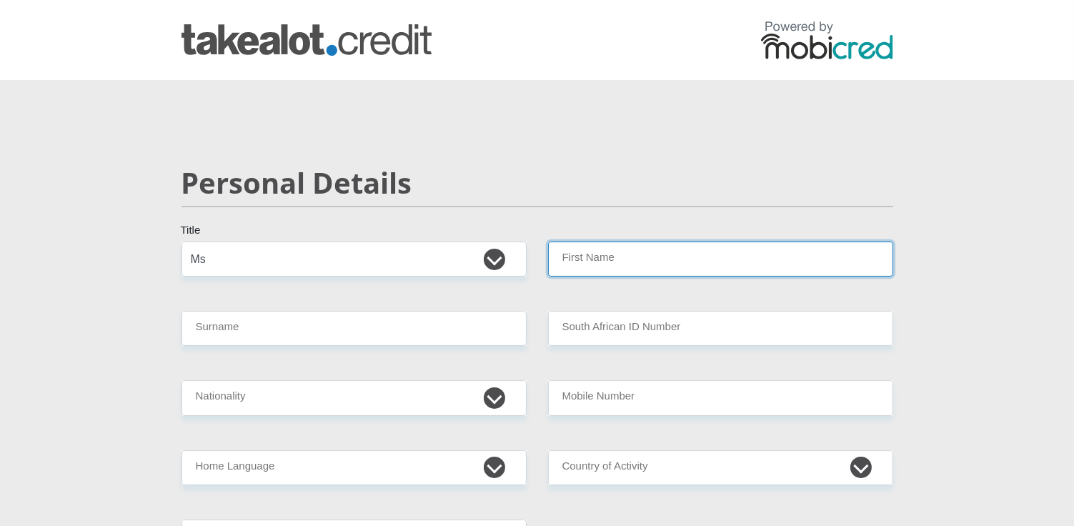
click at [689, 269] on input "First Name" at bounding box center [720, 258] width 345 height 35
type input "Tsholofelo"
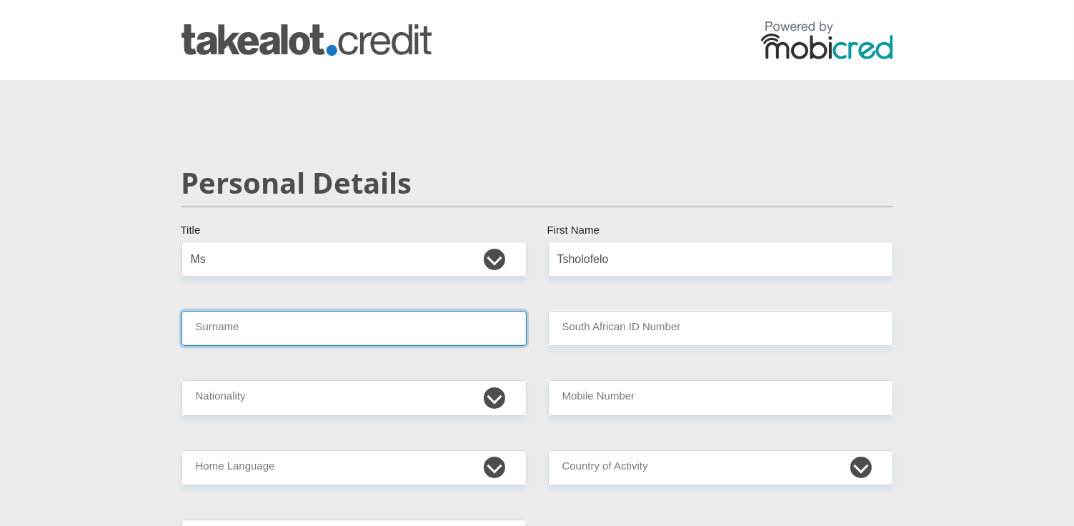
type input "Banyatsi"
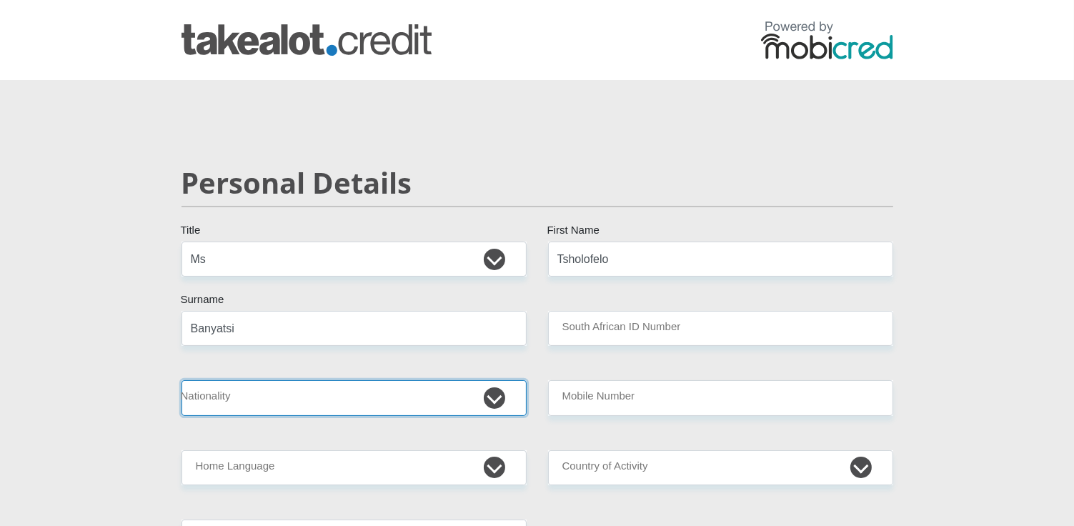
select select "ZAF"
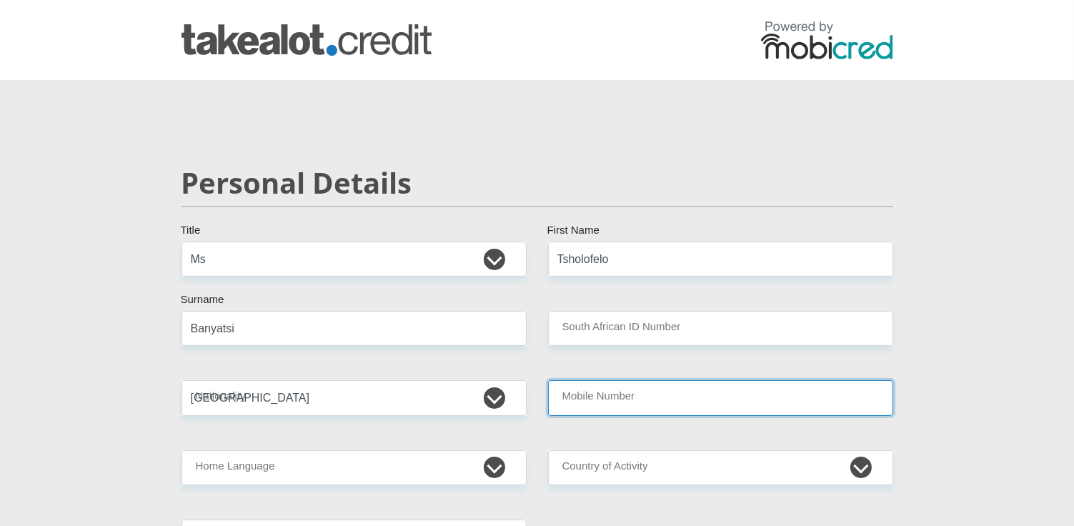
type input "0655905950"
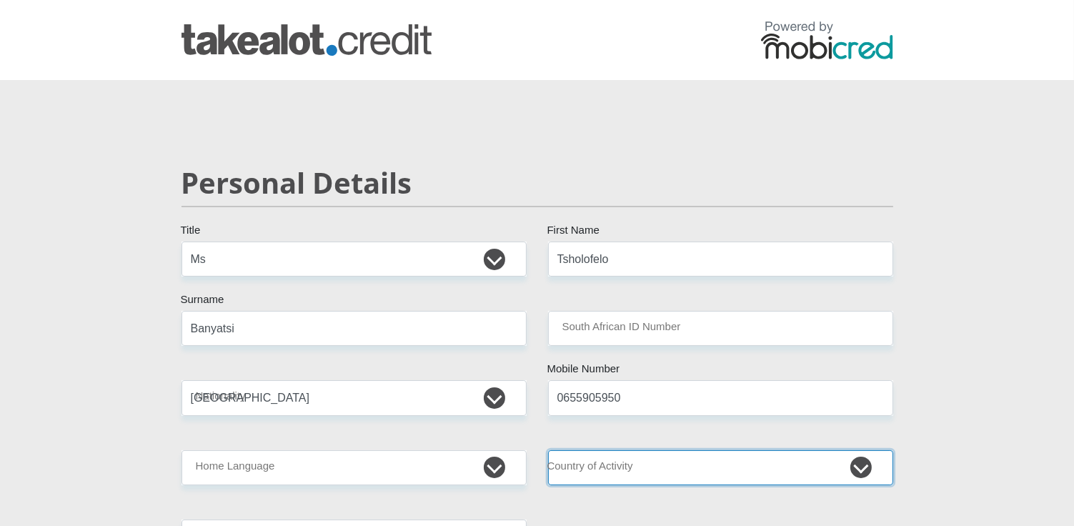
select select "ZAF"
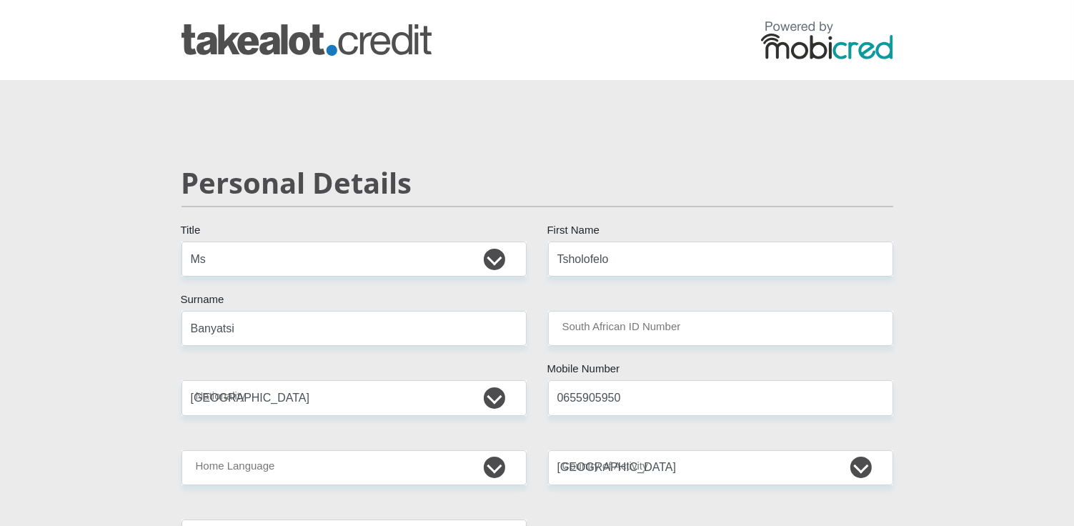
type input "223 Falcon Crest, Die Hoewes, Centurion"
type input "Centurion, Die Hoewes"
type input "0157"
select select "Gauteng"
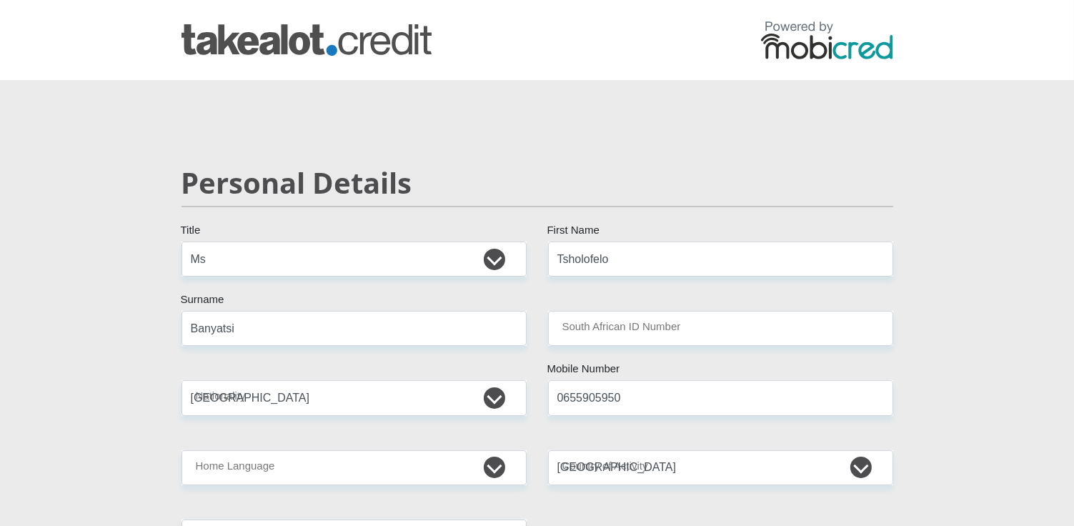
type input "[EMAIL_ADDRESS][DOMAIN_NAME]"
type input "Bankylove@23"
type input "7900"
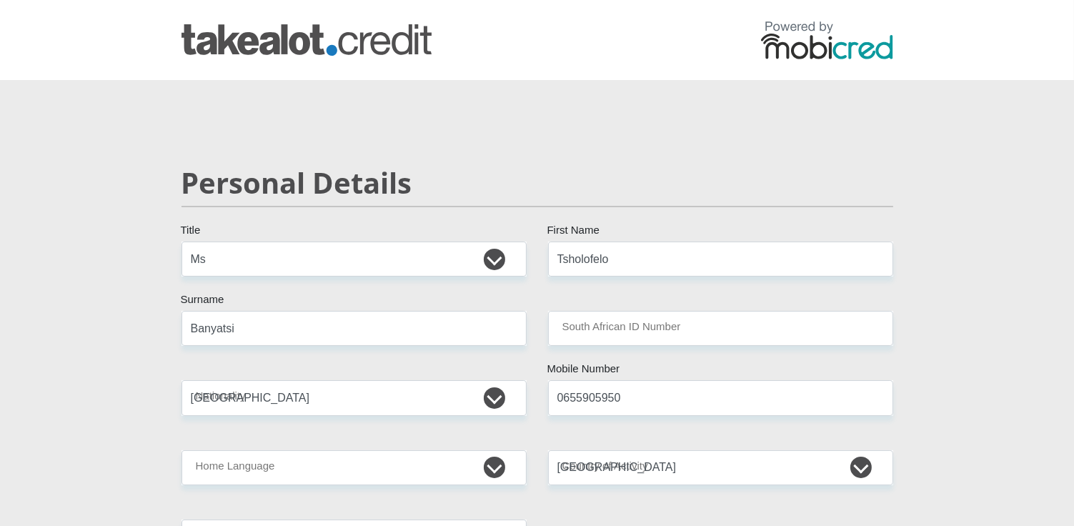
type input "1500"
type input "0.00"
type input "3000"
type input "1500"
type input "3700"
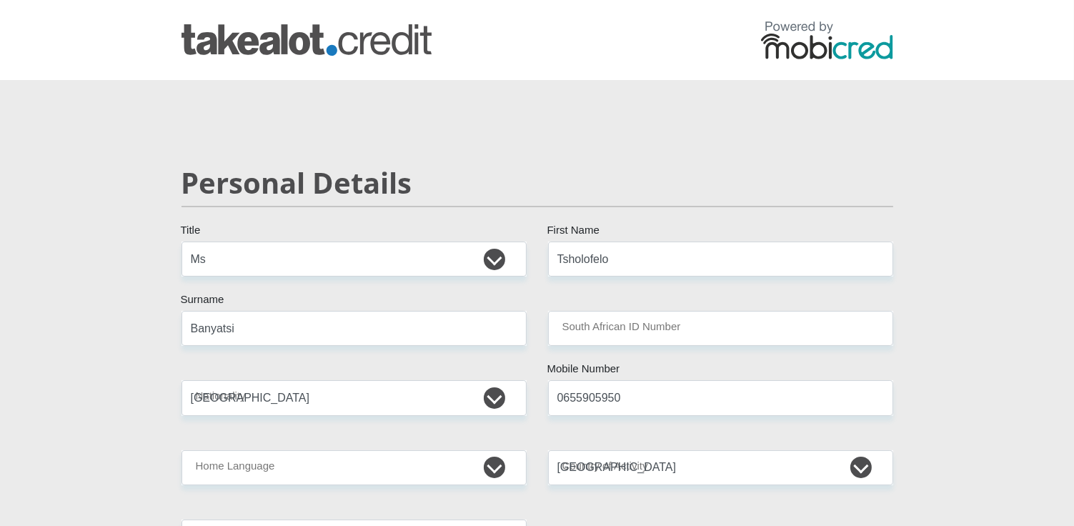
type input "0.00"
type input "BrollPropertyGroup"
type input "0655905950"
type input "Tshepiso"
type input "Banyatsi"
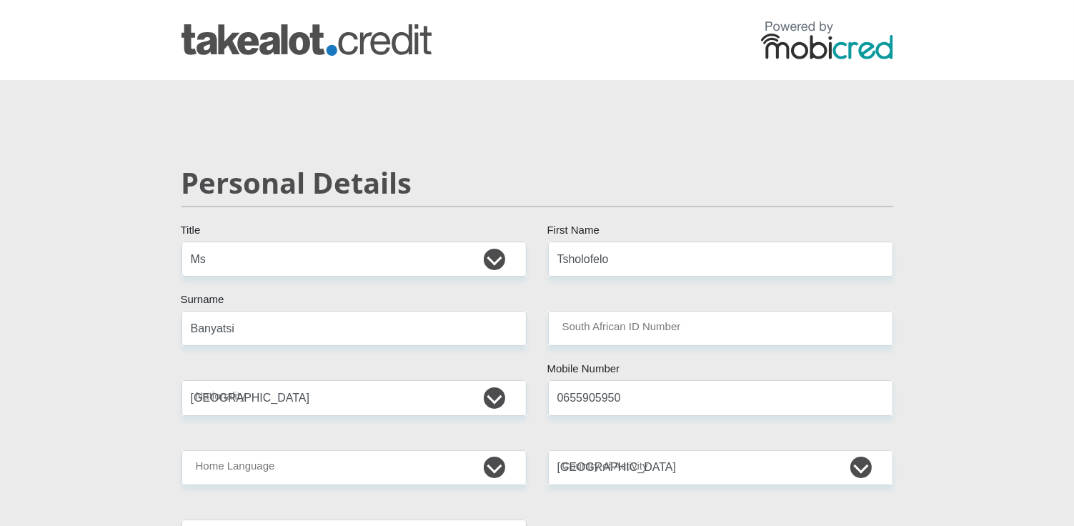
type input "10248594751"
type input "000945"
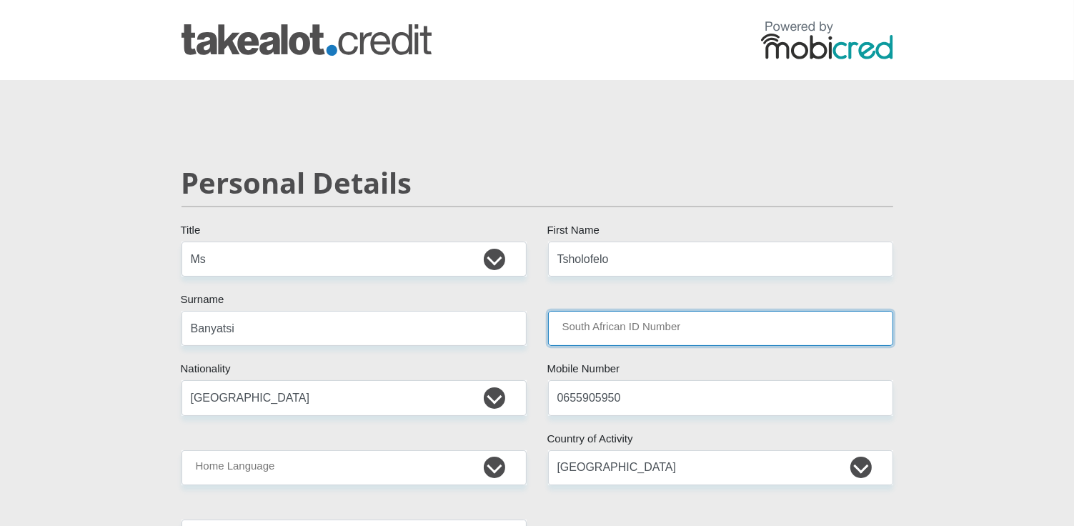
click at [760, 320] on input "South African ID Number" at bounding box center [720, 328] width 345 height 35
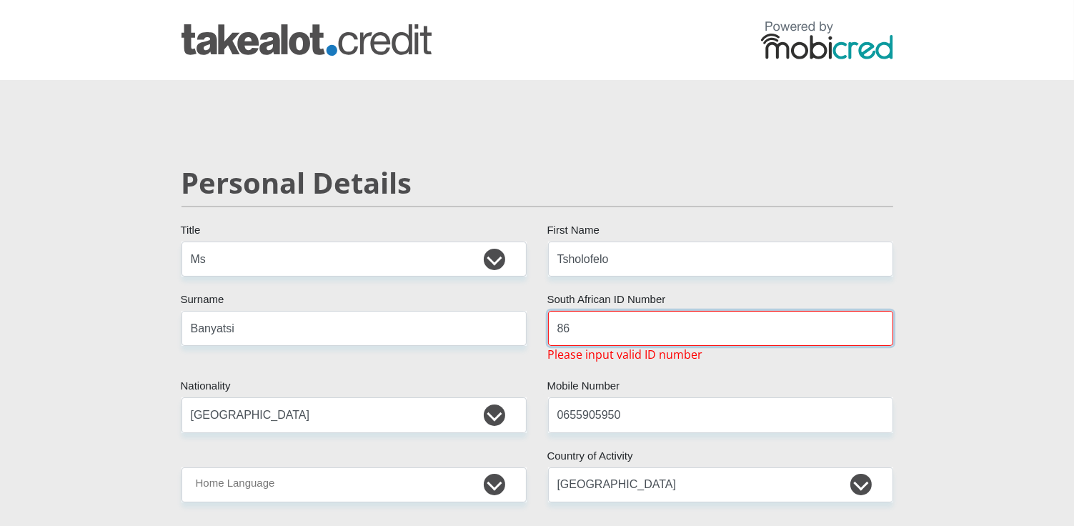
type input "8608230563084"
type input "Die Hoewes"
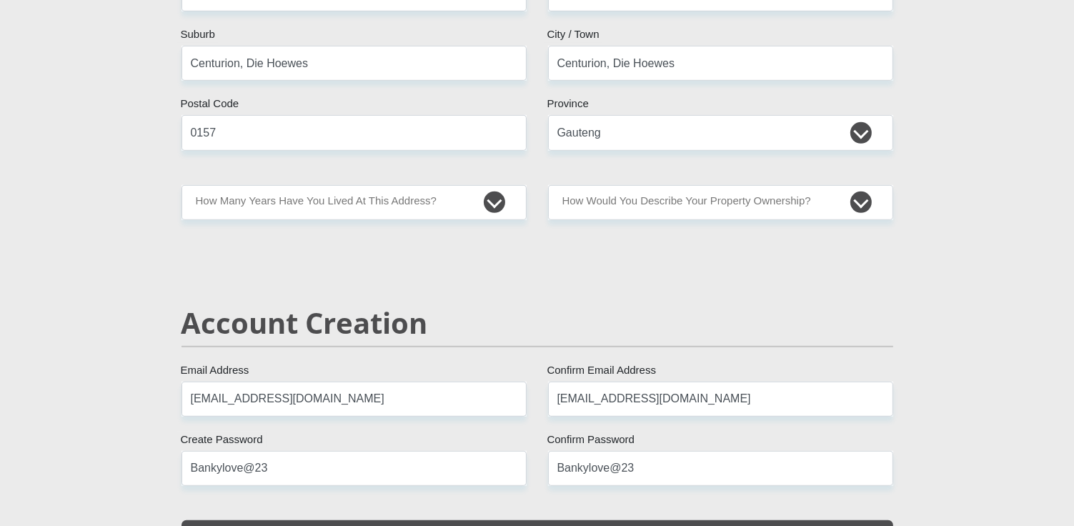
scroll to position [692, 0]
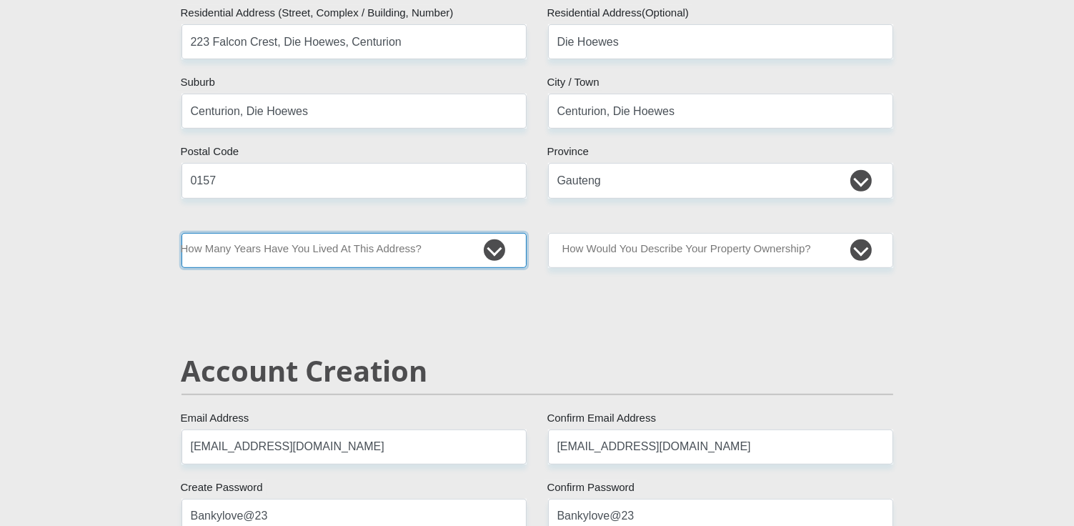
click at [494, 247] on select "less than 1 year 1-3 years 3-5 years 5+ years" at bounding box center [353, 250] width 345 height 35
select select "2"
click at [181, 233] on select "less than 1 year 1-3 years 3-5 years 5+ years" at bounding box center [353, 250] width 345 height 35
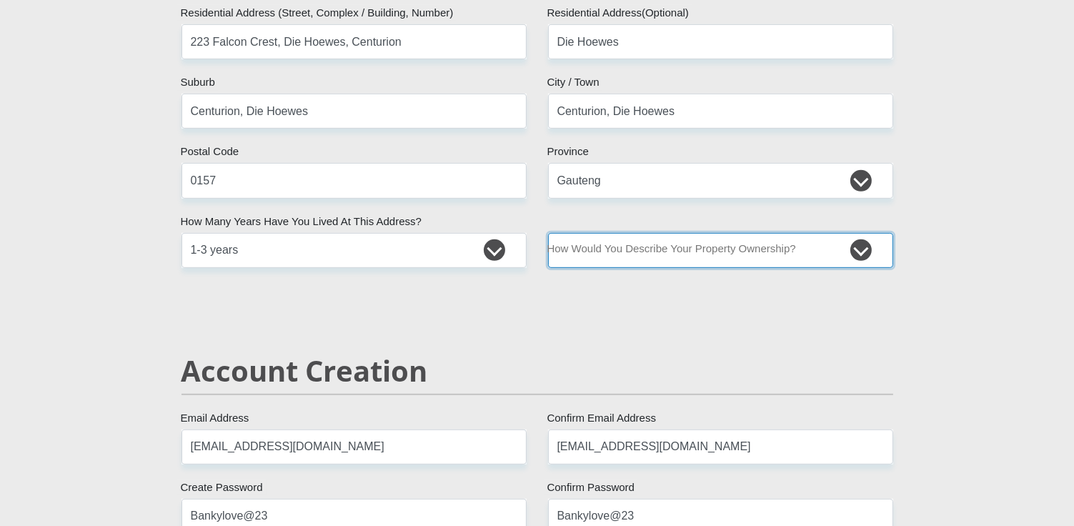
click at [854, 254] on select "Owned Rented Family Owned Company Dwelling" at bounding box center [720, 250] width 345 height 35
select select "Rented"
click at [548, 233] on select "Owned Rented Family Owned Company Dwelling" at bounding box center [720, 250] width 345 height 35
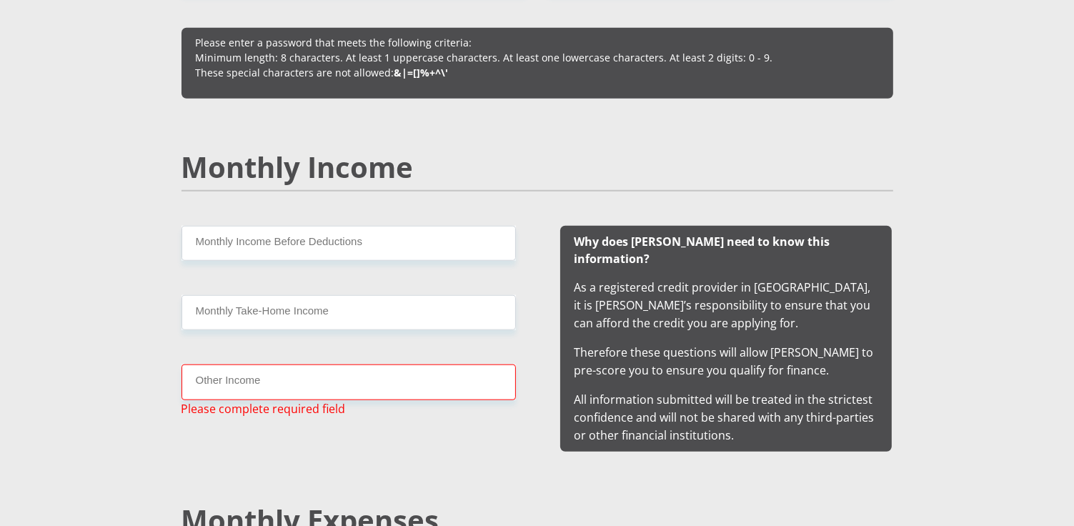
scroll to position [1295, 0]
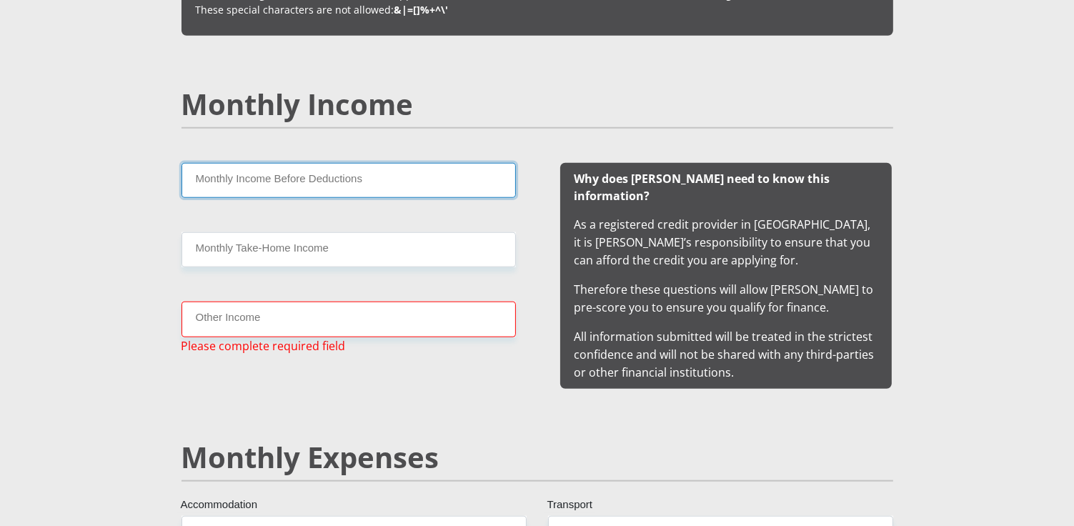
click at [437, 183] on input "Monthly Income Before Deductions" at bounding box center [348, 180] width 334 height 35
click at [360, 319] on input "Other Income" at bounding box center [348, 319] width 334 height 35
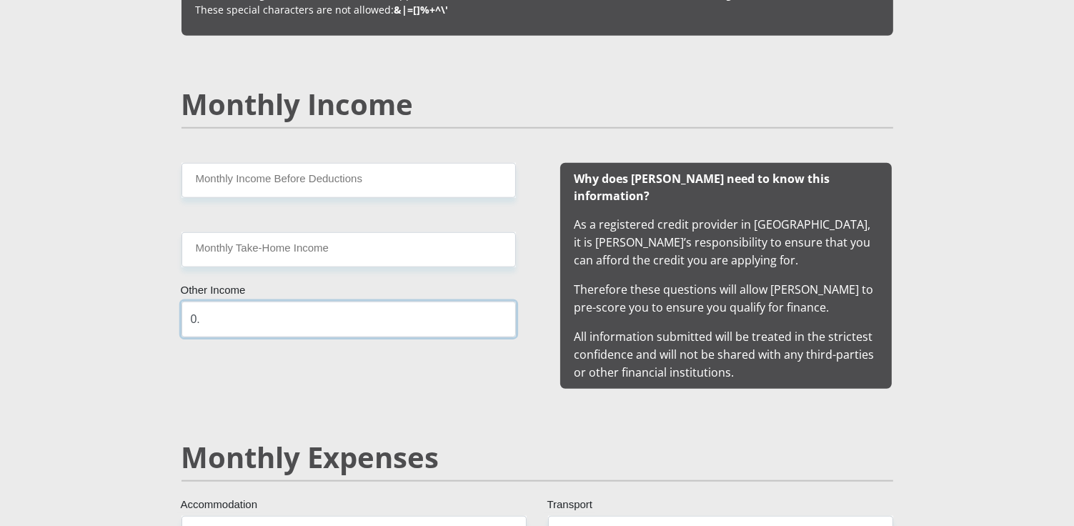
type input "0"
type input "5000"
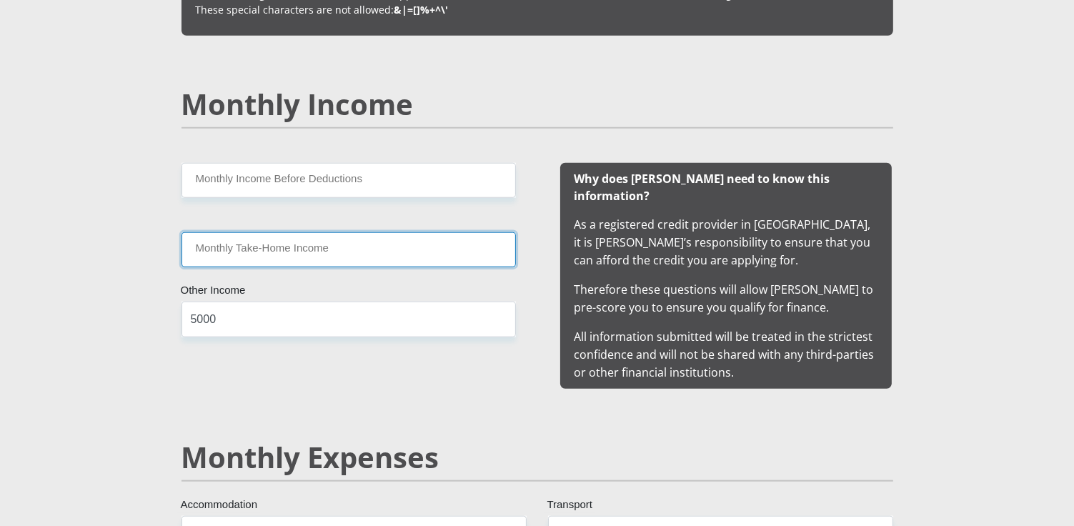
click at [334, 256] on input "Monthly Take-Home Income" at bounding box center [348, 249] width 334 height 35
click at [304, 311] on input "5000" at bounding box center [348, 319] width 334 height 35
click at [328, 249] on input "Monthly Take-Home Income" at bounding box center [348, 249] width 334 height 35
type input "38000"
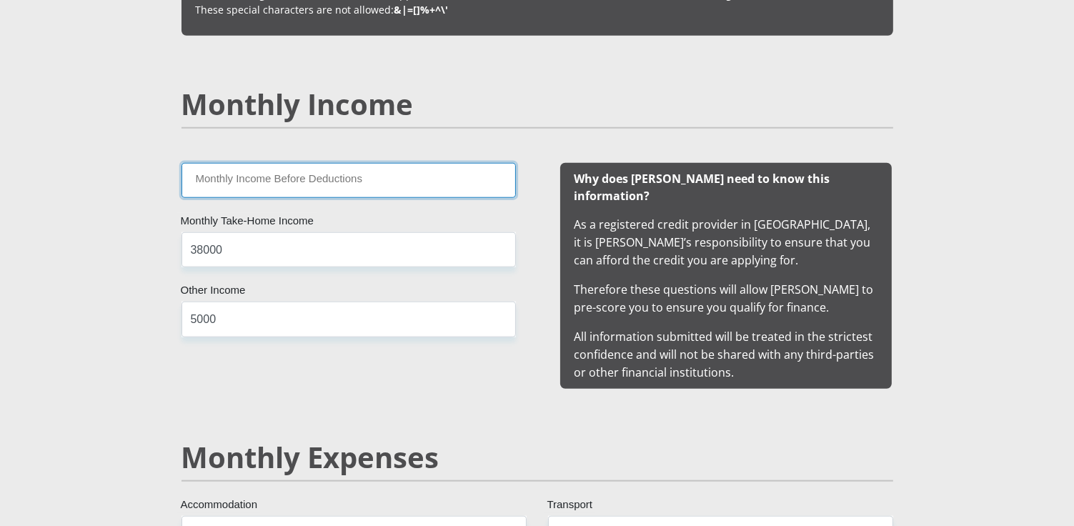
drag, startPoint x: 413, startPoint y: 186, endPoint x: 407, endPoint y: 199, distance: 15.0
click at [413, 186] on input "Monthly Income Before Deductions" at bounding box center [348, 180] width 334 height 35
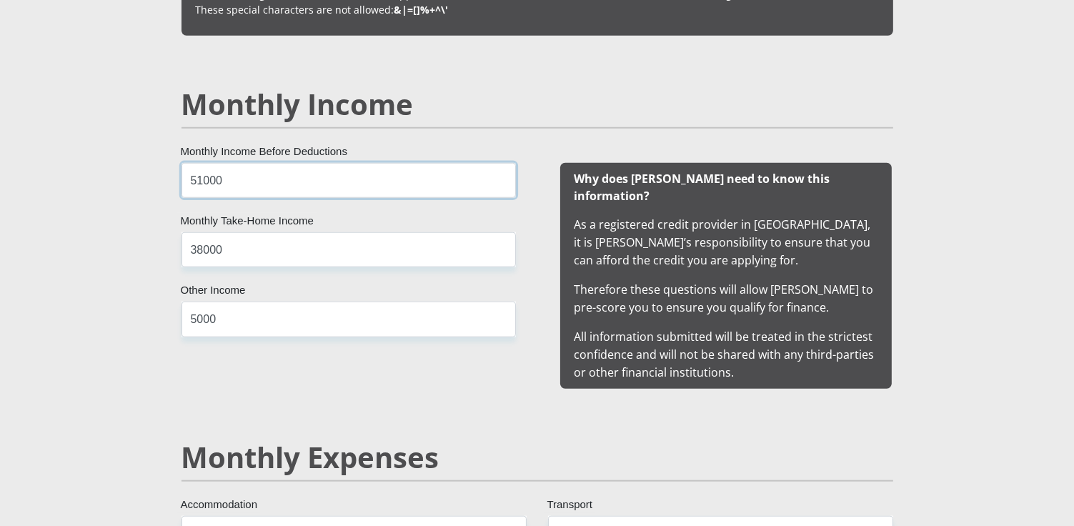
type input "51000"
click at [467, 364] on div "51000 Monthly Income Before Deductions 38000 Monthly Take-Home Income 5000 Othe…" at bounding box center [348, 276] width 377 height 226
drag, startPoint x: 462, startPoint y: 417, endPoint x: 760, endPoint y: 368, distance: 301.9
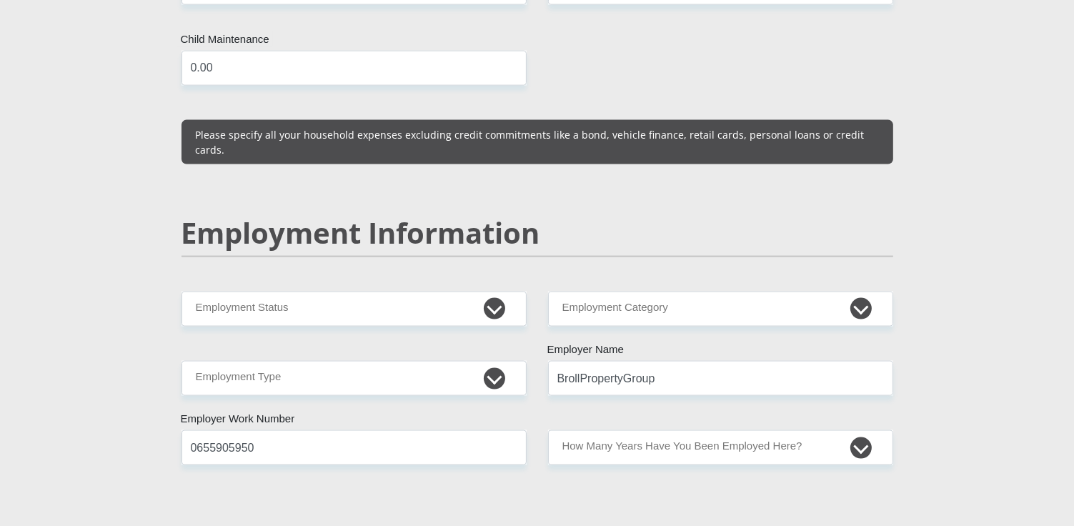
scroll to position [2066, 0]
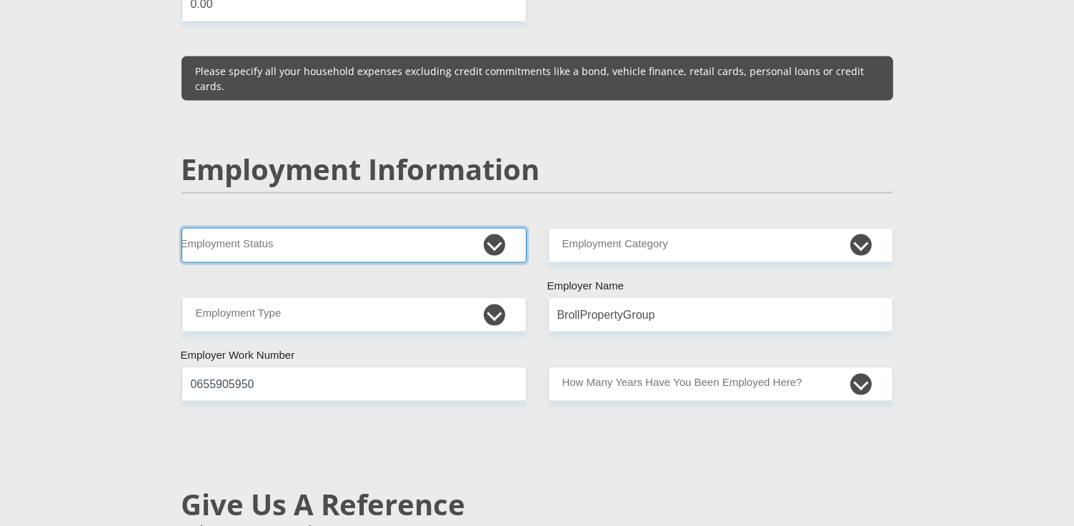
click at [497, 228] on select "Permanent/Full-time Part-time/Casual [DEMOGRAPHIC_DATA] Worker Self-Employed Ho…" at bounding box center [353, 245] width 345 height 35
select select "1"
click at [181, 228] on select "Permanent/Full-time Part-time/Casual [DEMOGRAPHIC_DATA] Worker Self-Employed Ho…" at bounding box center [353, 245] width 345 height 35
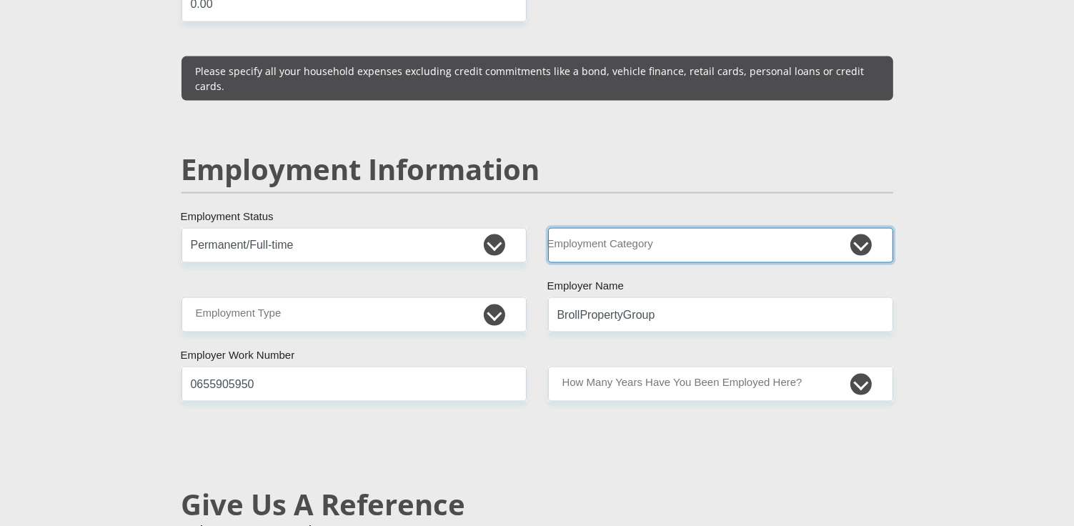
click at [865, 228] on select "AGRICULTURE ALCOHOL & TOBACCO CONSTRUCTION MATERIALS METALLURGY EQUIPMENT FOR R…" at bounding box center [720, 245] width 345 height 35
select select "18"
click at [548, 228] on select "AGRICULTURE ALCOHOL & TOBACCO CONSTRUCTION MATERIALS METALLURGY EQUIPMENT FOR R…" at bounding box center [720, 245] width 345 height 35
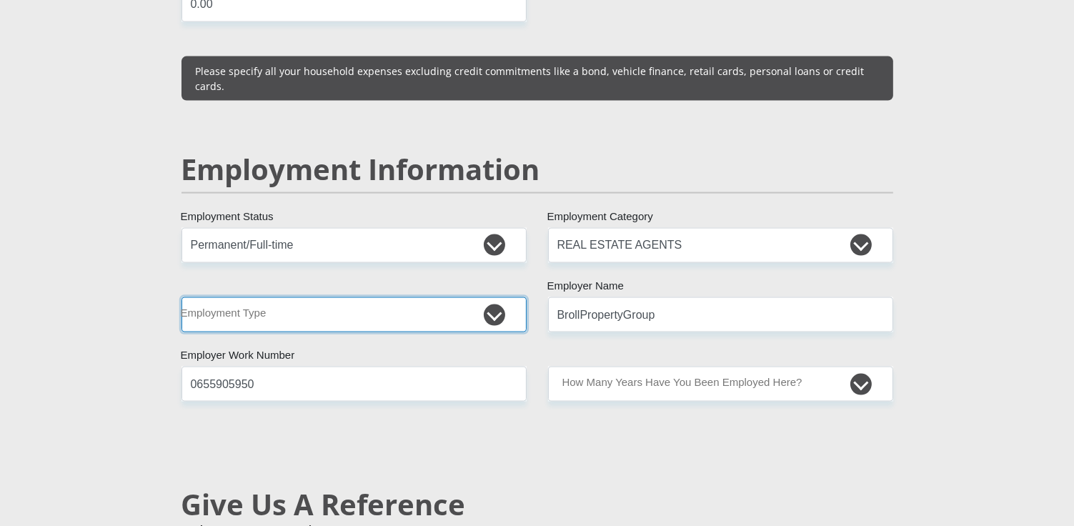
click at [352, 297] on select "College/Lecturer Craft Seller Creative Driver Executive Farmer Forces - Non Com…" at bounding box center [353, 314] width 345 height 35
select select "Manager"
click at [181, 297] on select "College/Lecturer Craft Seller Creative Driver Executive Farmer Forces - Non Com…" at bounding box center [353, 314] width 345 height 35
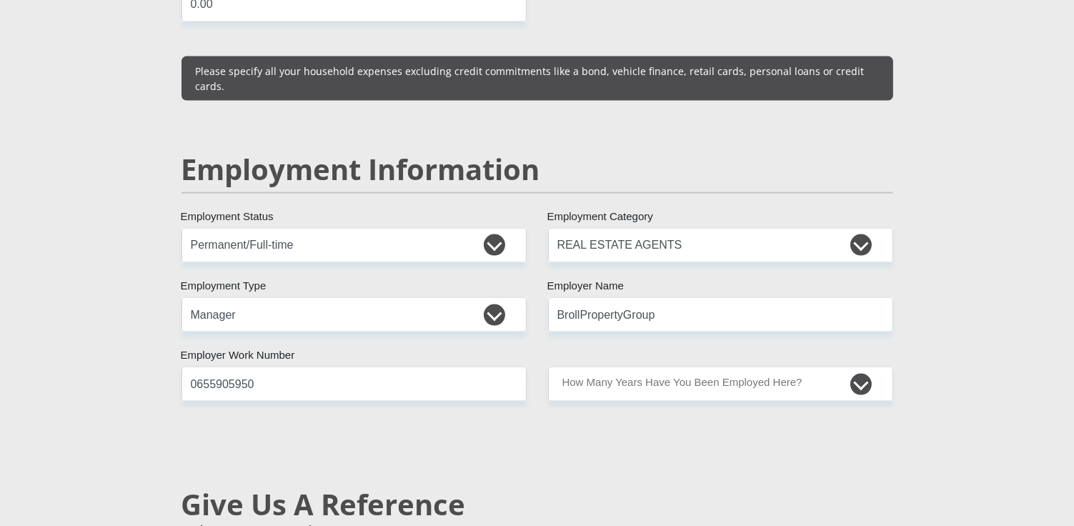
drag, startPoint x: 695, startPoint y: 422, endPoint x: 832, endPoint y: 375, distance: 145.1
click at [702, 419] on div "Mr Ms Mrs Dr [PERSON_NAME] Title Tsholofelo First Name Banyatsi Surname 8608230…" at bounding box center [537, 212] width 733 height 4075
click at [862, 367] on select "less than 1 year 1-3 years 3-5 years 5+ years" at bounding box center [720, 384] width 345 height 35
select select "60"
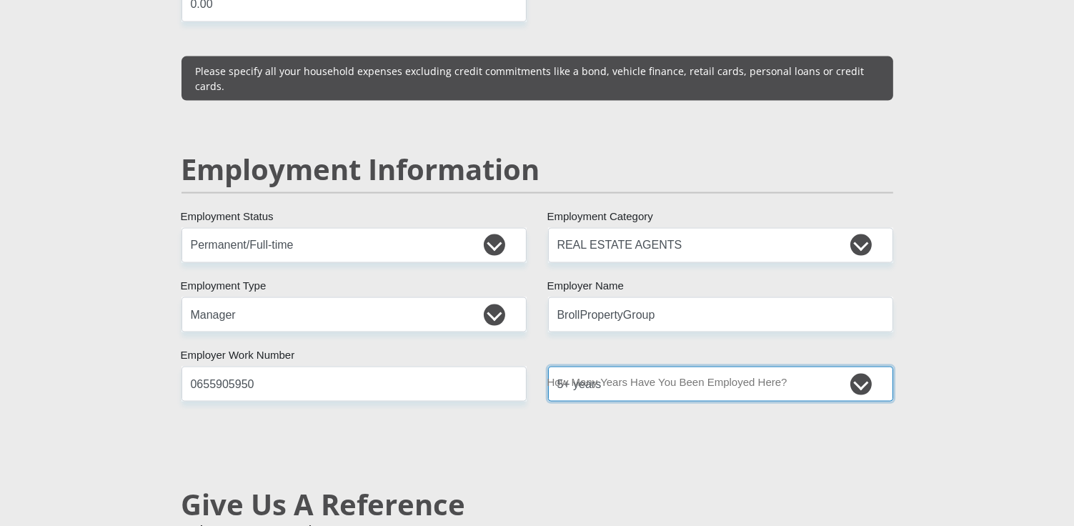
click at [548, 367] on select "less than 1 year 1-3 years 3-5 years 5+ years" at bounding box center [720, 384] width 345 height 35
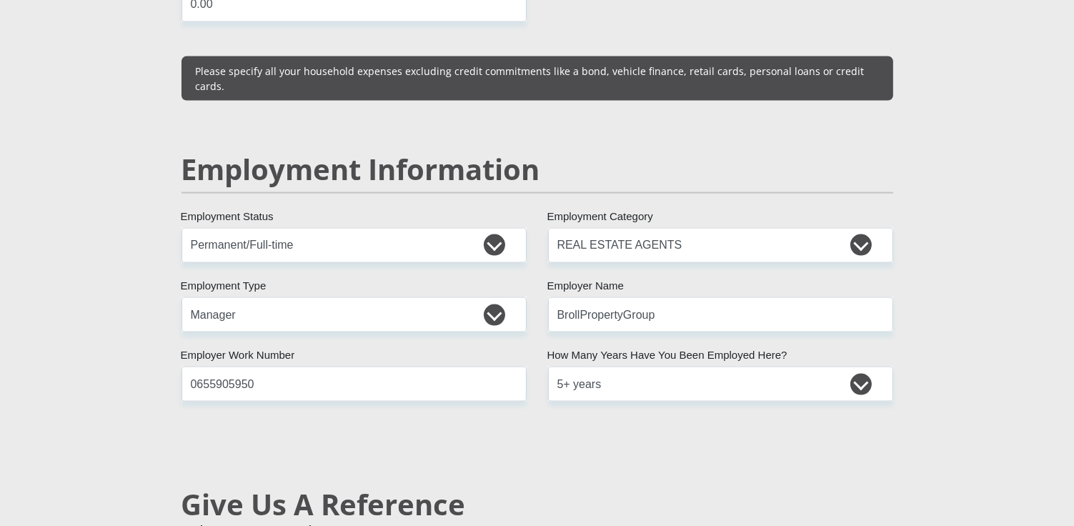
click at [844, 450] on div "Mr Ms Mrs Dr [PERSON_NAME] Title Tsholofelo First Name Banyatsi Surname 8608230…" at bounding box center [537, 212] width 733 height 4075
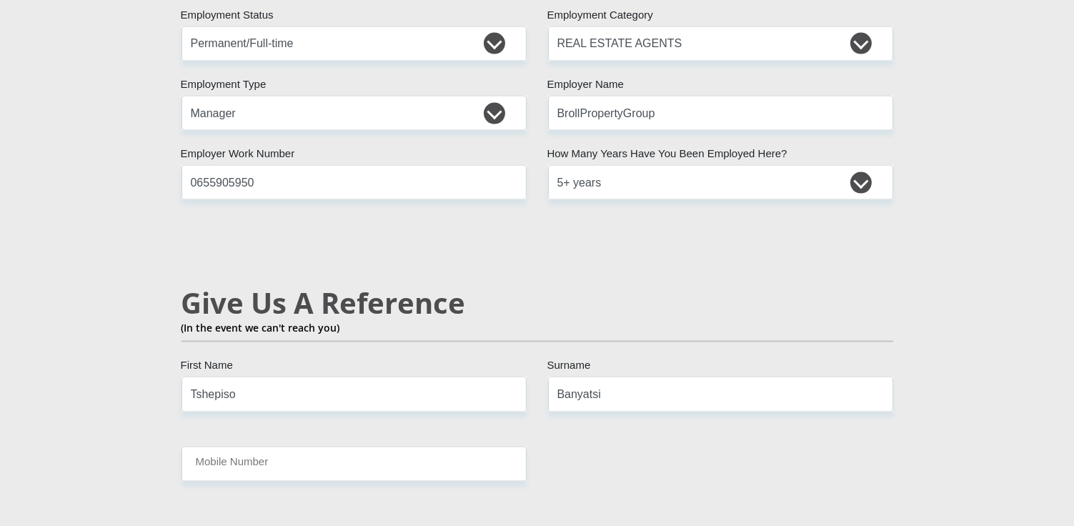
scroll to position [2273, 0]
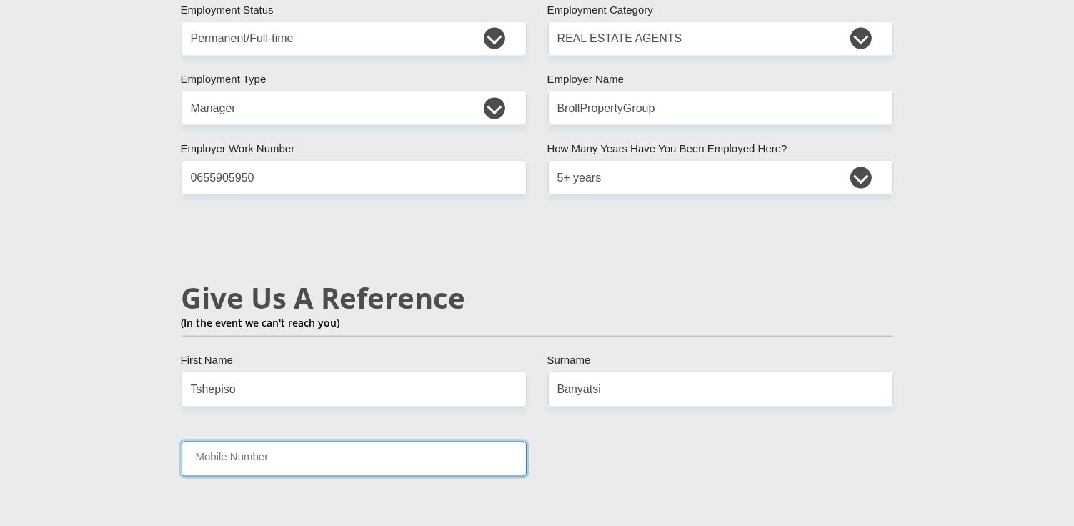
click at [276, 442] on input "Mobile Number" at bounding box center [353, 459] width 345 height 35
type input "0710310724"
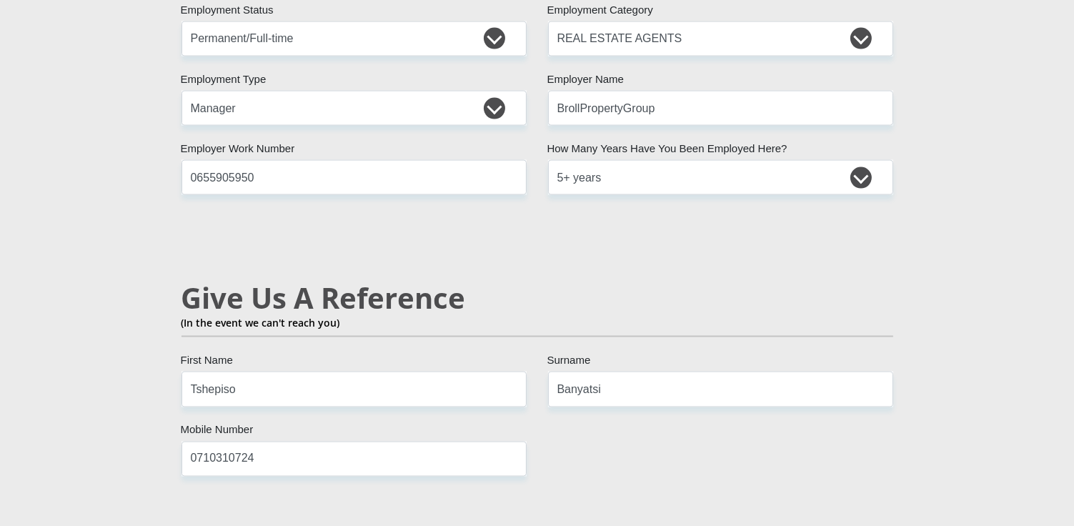
click at [701, 281] on h2 "Give Us A Reference" at bounding box center [537, 298] width 712 height 34
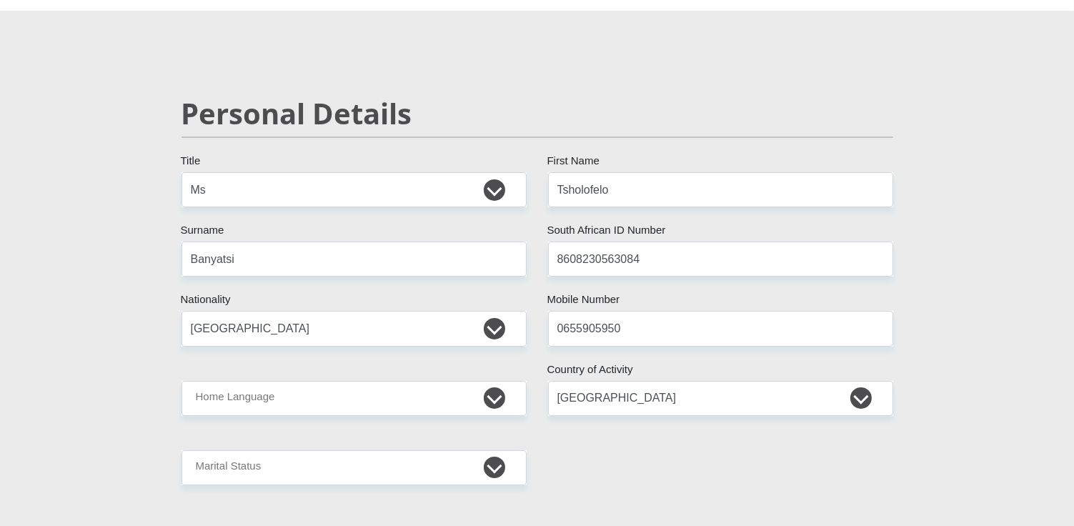
scroll to position [0, 0]
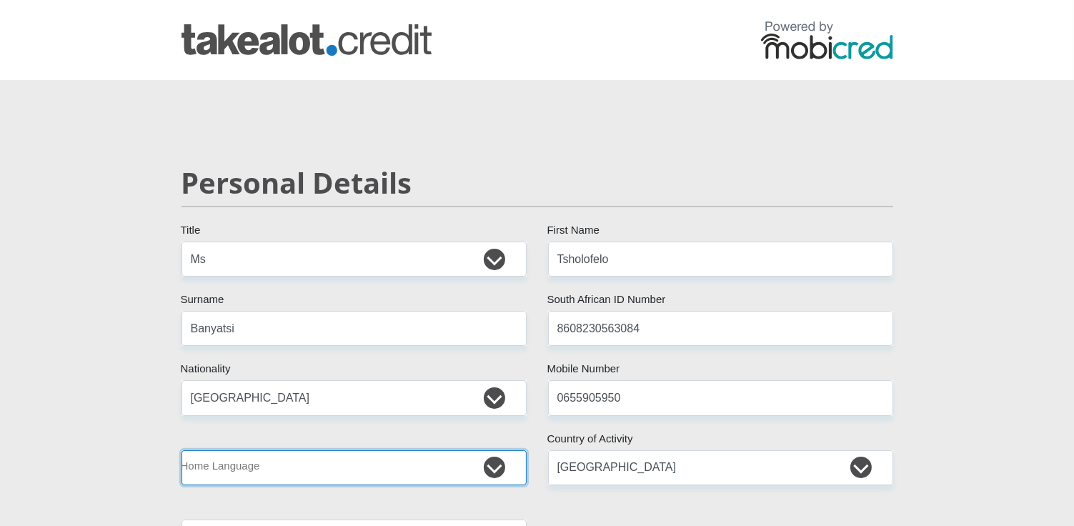
click at [501, 467] on select "Afrikaans English Sepedi South Ndebele Southern Sotho Swati Tsonga Tswana Venda…" at bounding box center [353, 467] width 345 height 35
select select "tsn"
click at [181, 450] on select "Afrikaans English Sepedi South Ndebele Southern Sotho Swati Tsonga Tswana Venda…" at bounding box center [353, 467] width 345 height 35
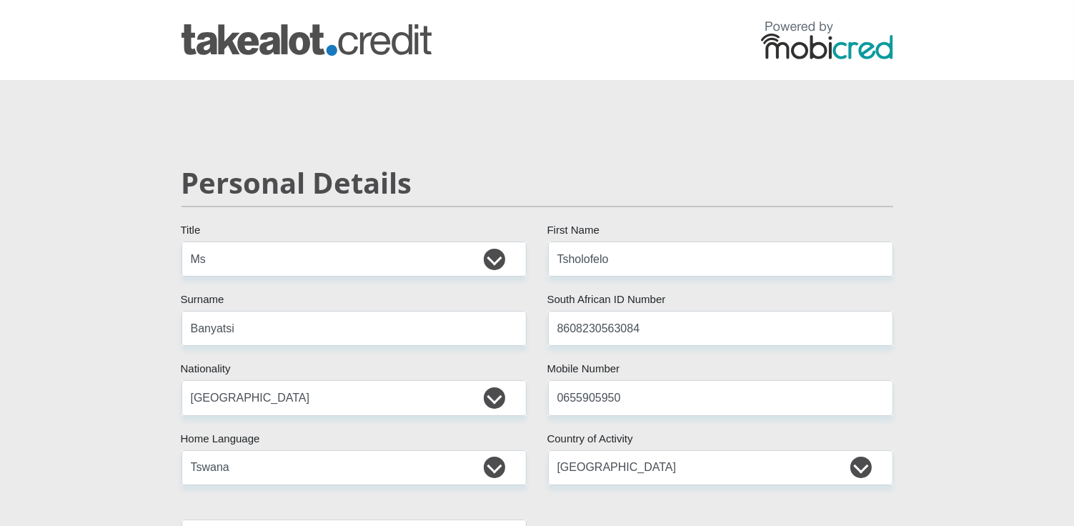
drag, startPoint x: 1005, startPoint y: 292, endPoint x: 1021, endPoint y: 253, distance: 42.3
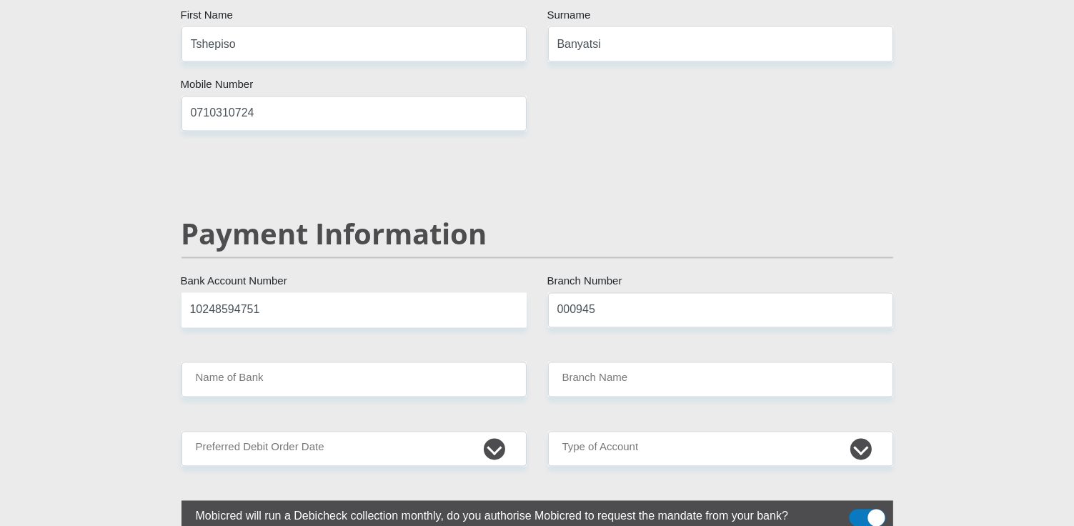
scroll to position [2665, 0]
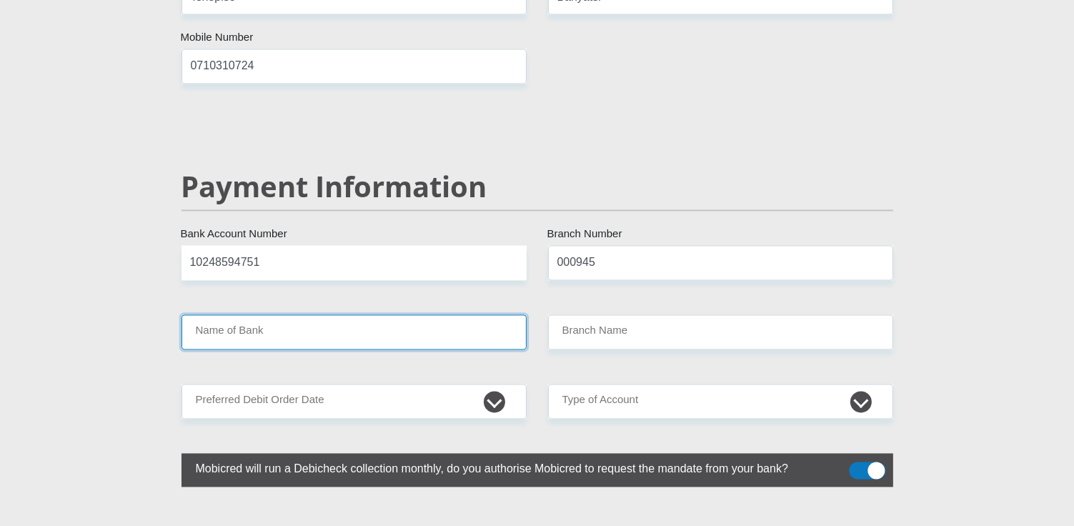
click at [316, 315] on input "Name of Bank" at bounding box center [353, 332] width 345 height 35
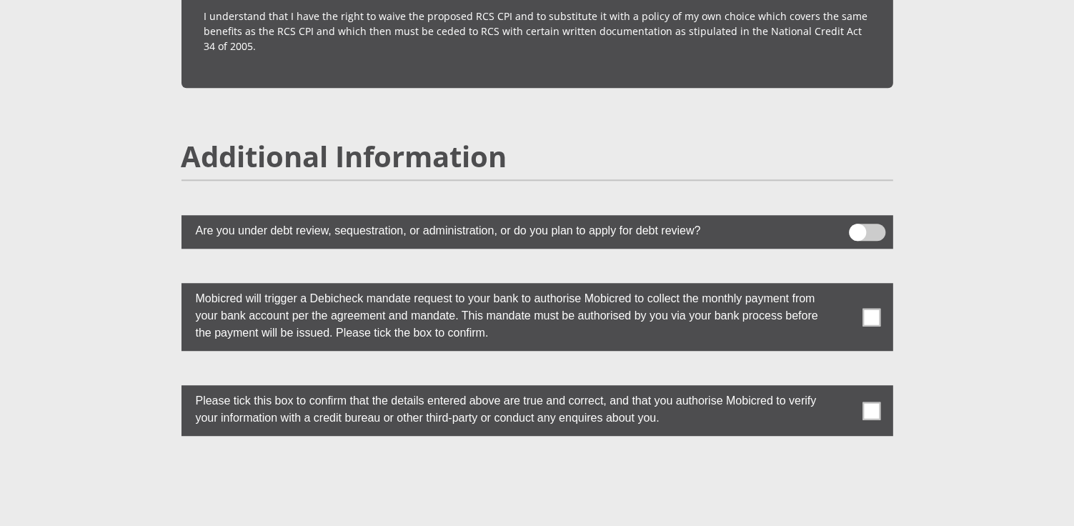
scroll to position [3796, 0]
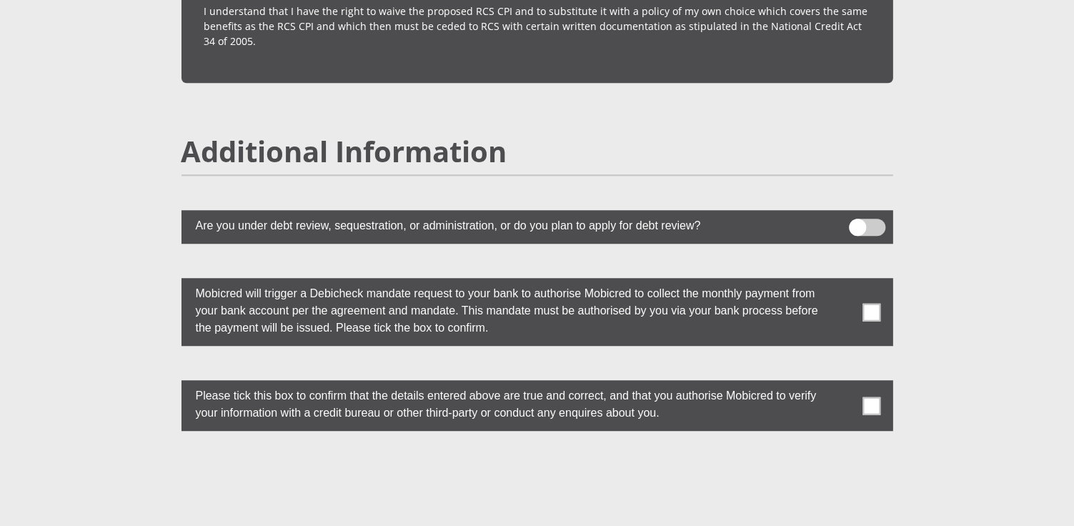
click at [869, 397] on span at bounding box center [871, 406] width 18 height 18
click at [843, 384] on input "checkbox" at bounding box center [843, 384] width 0 height 0
click at [873, 303] on span at bounding box center [871, 312] width 18 height 18
click at [843, 281] on input "checkbox" at bounding box center [843, 281] width 0 height 0
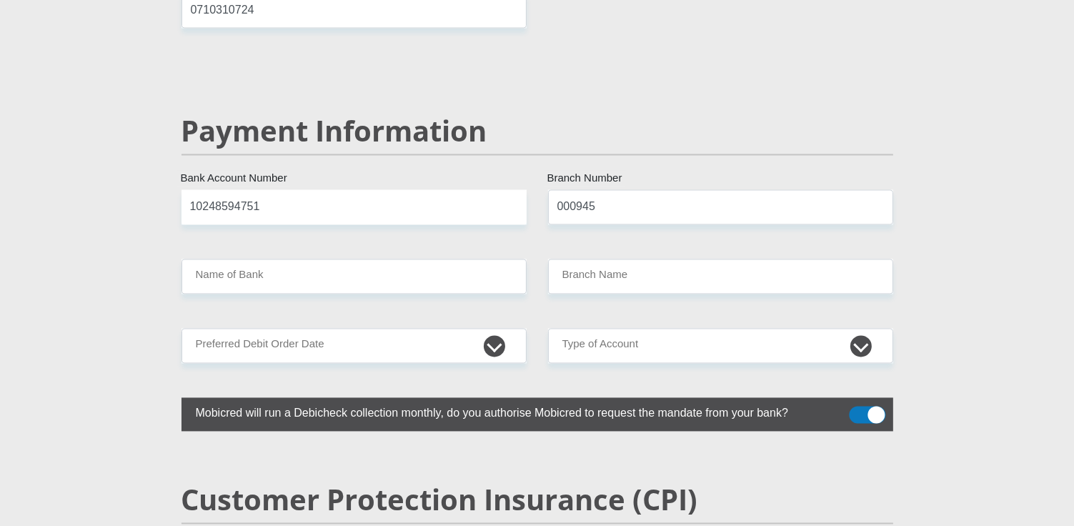
scroll to position [2674, 0]
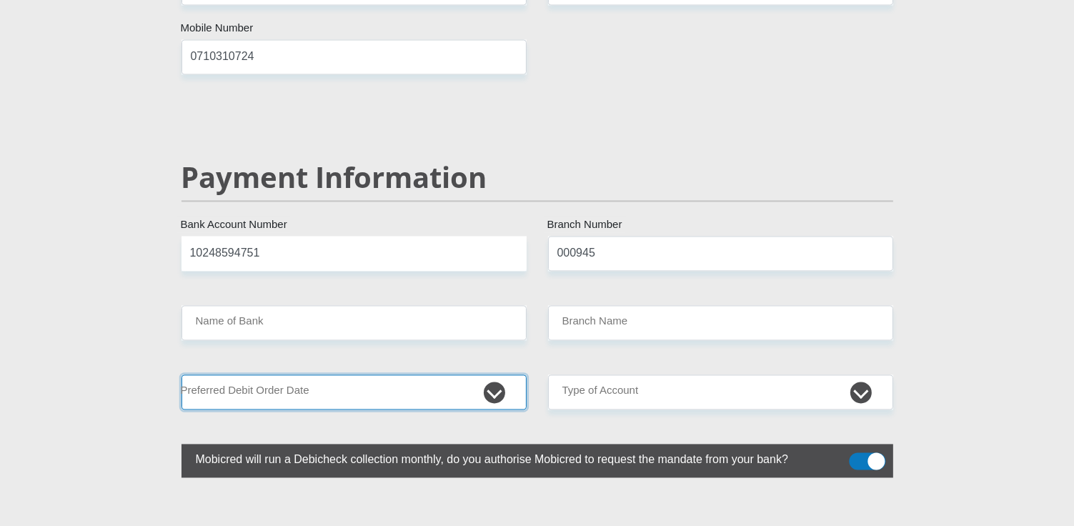
click at [486, 375] on select "1st 2nd 3rd 4th 5th 7th 18th 19th 20th 21st 22nd 23rd 24th 25th 26th 27th 28th …" at bounding box center [353, 392] width 345 height 35
select select "25"
click at [181, 375] on select "1st 2nd 3rd 4th 5th 7th 18th 19th 20th 21st 22nd 23rd 24th 25th 26th 27th 28th …" at bounding box center [353, 392] width 345 height 35
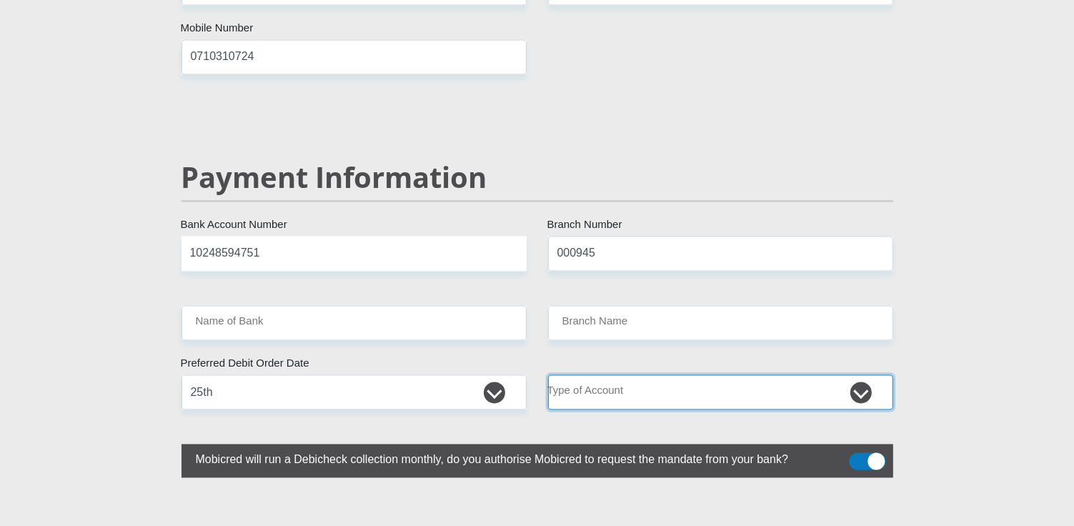
click at [859, 375] on select "Cheque Savings" at bounding box center [720, 392] width 345 height 35
select select "CUR"
click at [548, 375] on select "Cheque Savings" at bounding box center [720, 392] width 345 height 35
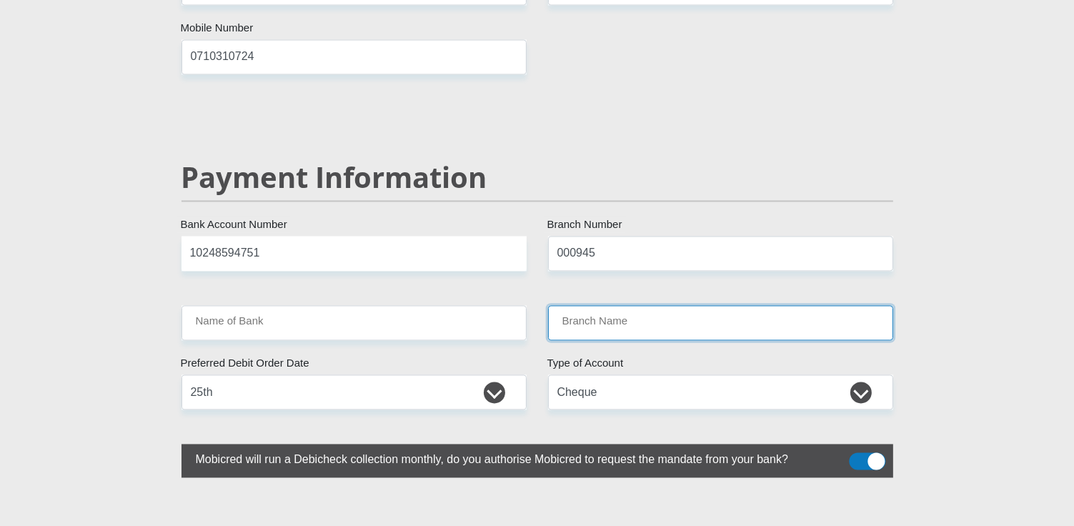
click at [837, 306] on input "Branch Name" at bounding box center [720, 323] width 345 height 35
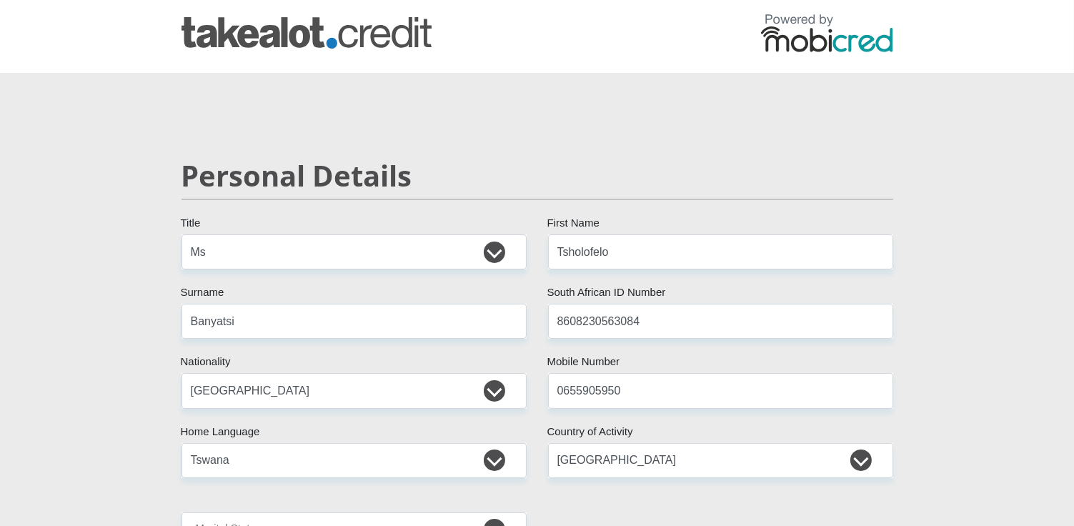
scroll to position [0, 0]
